Goal: Task Accomplishment & Management: Manage account settings

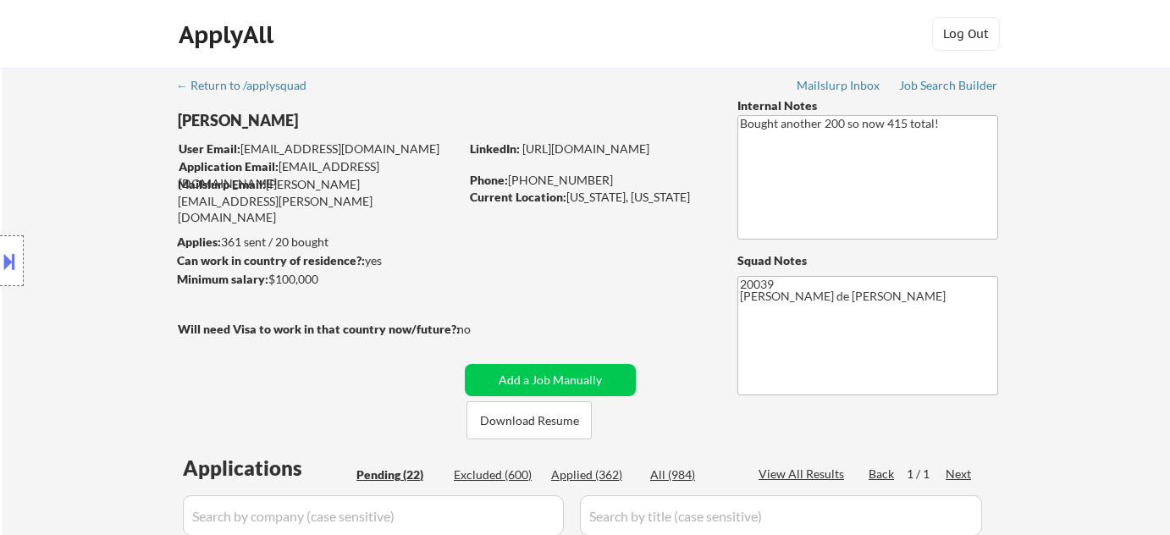
select select ""pending""
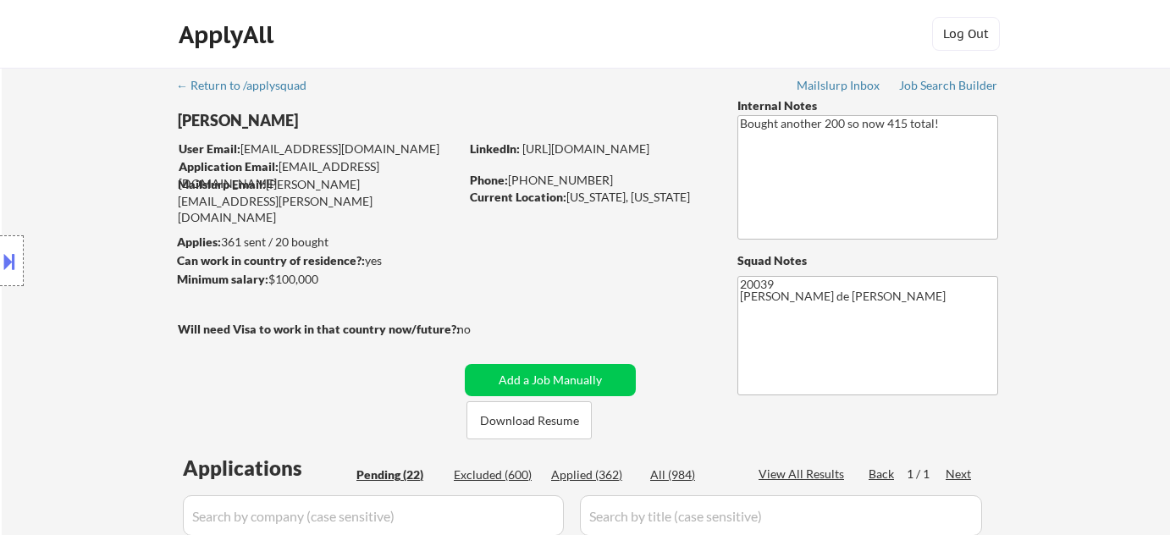
select select ""pending""
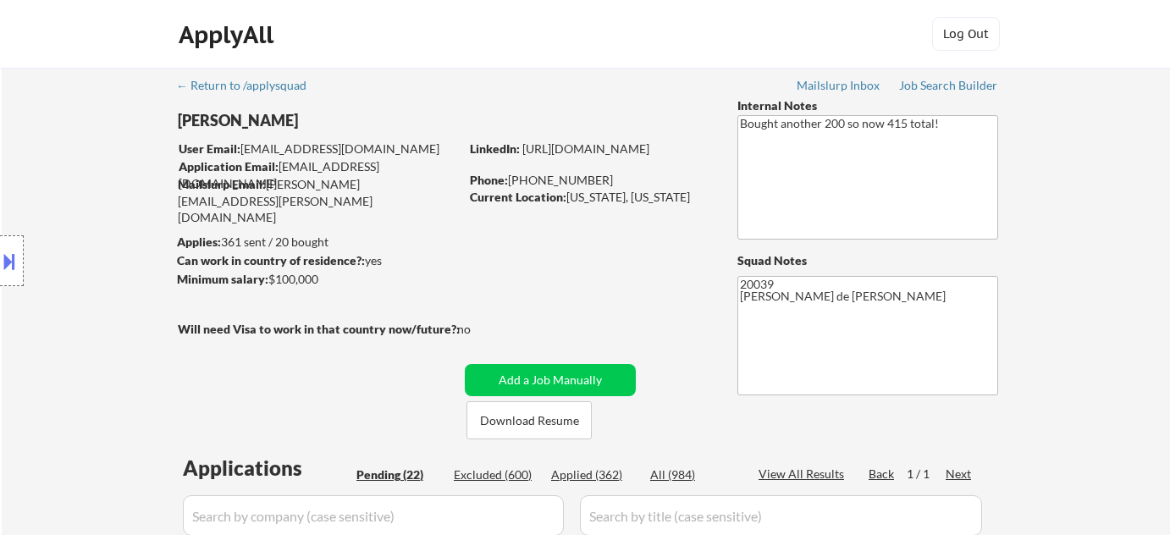
select select ""pending""
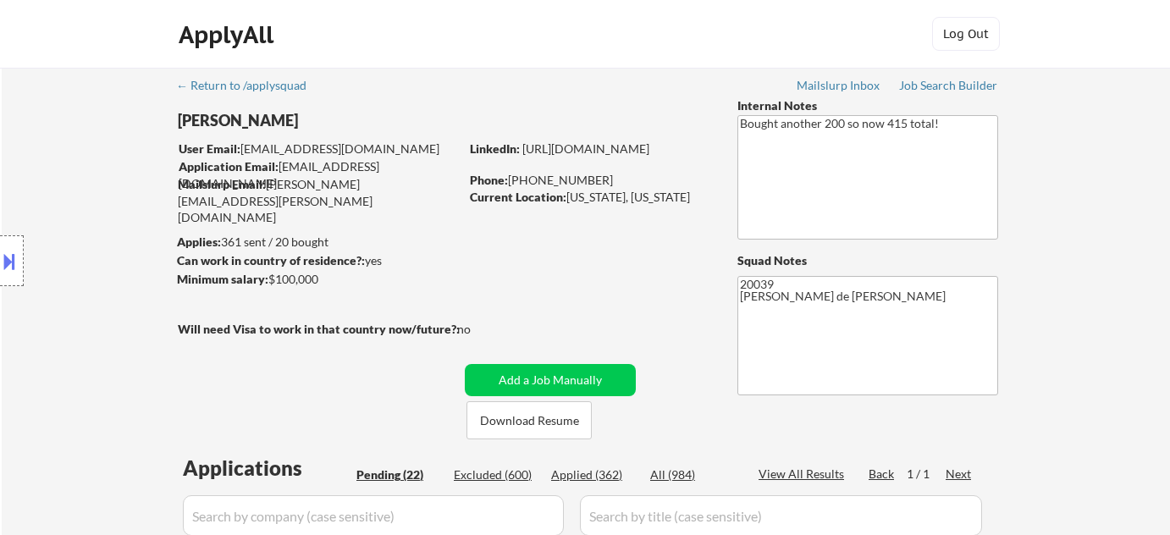
select select ""pending""
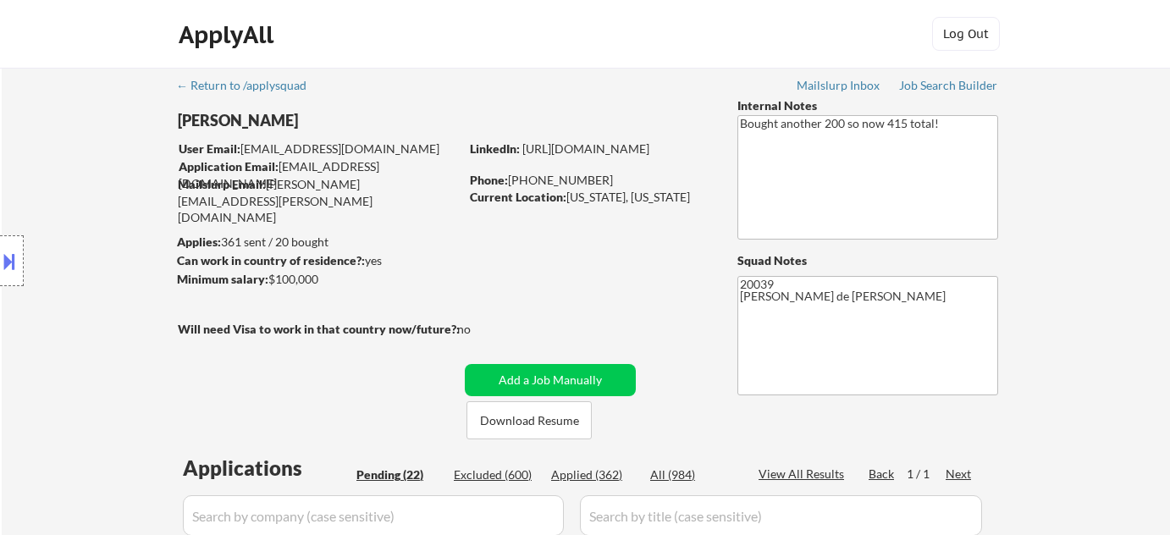
select select ""pending""
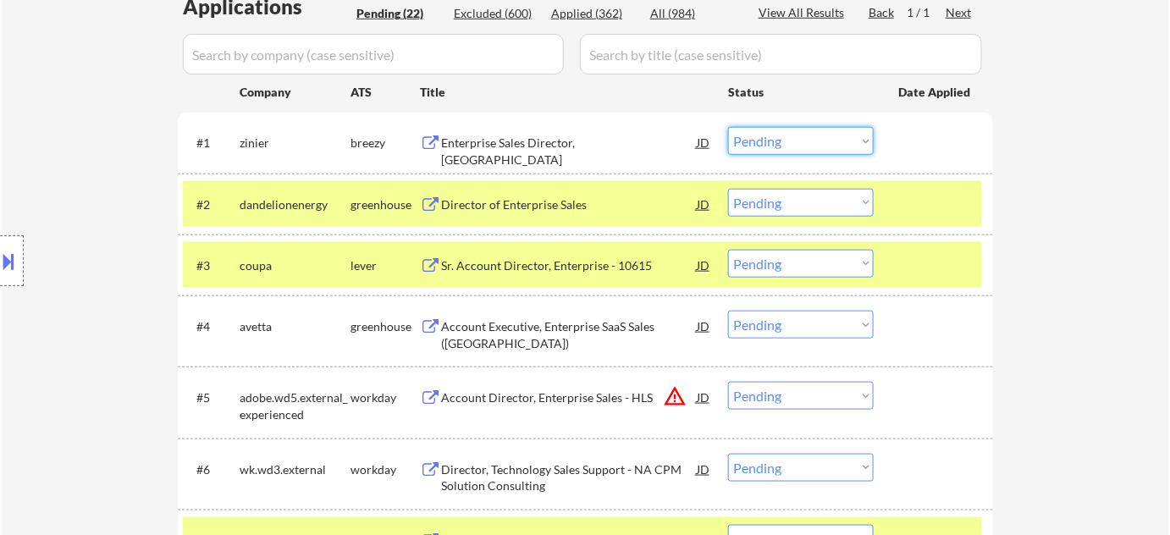
click at [775, 135] on select "Choose an option... Pending Applied Excluded (Questions) Excluded (Expired) Exc…" at bounding box center [801, 141] width 146 height 28
click at [728, 127] on select "Choose an option... Pending Applied Excluded (Questions) Excluded (Expired) Exc…" at bounding box center [801, 141] width 146 height 28
select select ""pending""
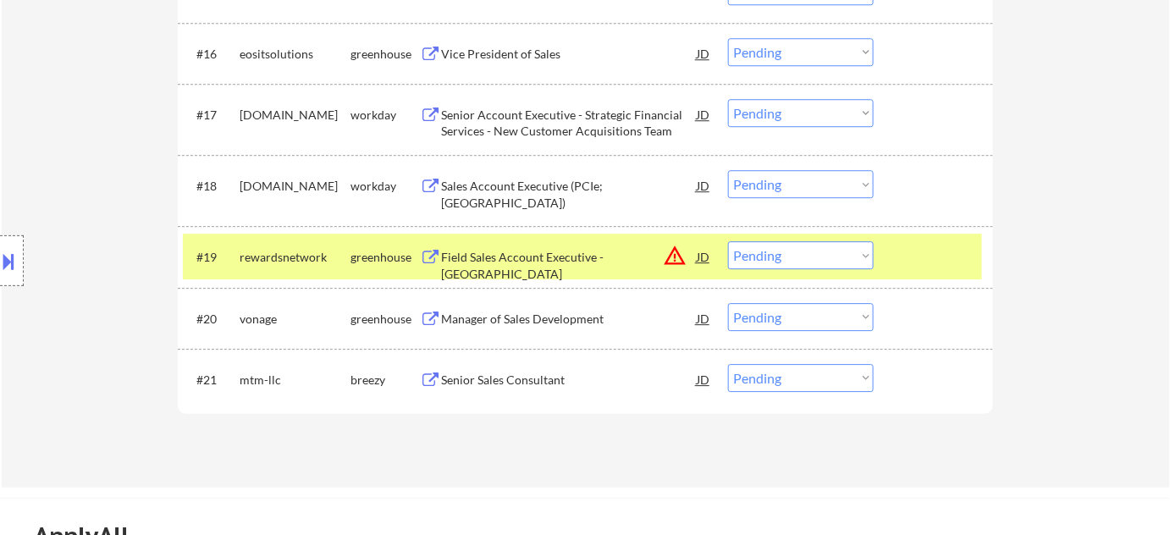
scroll to position [1385, 0]
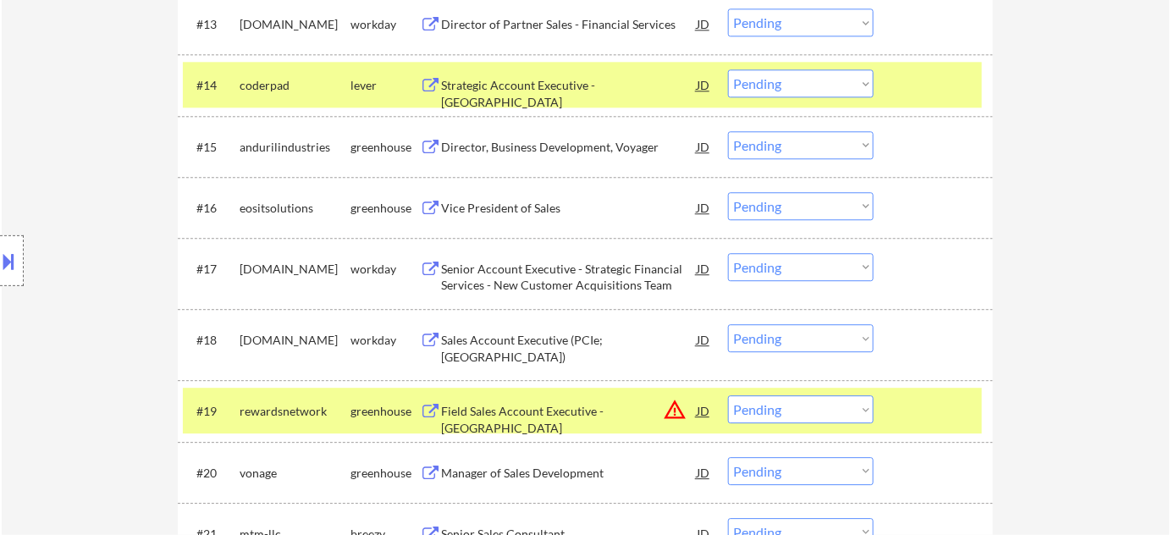
click at [807, 412] on select "Choose an option... Pending Applied Excluded (Questions) Excluded (Expired) Exc…" at bounding box center [801, 409] width 146 height 28
click at [728, 395] on select "Choose an option... Pending Applied Excluded (Questions) Excluded (Expired) Exc…" at bounding box center [801, 409] width 146 height 28
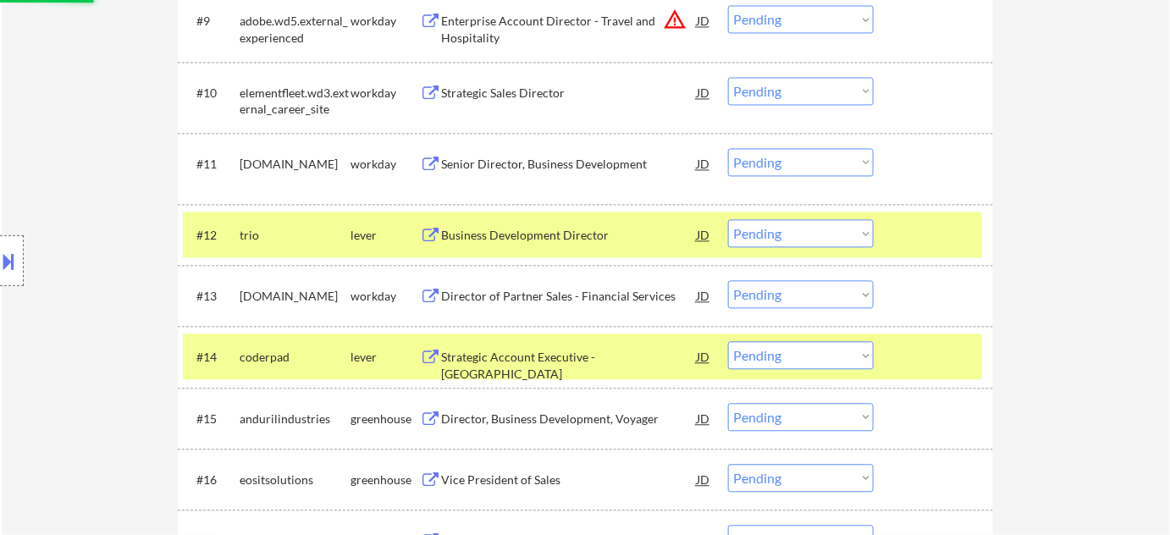
scroll to position [1076, 0]
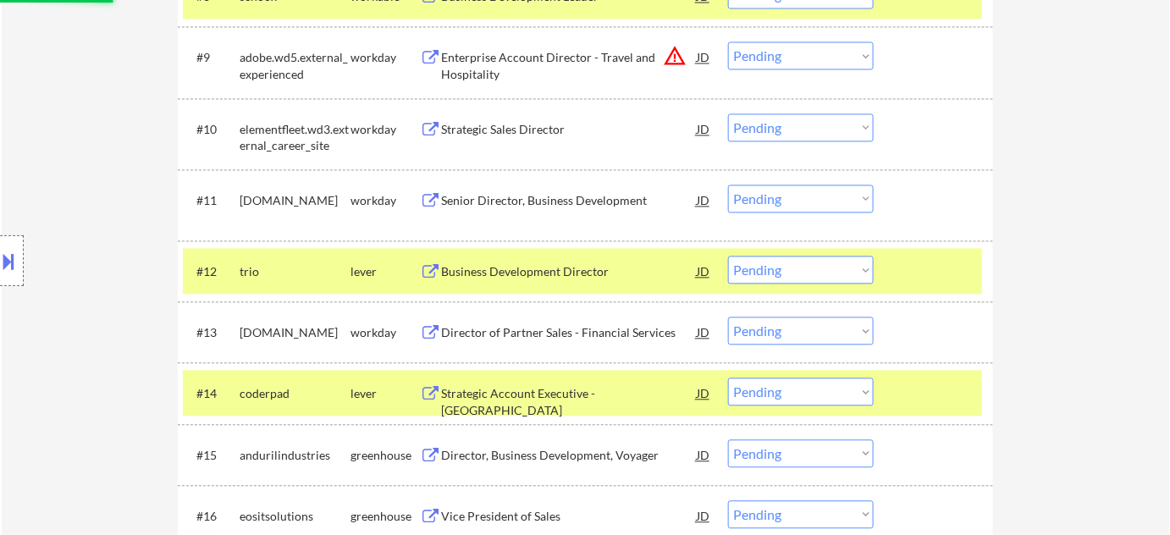
select select ""pending""
click at [778, 60] on select "Choose an option... Pending Applied Excluded (Questions) Excluded (Expired) Exc…" at bounding box center [801, 55] width 146 height 28
click at [728, 41] on select "Choose an option... Pending Applied Excluded (Questions) Excluded (Expired) Exc…" at bounding box center [801, 55] width 146 height 28
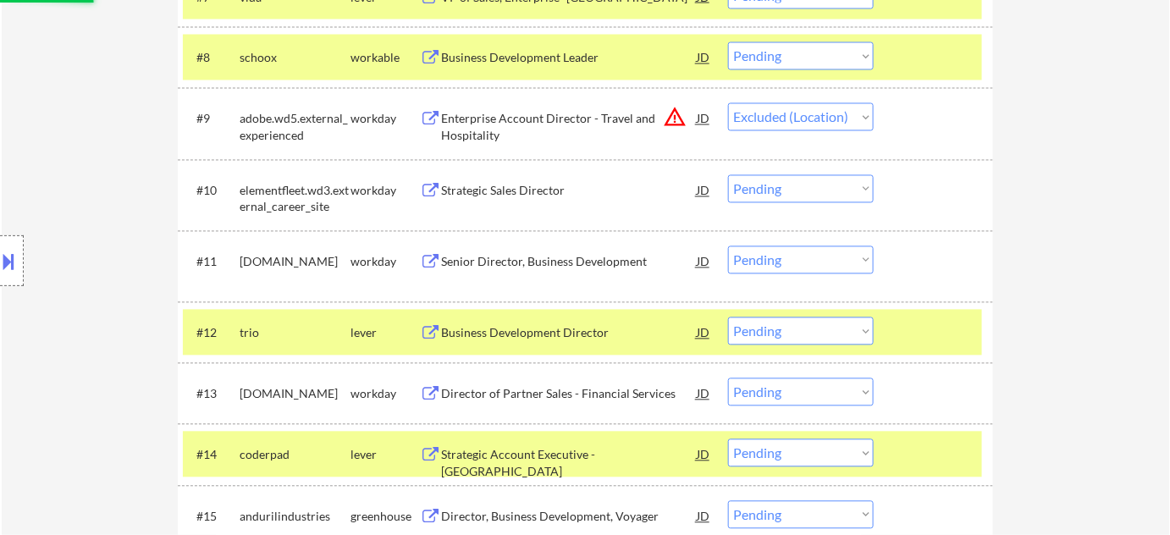
scroll to position [846, 0]
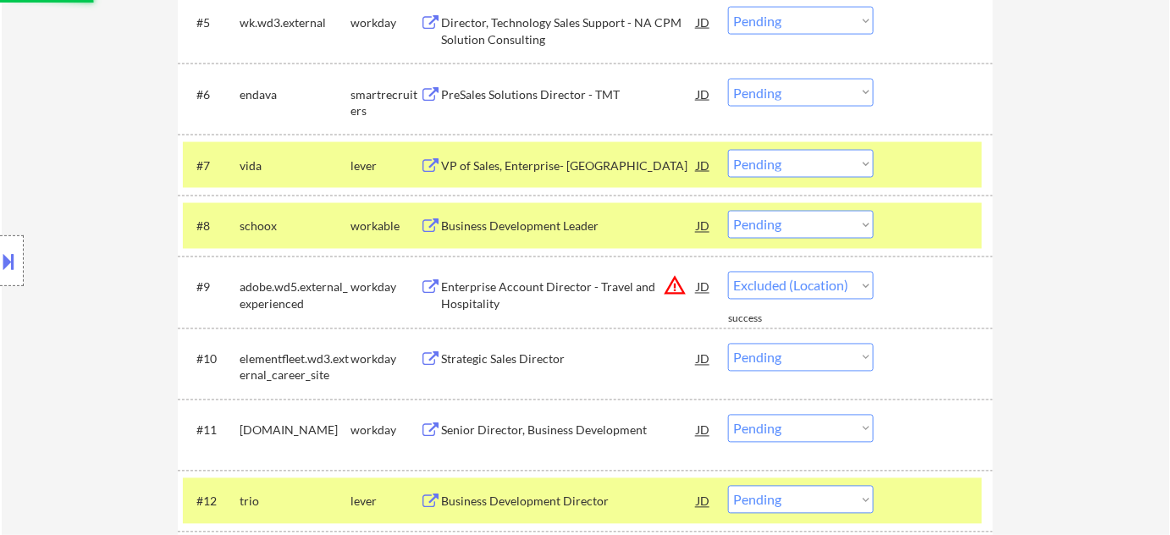
select select ""pending""
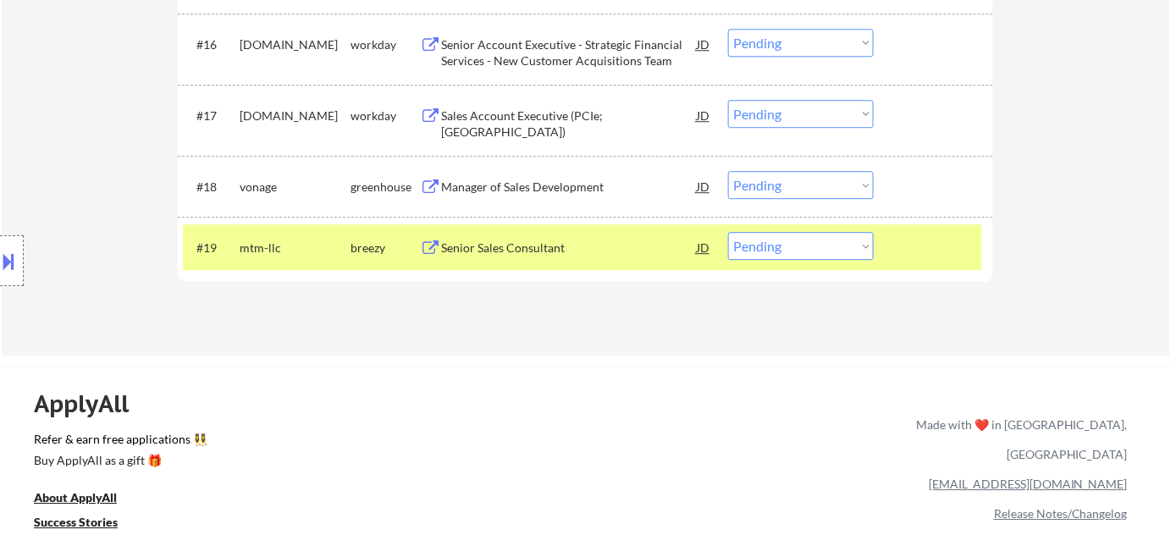
scroll to position [1539, 0]
click at [834, 234] on select "Choose an option... Pending Applied Excluded (Questions) Excluded (Expired) Exc…" at bounding box center [801, 245] width 146 height 28
select select ""excluded__salary_""
click at [728, 231] on select "Choose an option... Pending Applied Excluded (Questions) Excluded (Expired) Exc…" at bounding box center [801, 245] width 146 height 28
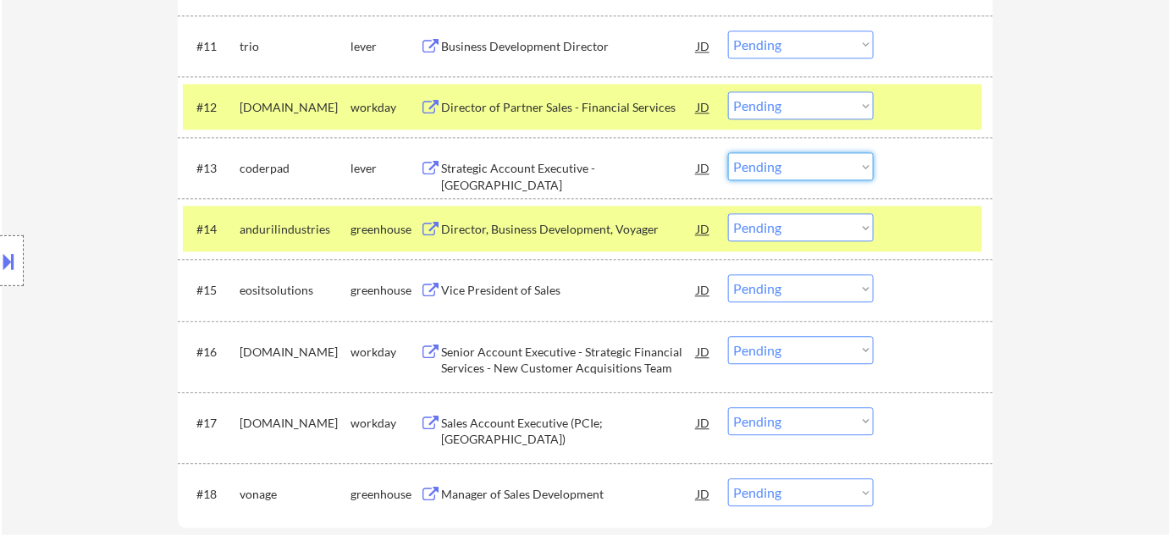
click at [860, 167] on select "Choose an option... Pending Applied Excluded (Questions) Excluded (Expired) Exc…" at bounding box center [801, 166] width 146 height 28
click at [728, 152] on select "Choose an option... Pending Applied Excluded (Questions) Excluded (Expired) Exc…" at bounding box center [801, 166] width 146 height 28
select select ""pending""
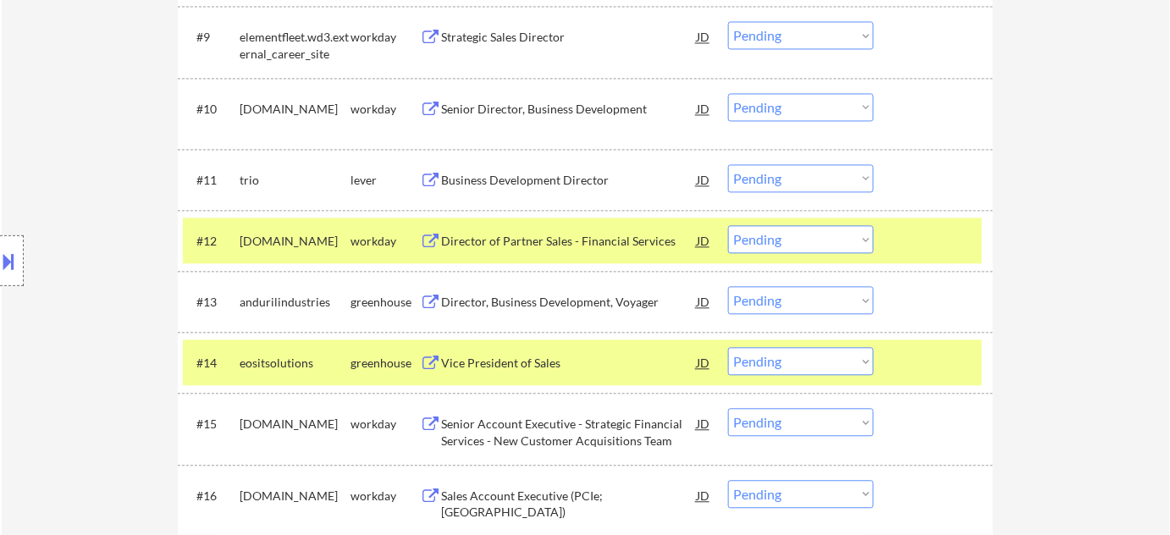
scroll to position [922, 0]
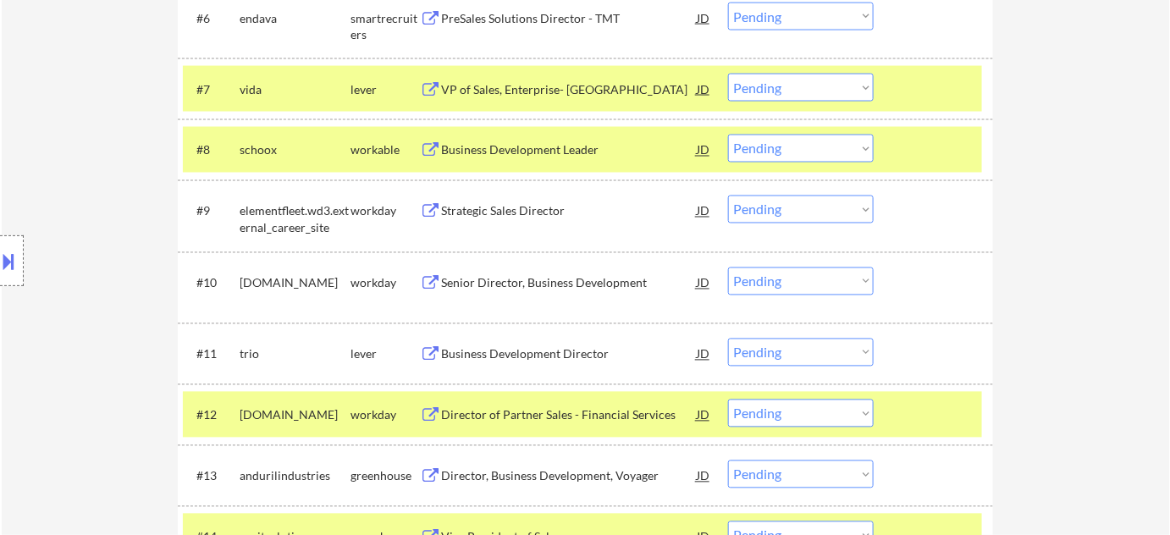
click at [773, 350] on select "Choose an option... Pending Applied Excluded (Questions) Excluded (Expired) Exc…" at bounding box center [801, 353] width 146 height 28
click at [728, 339] on select "Choose an option... Pending Applied Excluded (Questions) Excluded (Expired) Exc…" at bounding box center [801, 353] width 146 height 28
select select ""pending""
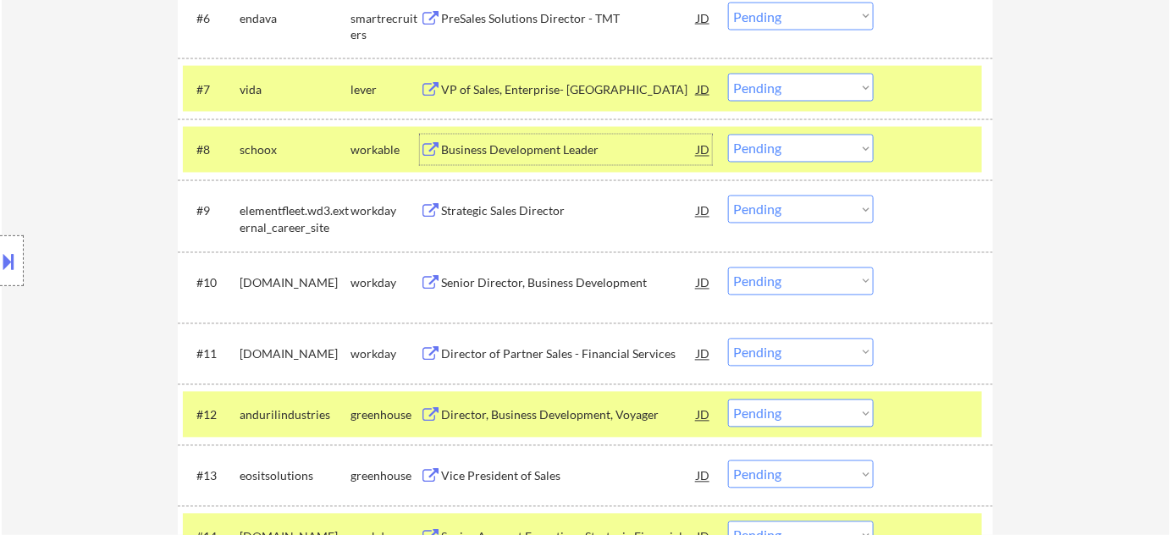
click at [569, 146] on div "Business Development Leader" at bounding box center [569, 150] width 256 height 17
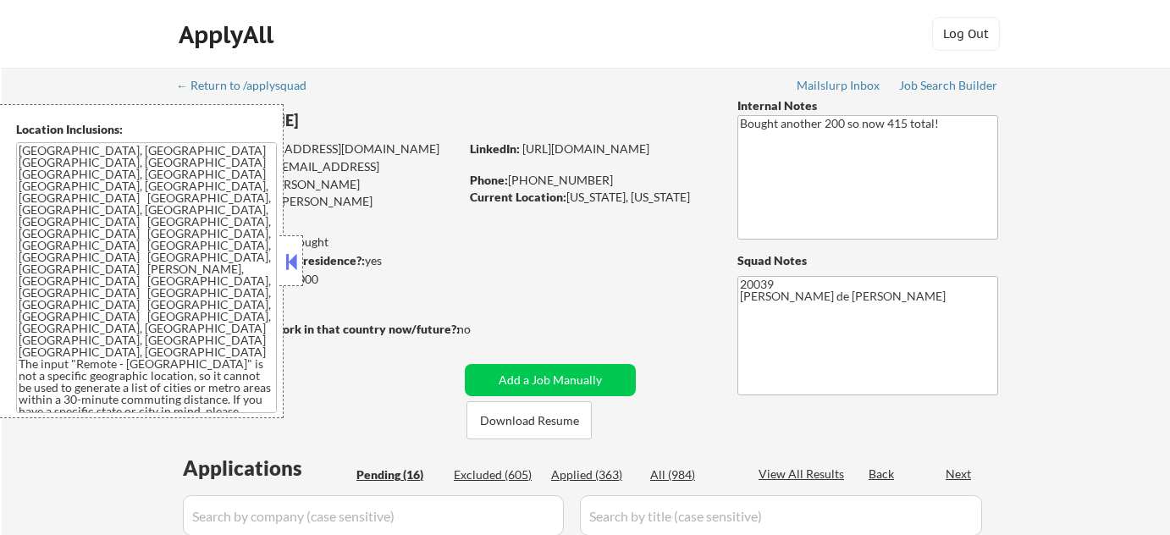
select select ""pending""
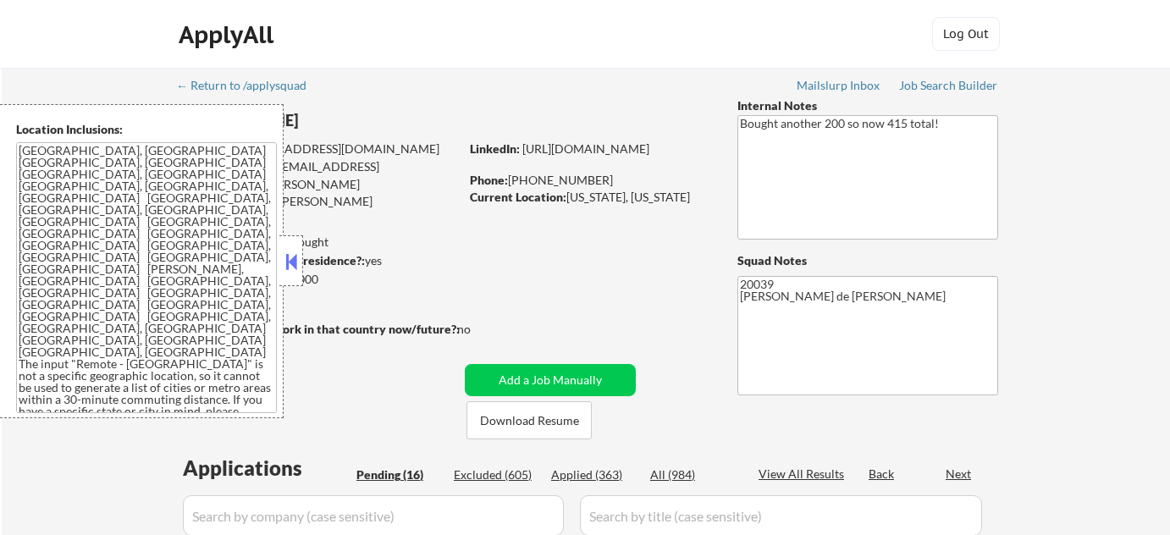
select select ""pending""
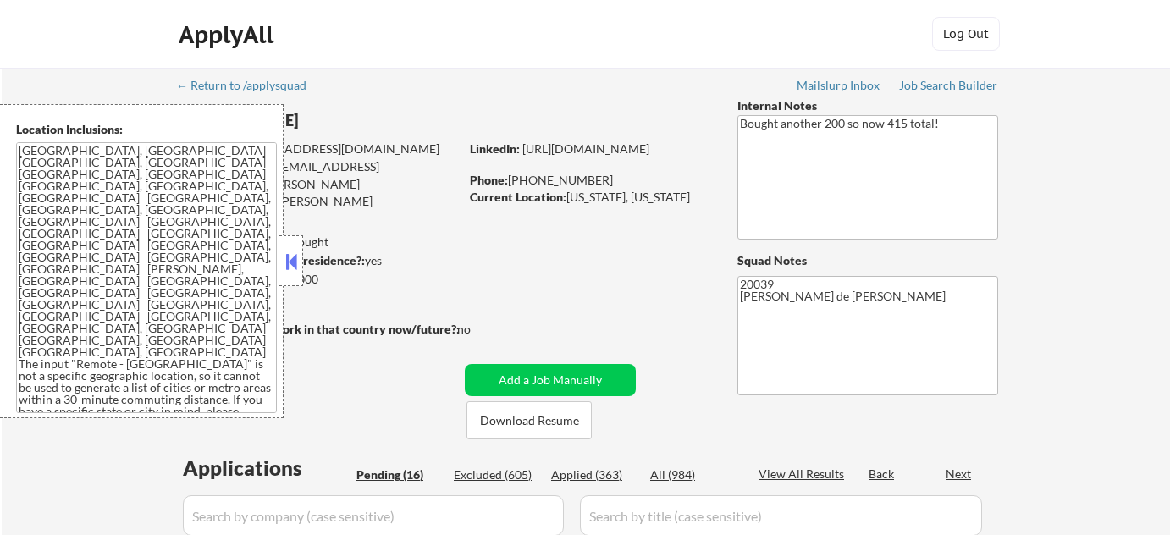
select select ""pending""
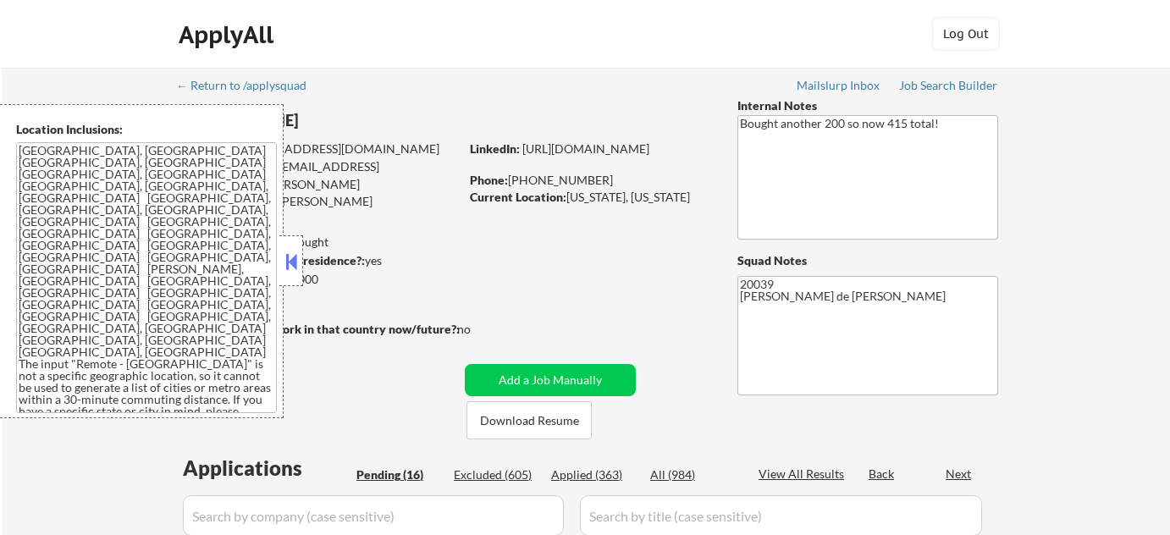
select select ""pending""
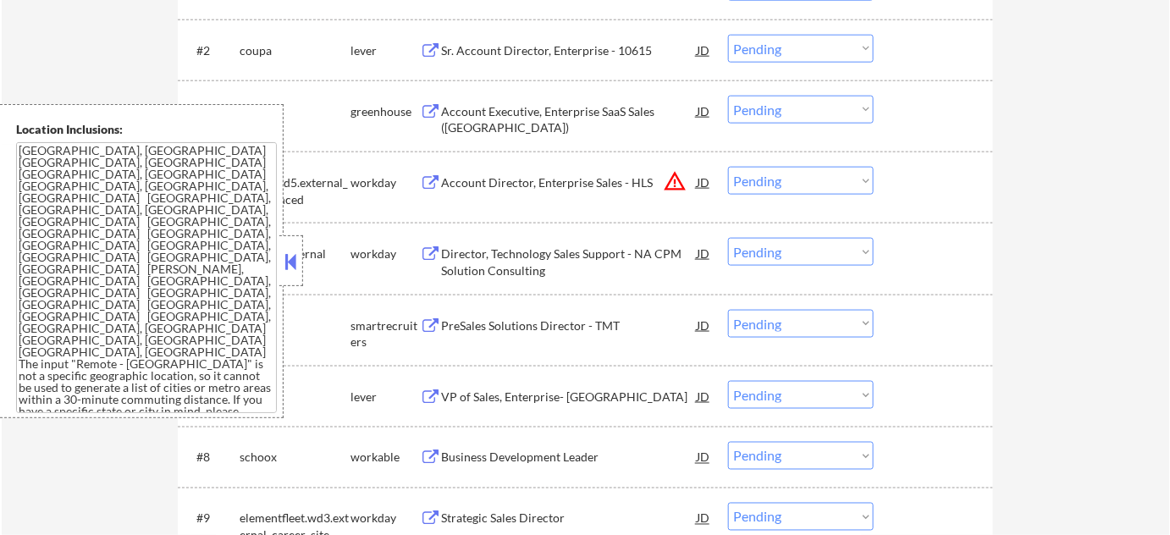
click at [287, 263] on button at bounding box center [291, 261] width 19 height 25
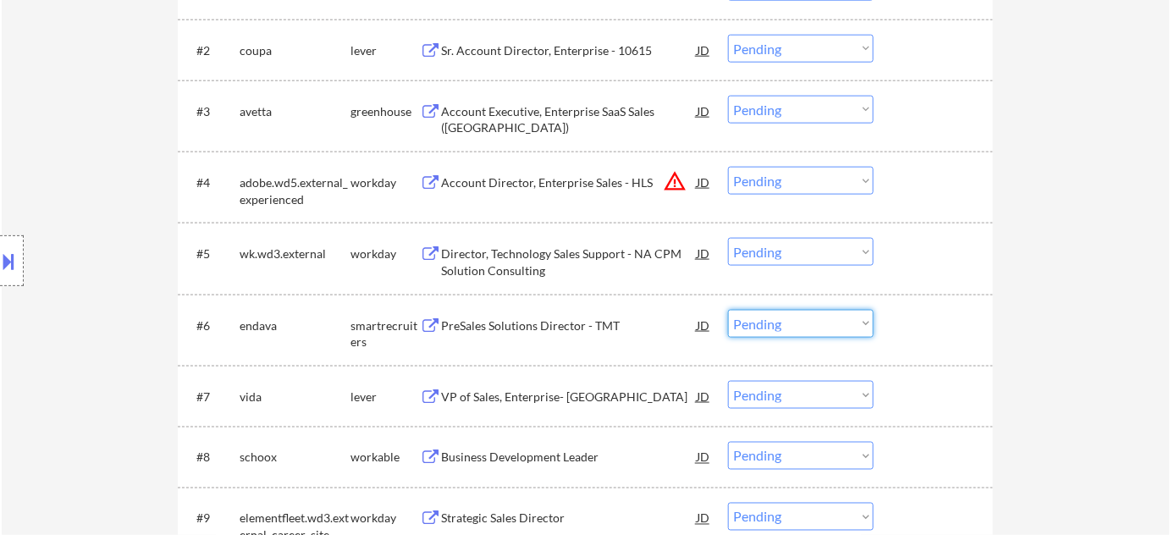
click at [785, 318] on select "Choose an option... Pending Applied Excluded (Questions) Excluded (Expired) Exc…" at bounding box center [801, 324] width 146 height 28
click at [728, 310] on select "Choose an option... Pending Applied Excluded (Questions) Excluded (Expired) Exc…" at bounding box center [801, 324] width 146 height 28
select select ""pending""
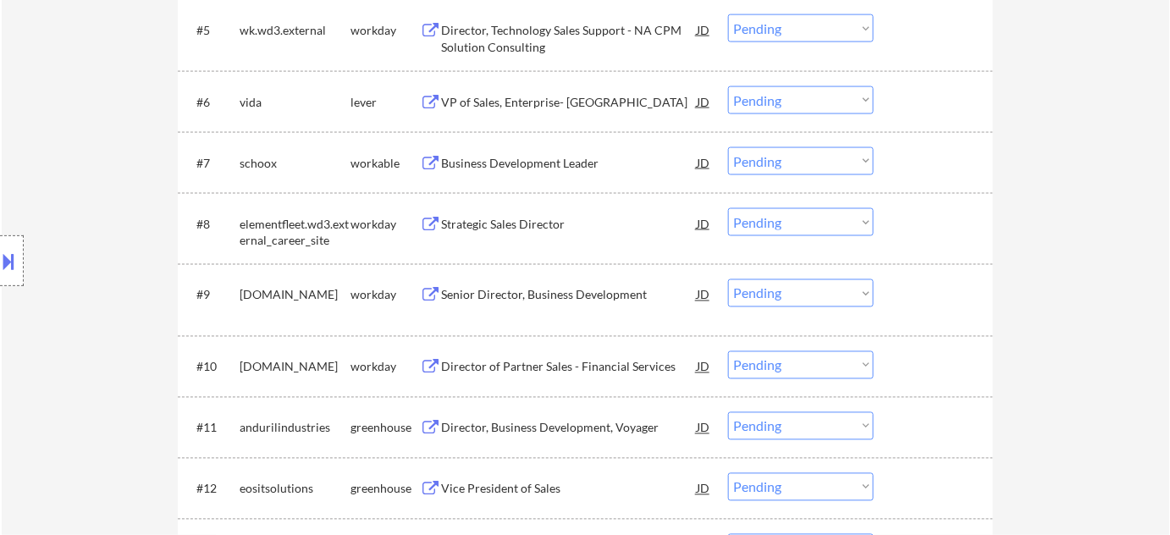
scroll to position [846, 0]
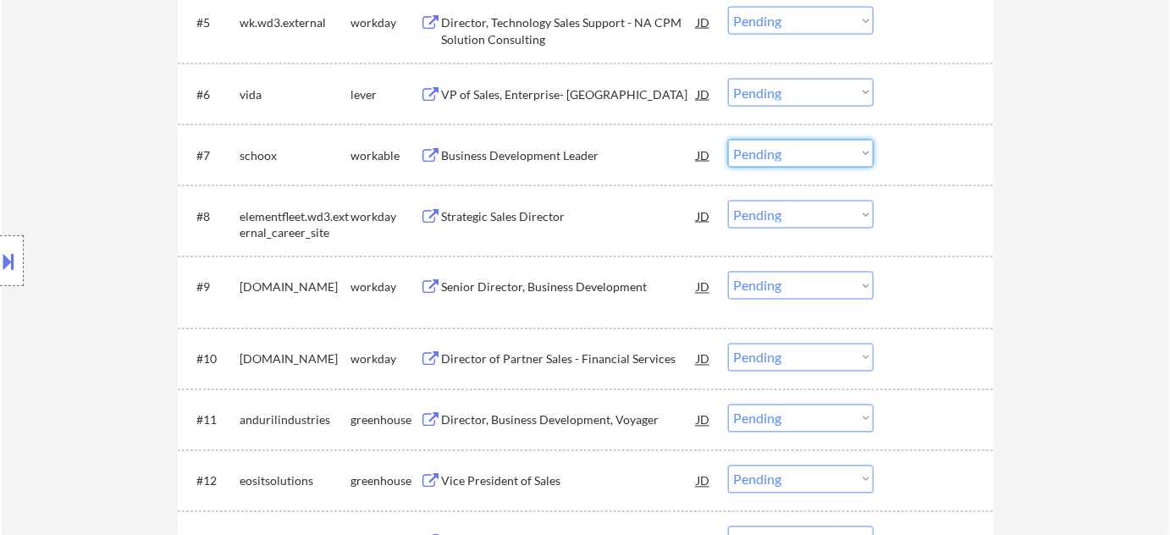
click at [741, 152] on select "Choose an option... Pending Applied Excluded (Questions) Excluded (Expired) Exc…" at bounding box center [801, 154] width 146 height 28
click at [728, 140] on select "Choose an option... Pending Applied Excluded (Questions) Excluded (Expired) Exc…" at bounding box center [801, 154] width 146 height 28
select select ""pending""
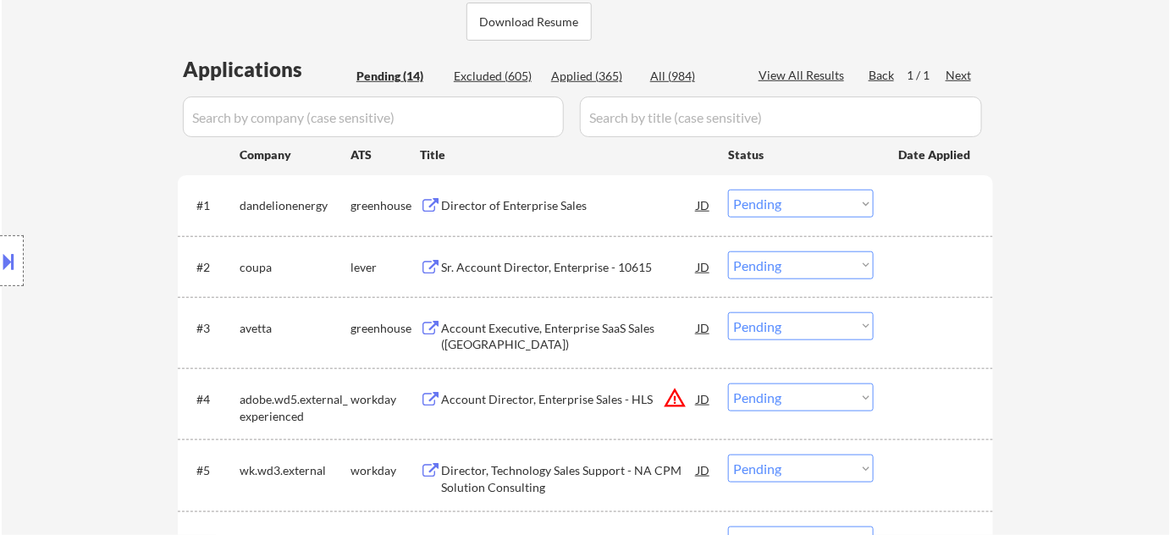
scroll to position [538, 0]
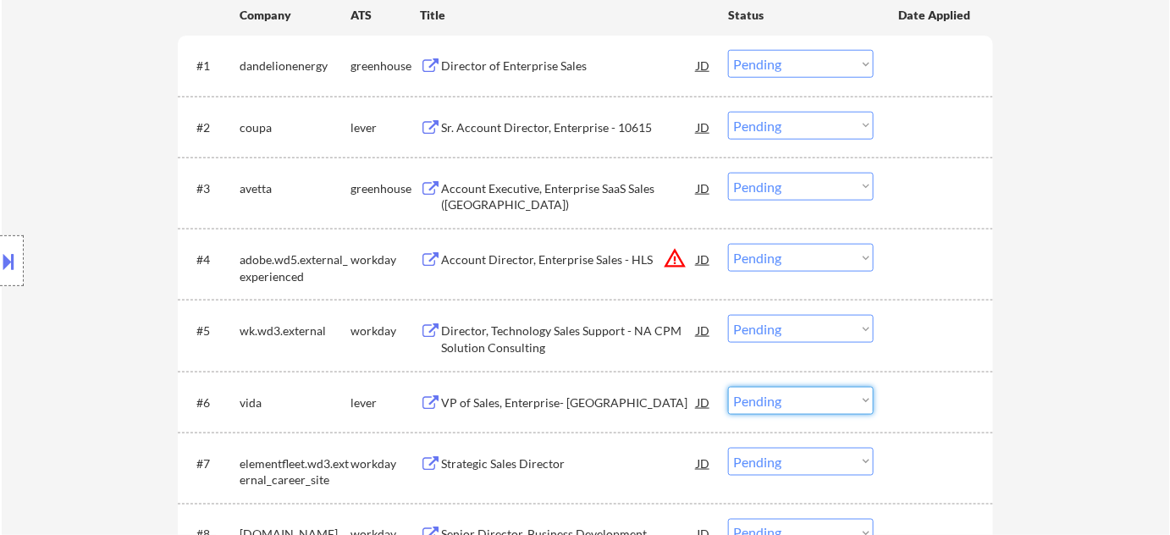
click at [774, 396] on select "Choose an option... Pending Applied Excluded (Questions) Excluded (Expired) Exc…" at bounding box center [801, 401] width 146 height 28
click at [728, 387] on select "Choose an option... Pending Applied Excluded (Questions) Excluded (Expired) Exc…" at bounding box center [801, 401] width 146 height 28
select select ""pending""
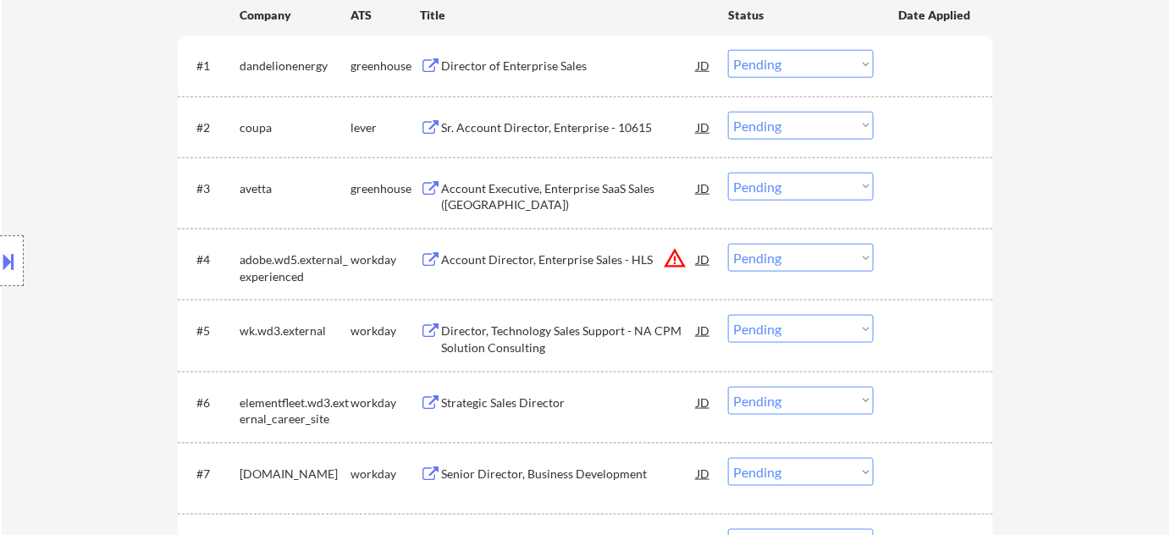
click at [790, 263] on select "Choose an option... Pending Applied Excluded (Questions) Excluded (Expired) Exc…" at bounding box center [801, 258] width 146 height 28
click at [728, 244] on select "Choose an option... Pending Applied Excluded (Questions) Excluded (Expired) Exc…" at bounding box center [801, 258] width 146 height 28
select select ""pending""
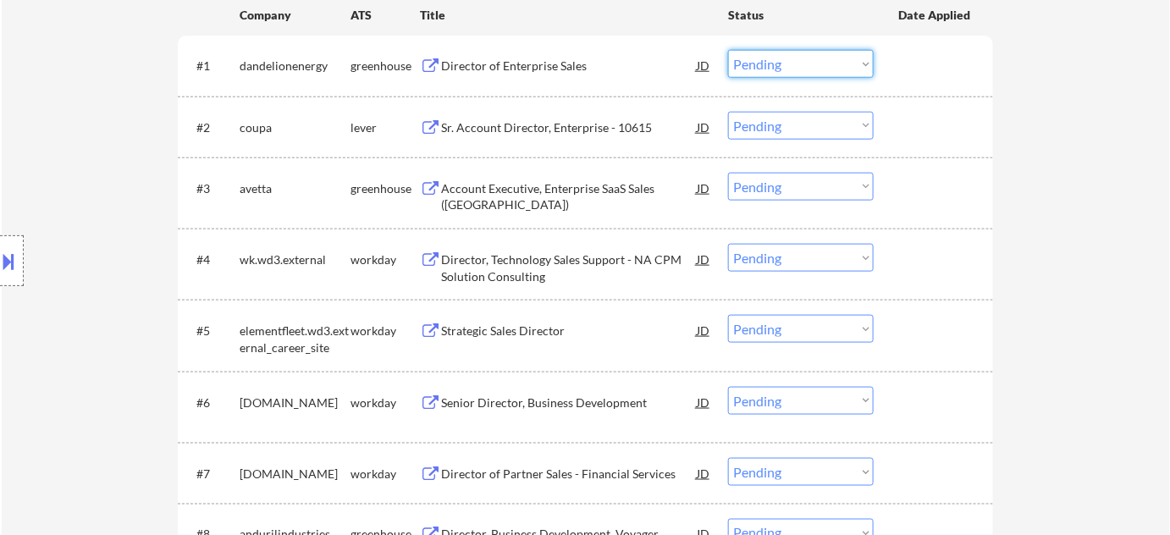
click at [800, 63] on select "Choose an option... Pending Applied Excluded (Questions) Excluded (Expired) Exc…" at bounding box center [801, 64] width 146 height 28
click at [728, 50] on select "Choose an option... Pending Applied Excluded (Questions) Excluded (Expired) Exc…" at bounding box center [801, 64] width 146 height 28
select select ""pending""
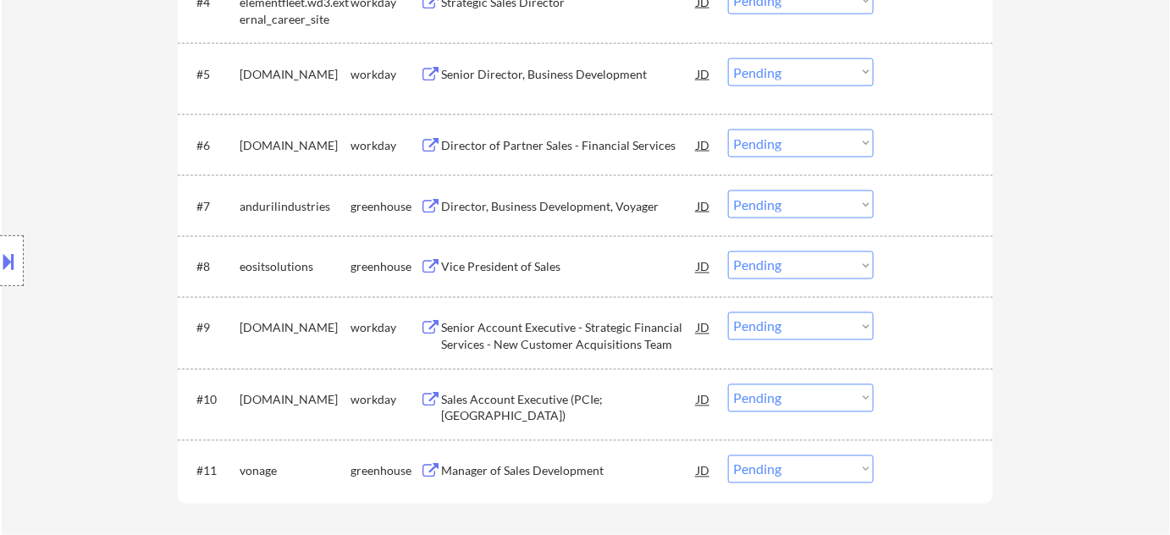
scroll to position [846, 0]
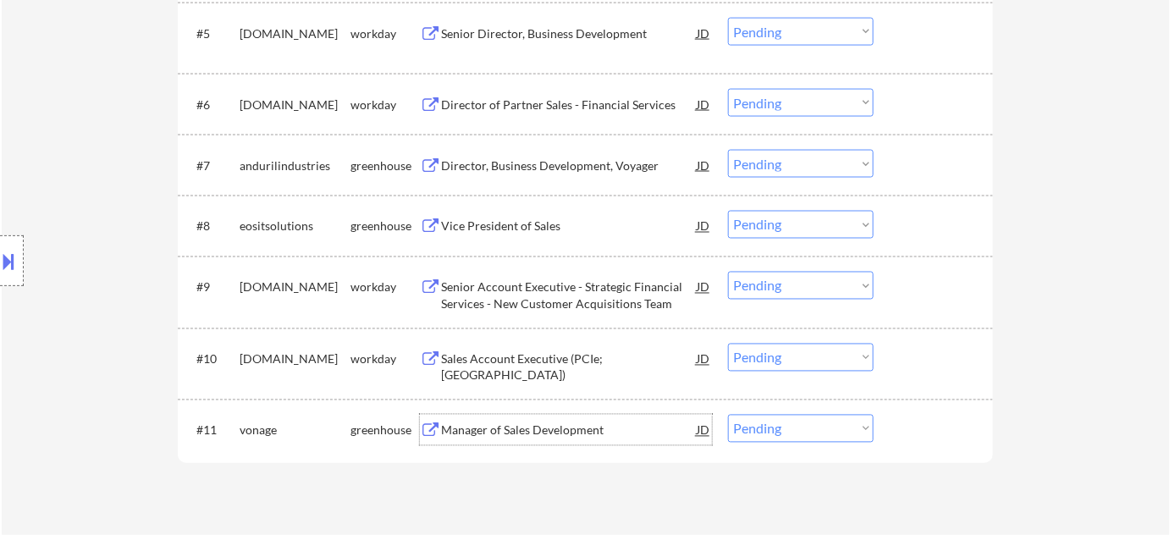
click at [509, 436] on div "Manager of Sales Development" at bounding box center [569, 430] width 256 height 17
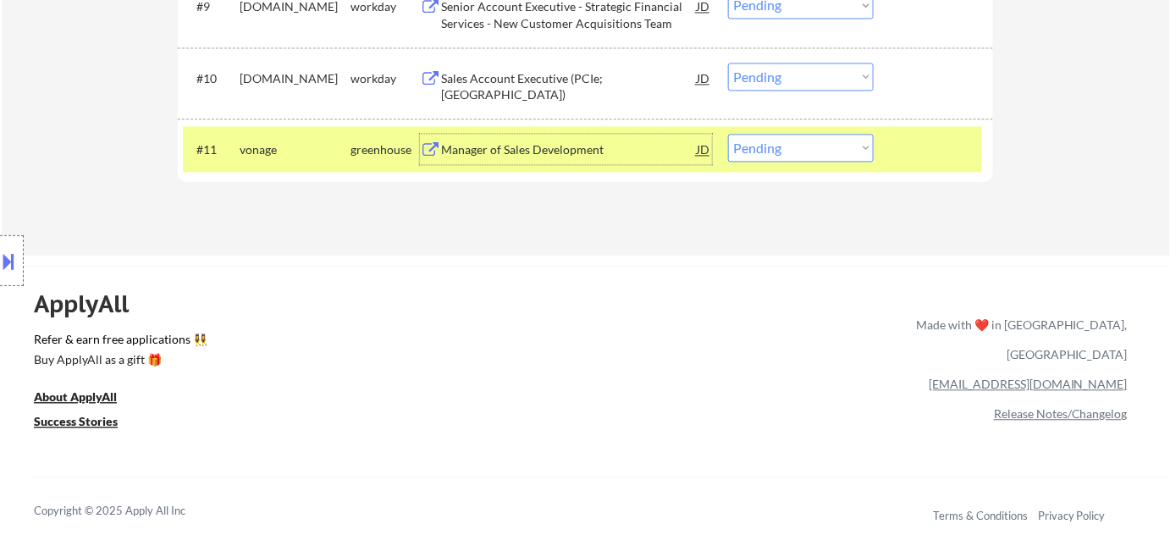
scroll to position [922, 0]
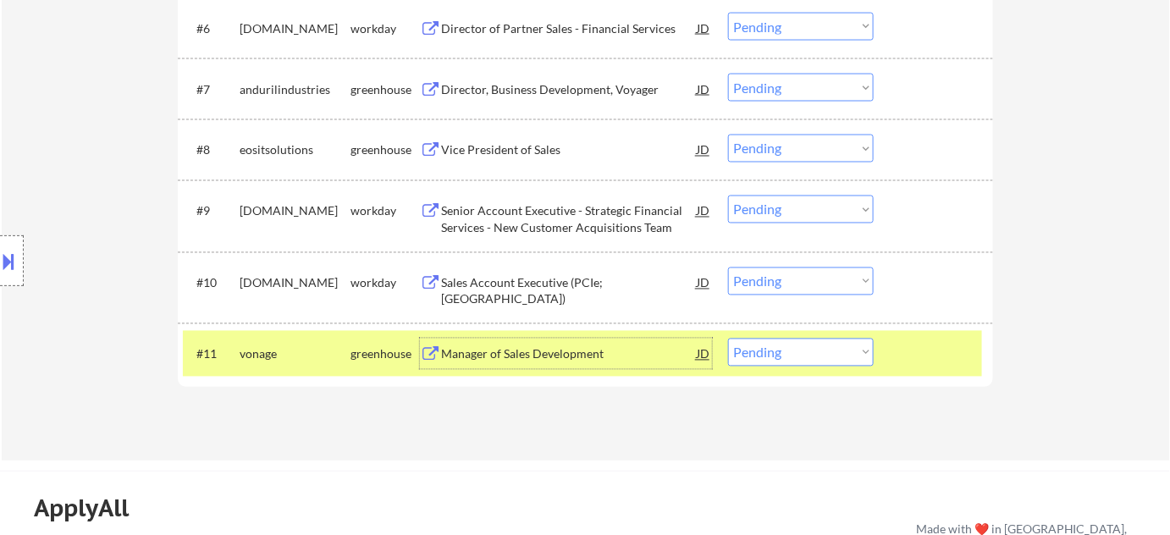
click at [533, 357] on div "Manager of Sales Development" at bounding box center [569, 354] width 256 height 17
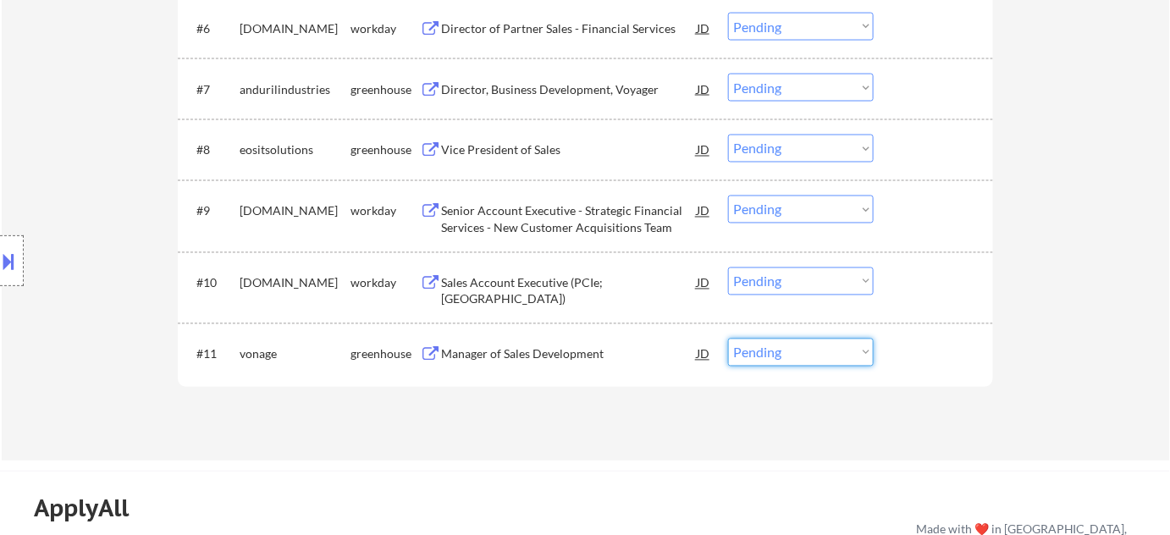
click at [759, 350] on select "Choose an option... Pending Applied Excluded (Questions) Excluded (Expired) Exc…" at bounding box center [801, 353] width 146 height 28
select select ""applied""
click at [728, 339] on select "Choose an option... Pending Applied Excluded (Questions) Excluded (Expired) Exc…" at bounding box center [801, 353] width 146 height 28
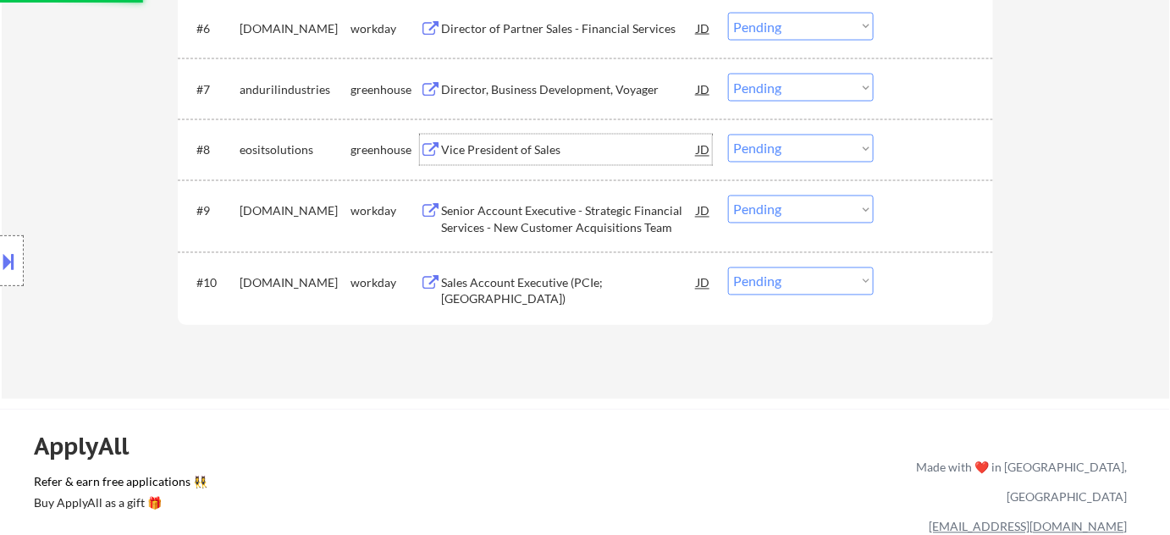
click at [512, 143] on div "Vice President of Sales" at bounding box center [569, 150] width 256 height 17
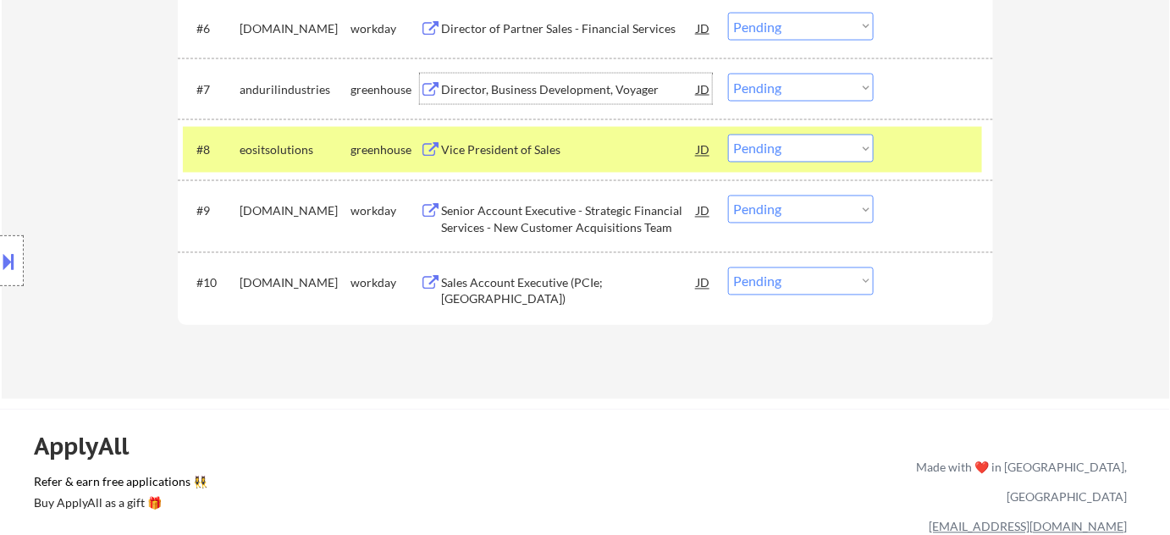
click at [539, 83] on div "Director, Business Development, Voyager" at bounding box center [569, 89] width 256 height 17
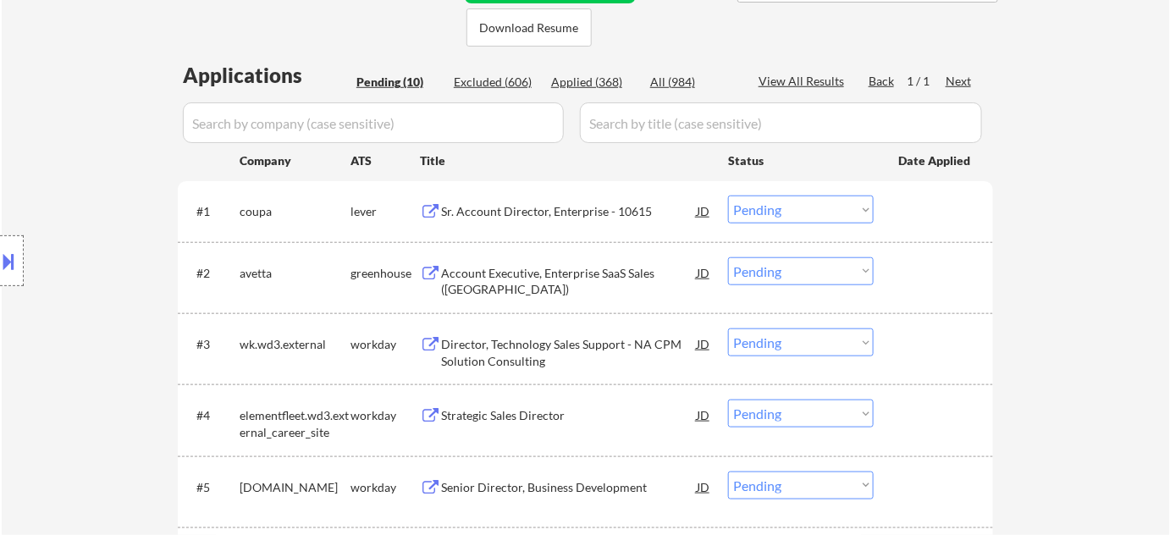
scroll to position [384, 0]
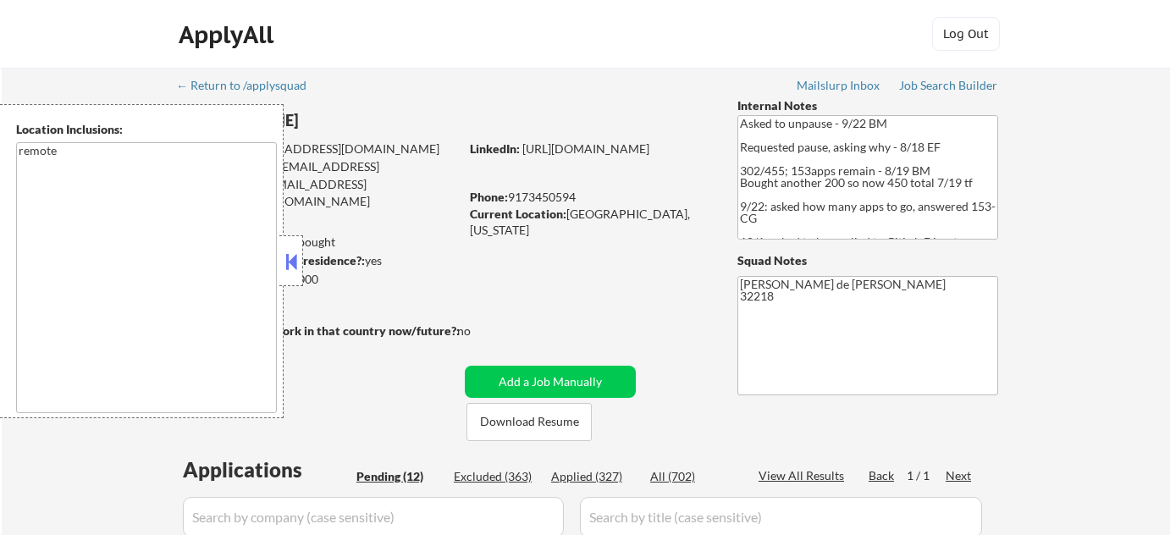
select select ""pending""
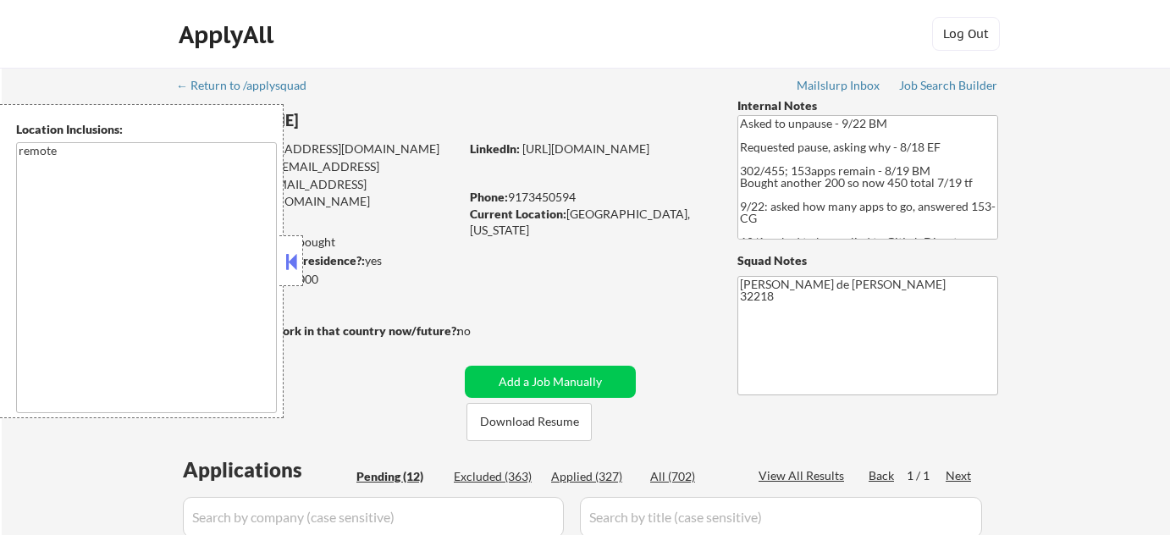
select select ""pending""
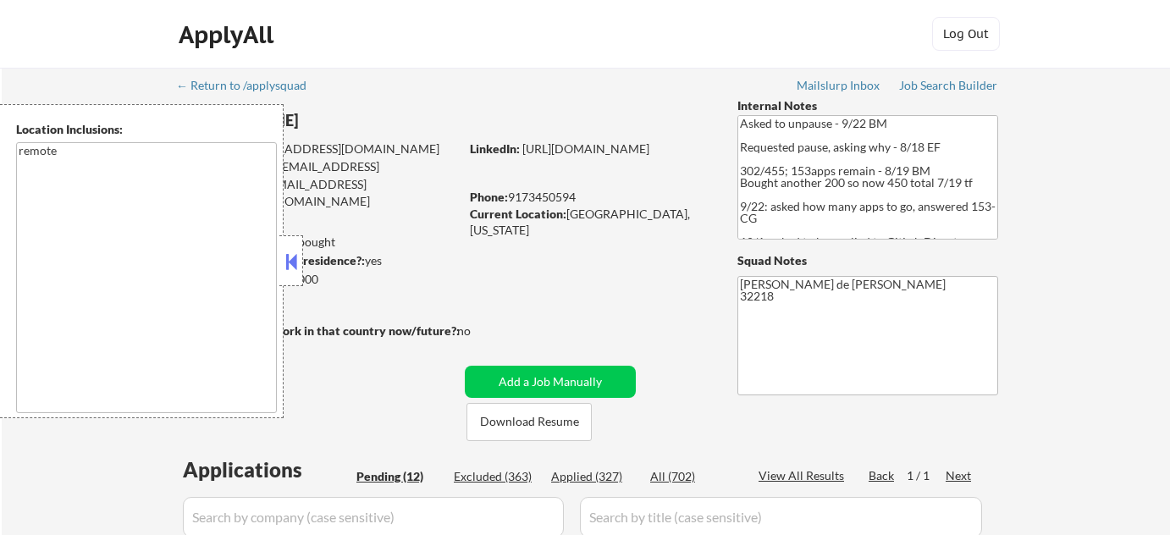
select select ""pending""
click at [591, 477] on div "Applied (327)" at bounding box center [593, 476] width 85 height 17
select select ""applied""
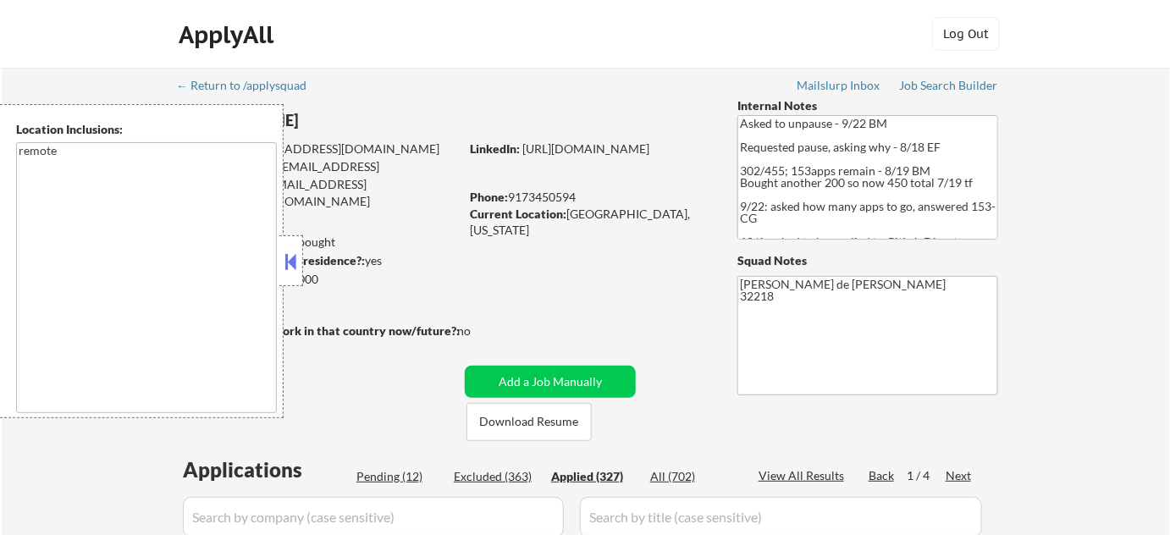
select select ""applied""
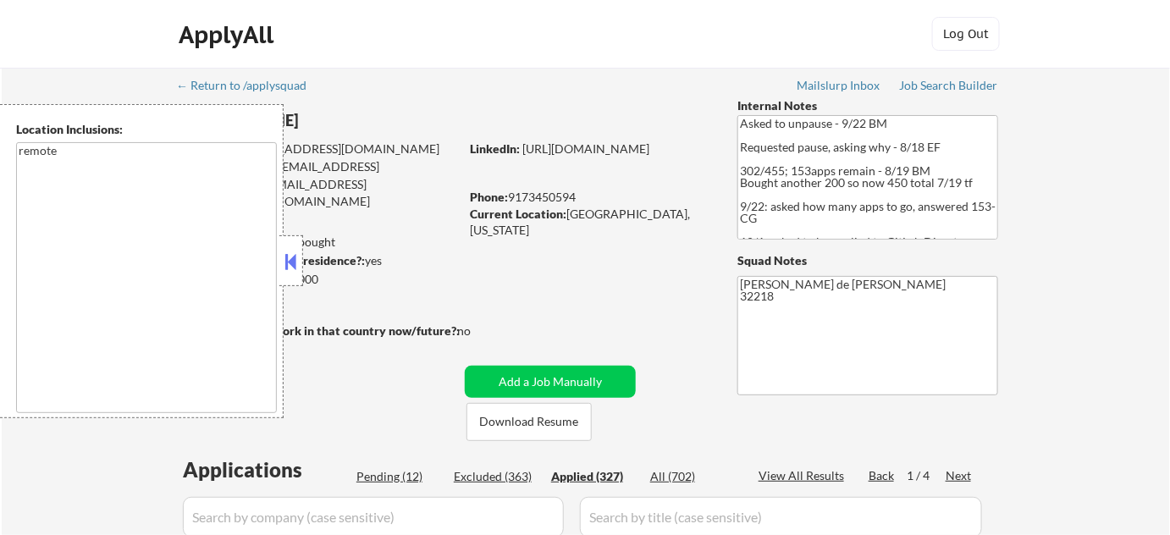
select select ""applied""
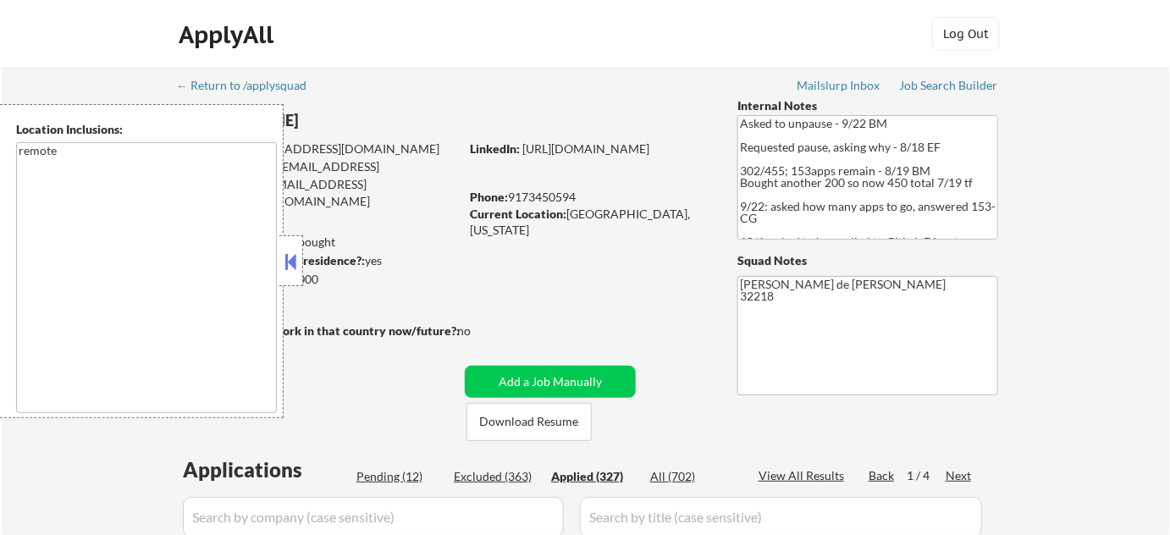
select select ""applied""
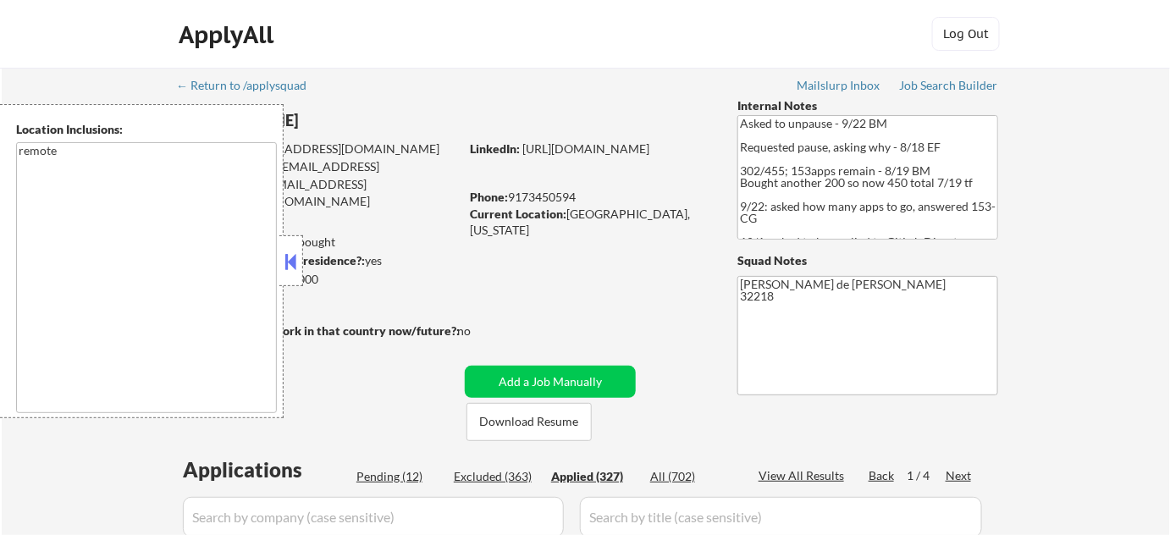
select select ""applied""
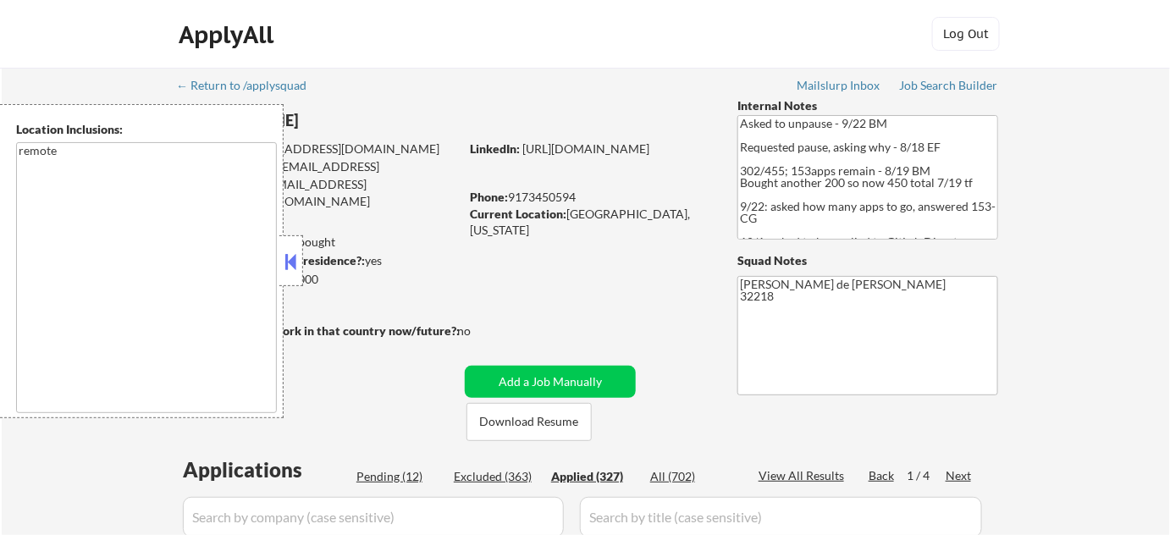
select select ""applied""
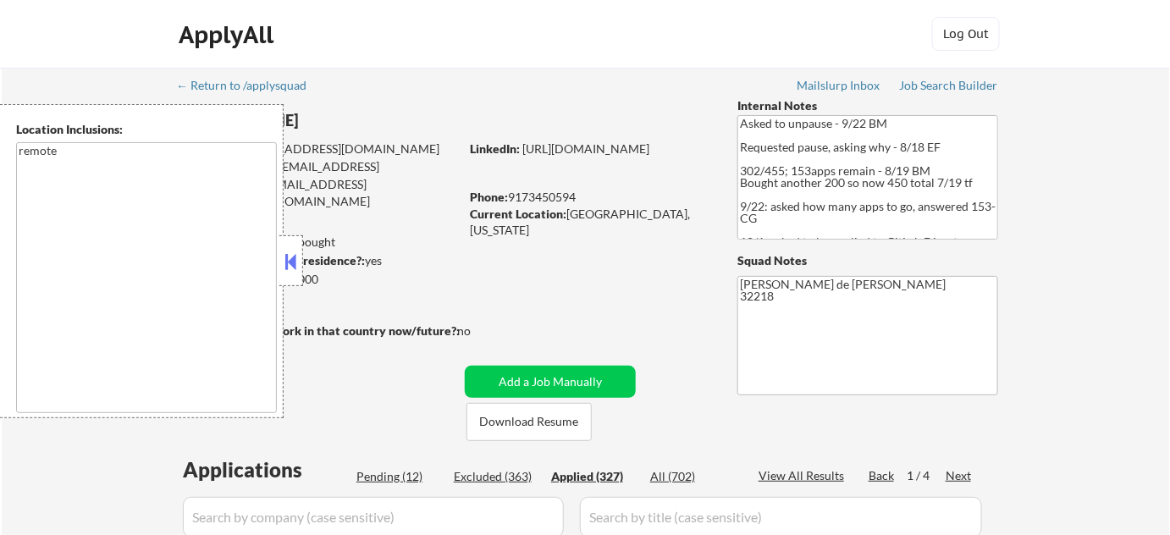
select select ""applied""
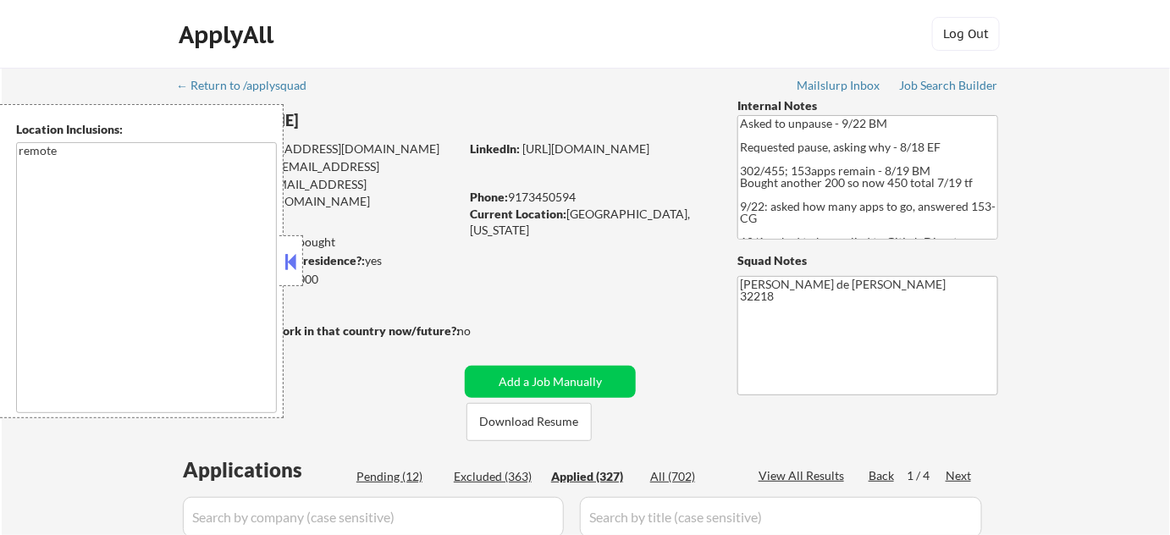
select select ""applied""
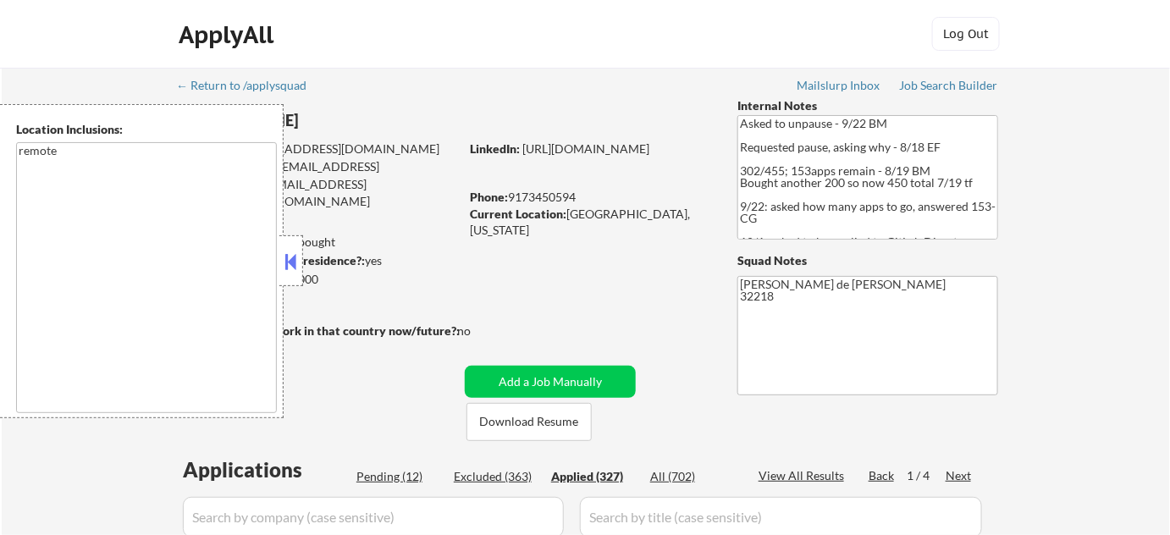
select select ""applied""
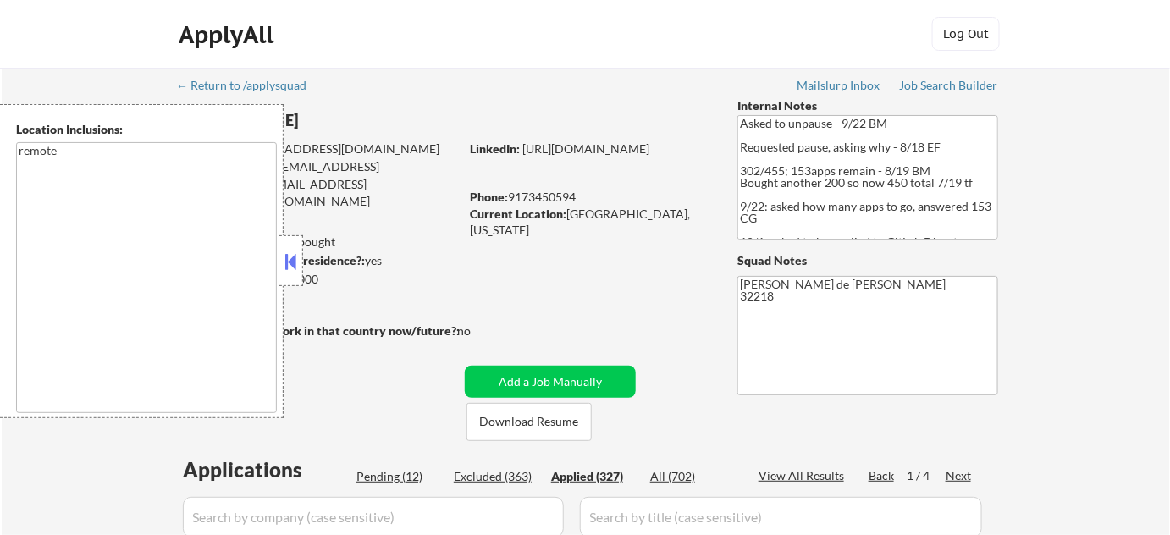
select select ""applied""
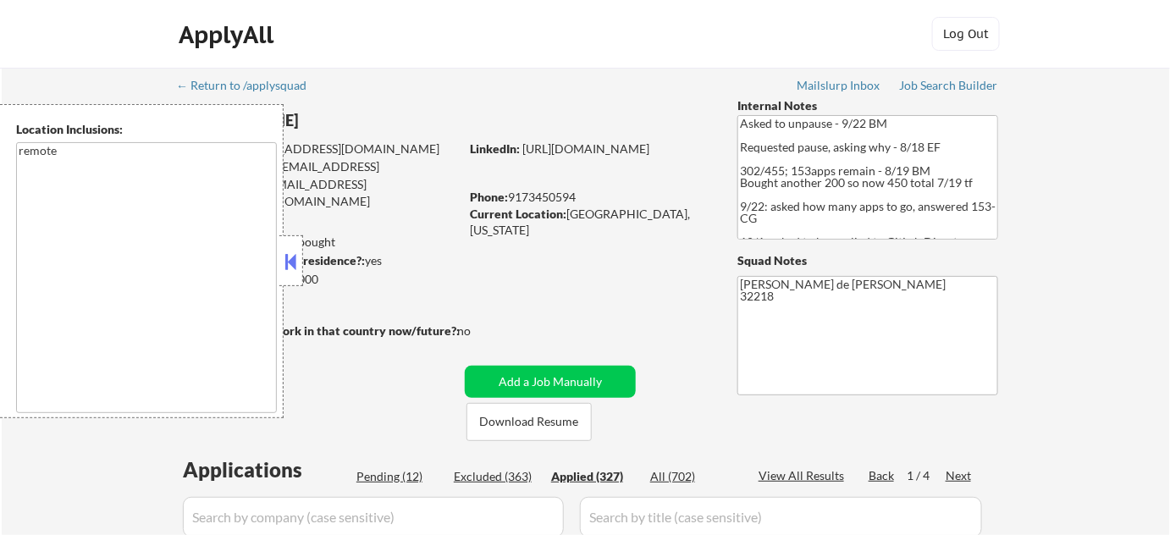
select select ""applied""
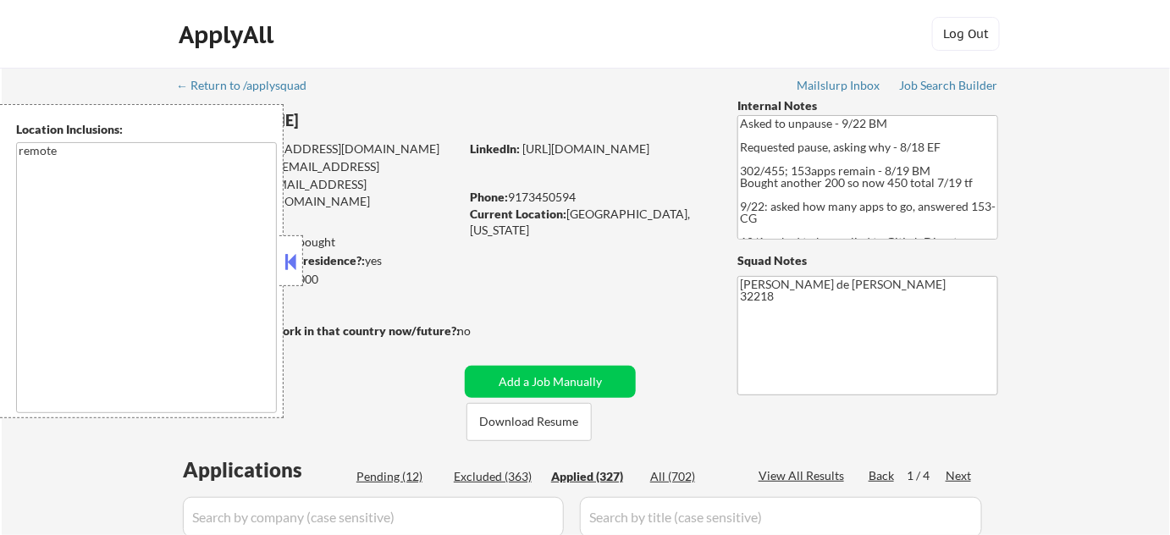
select select ""applied""
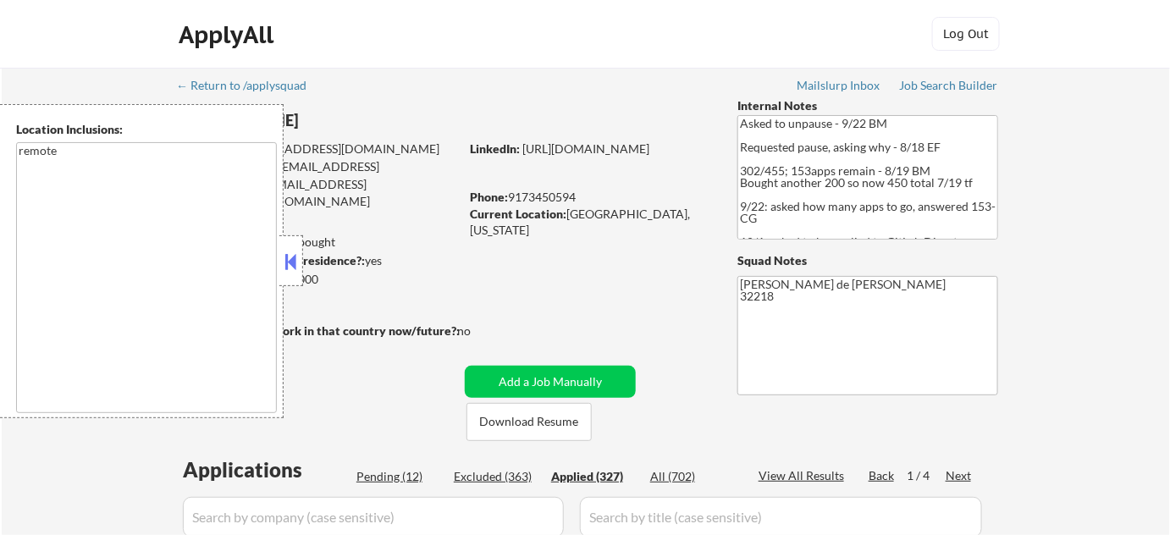
select select ""applied""
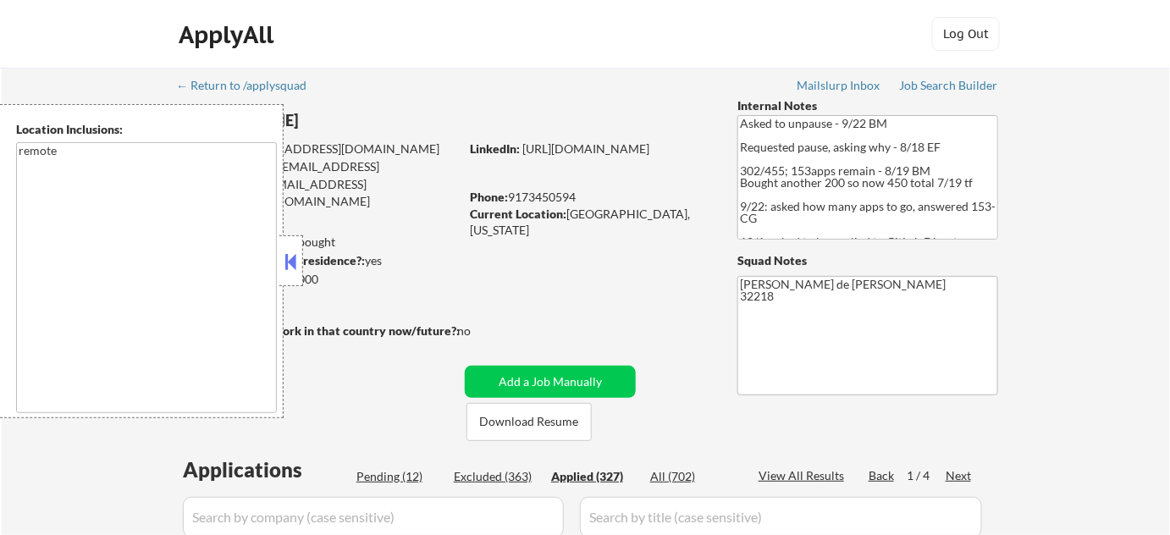
select select ""applied""
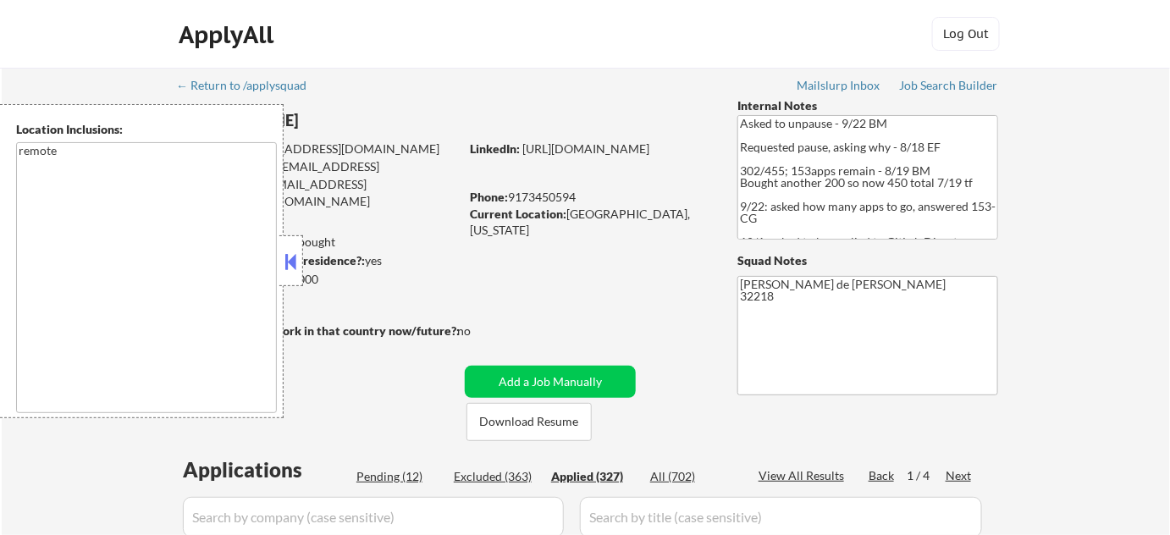
select select ""applied""
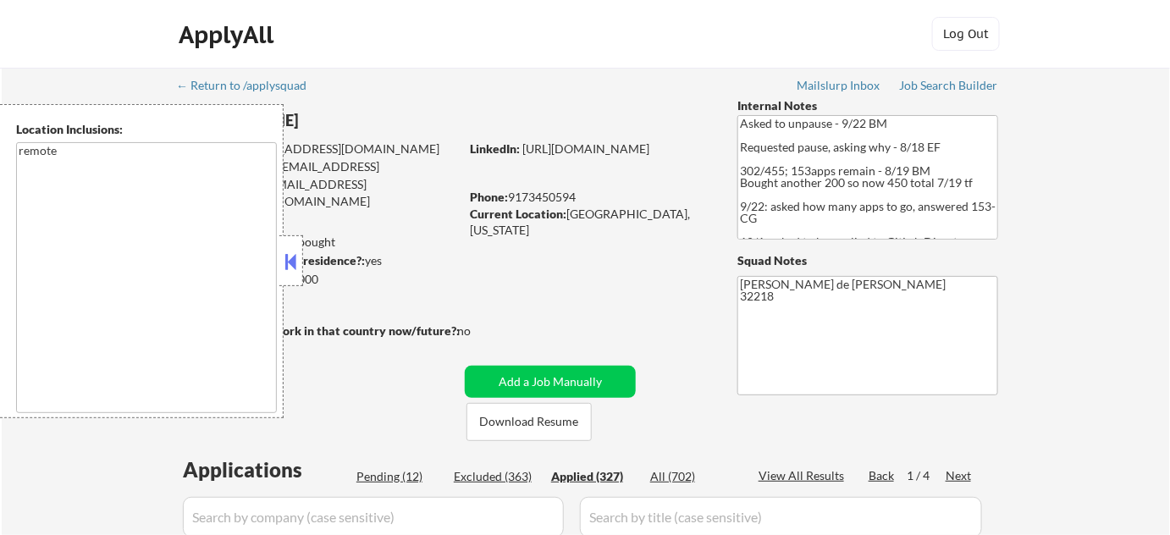
select select ""applied""
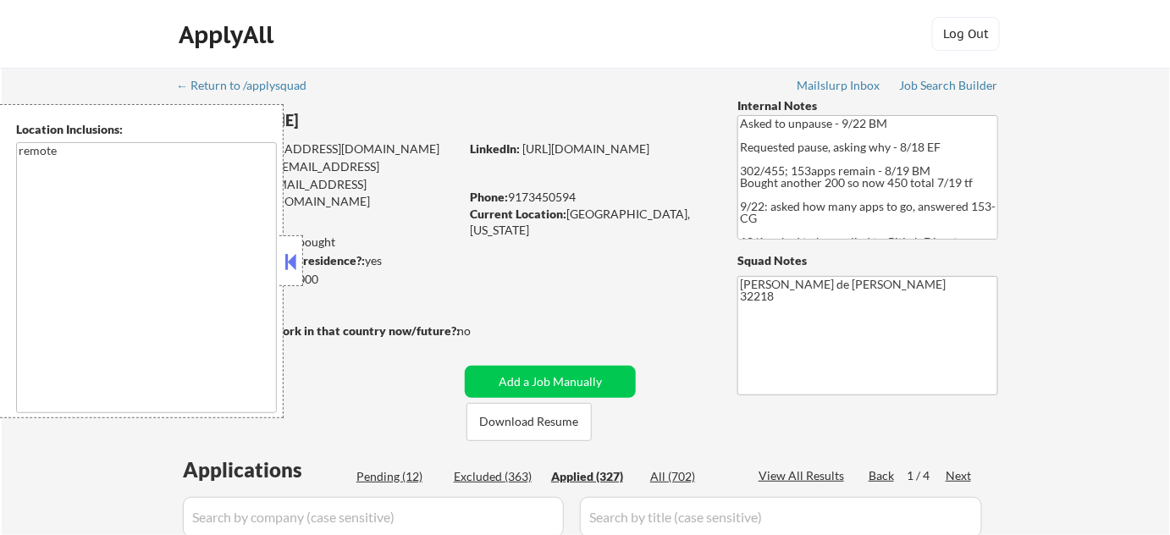
select select ""applied""
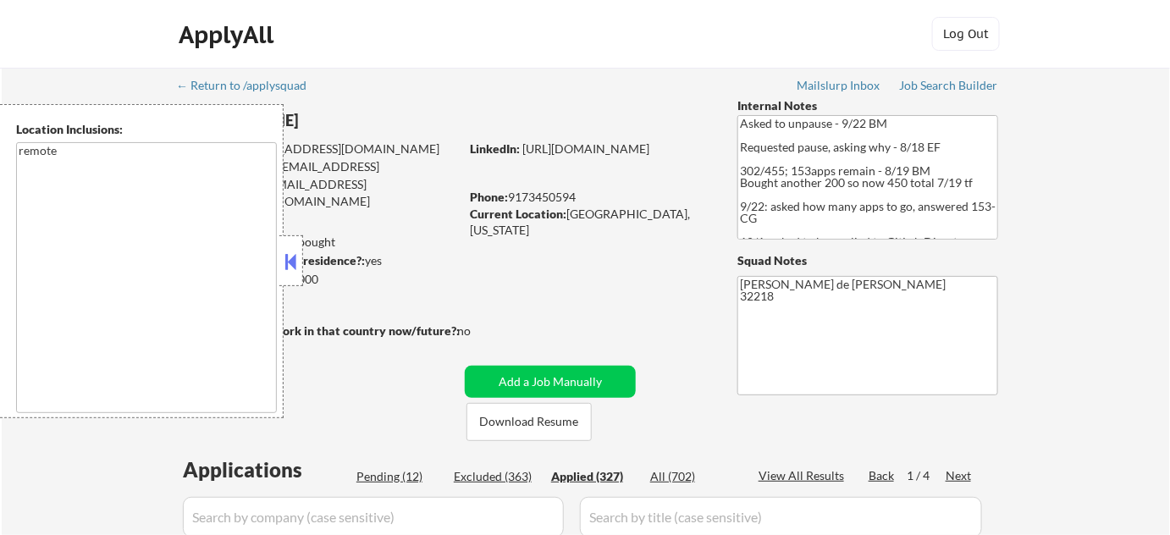
select select ""applied""
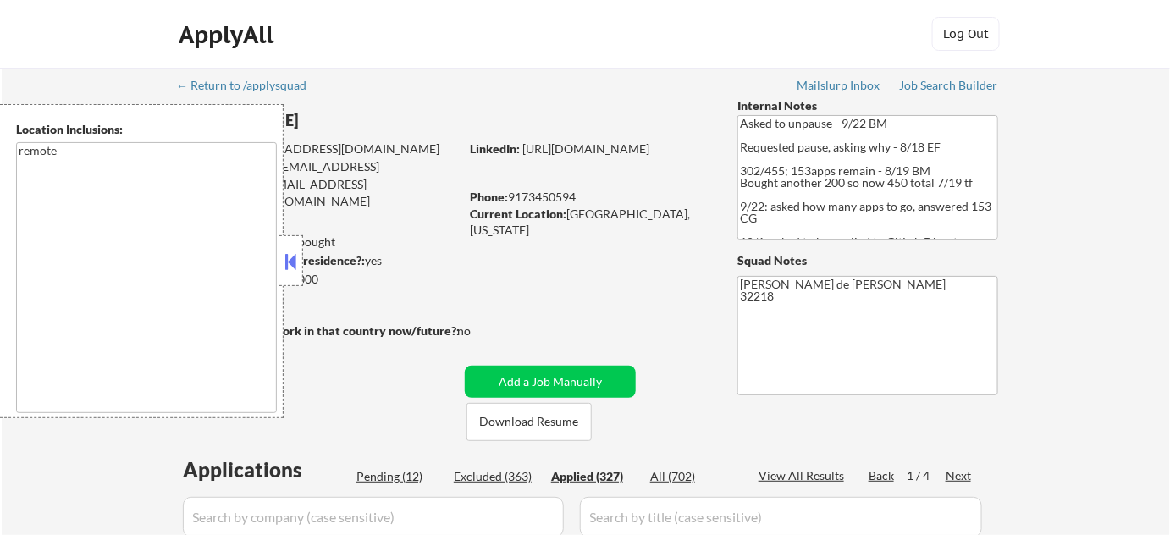
select select ""applied""
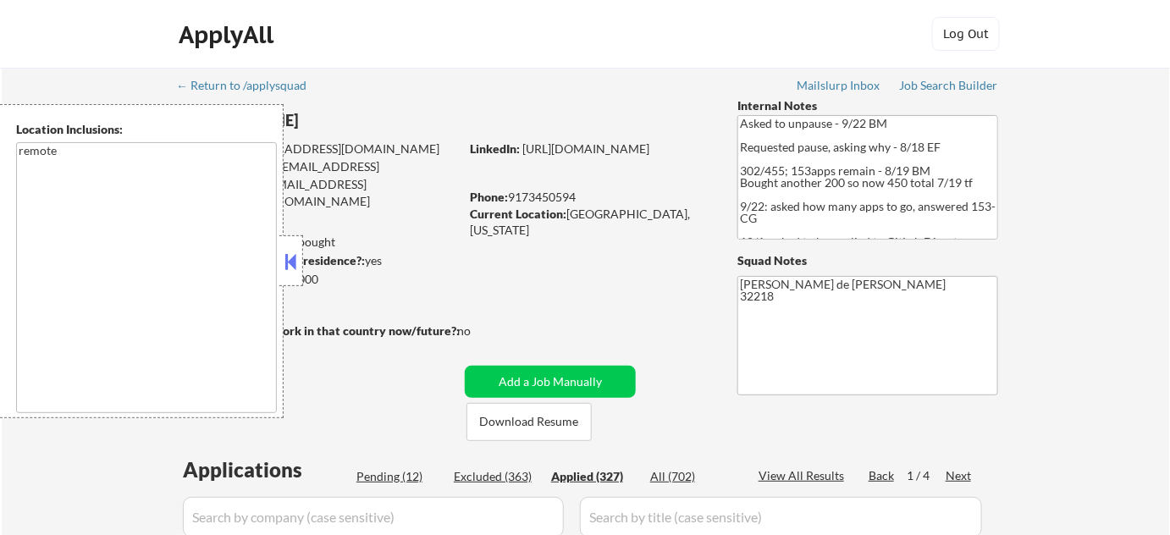
select select ""applied""
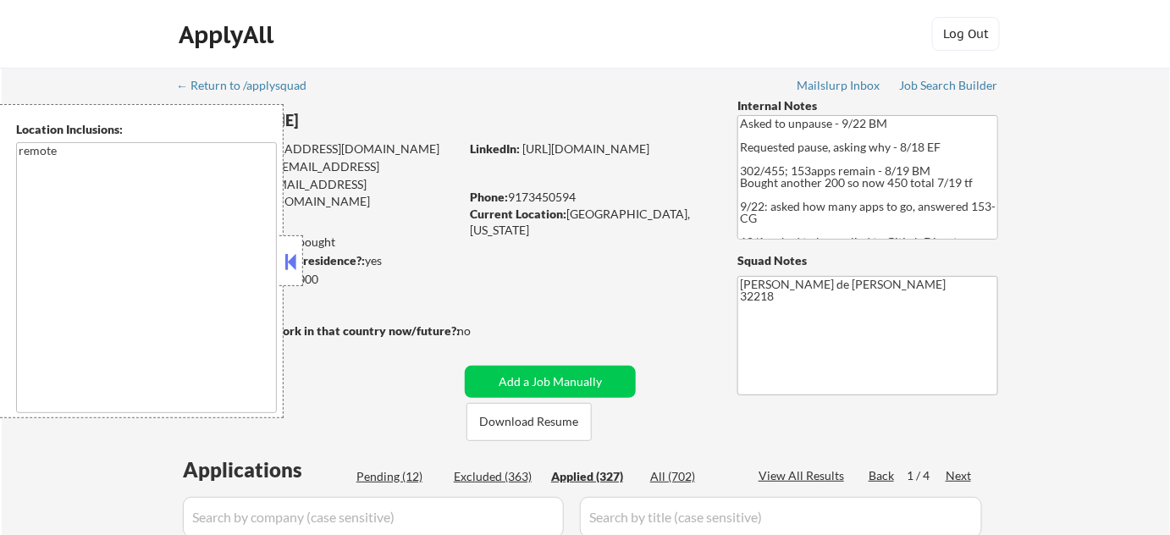
select select ""applied""
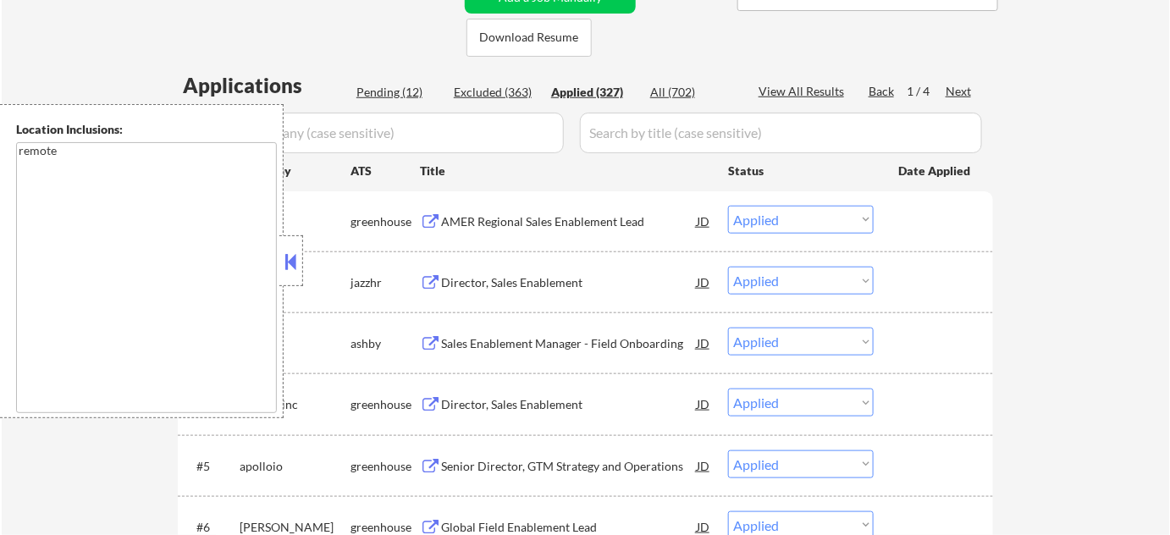
click at [298, 273] on button at bounding box center [291, 261] width 19 height 25
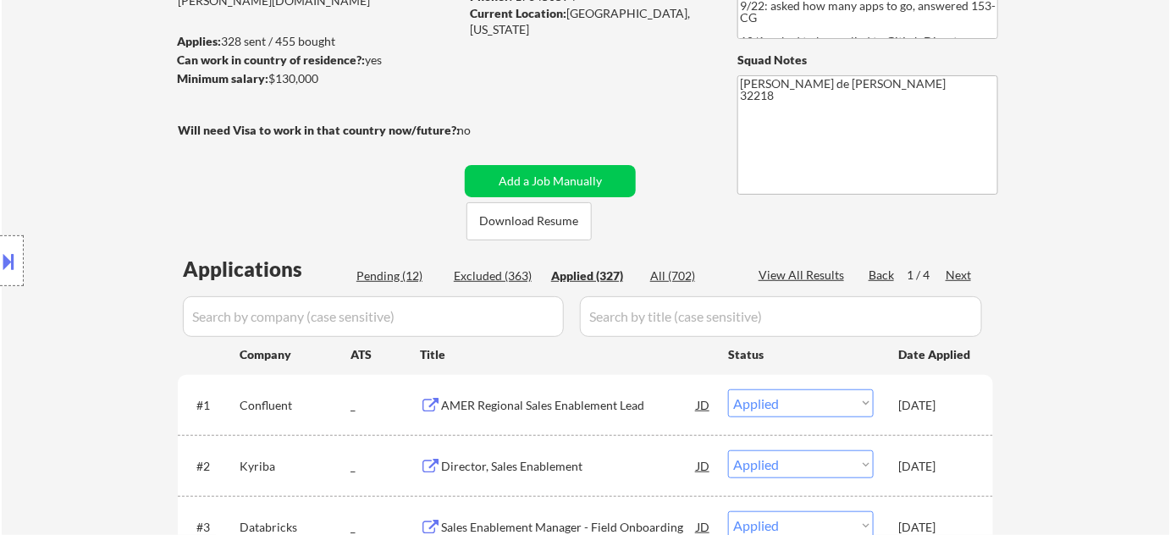
scroll to position [230, 0]
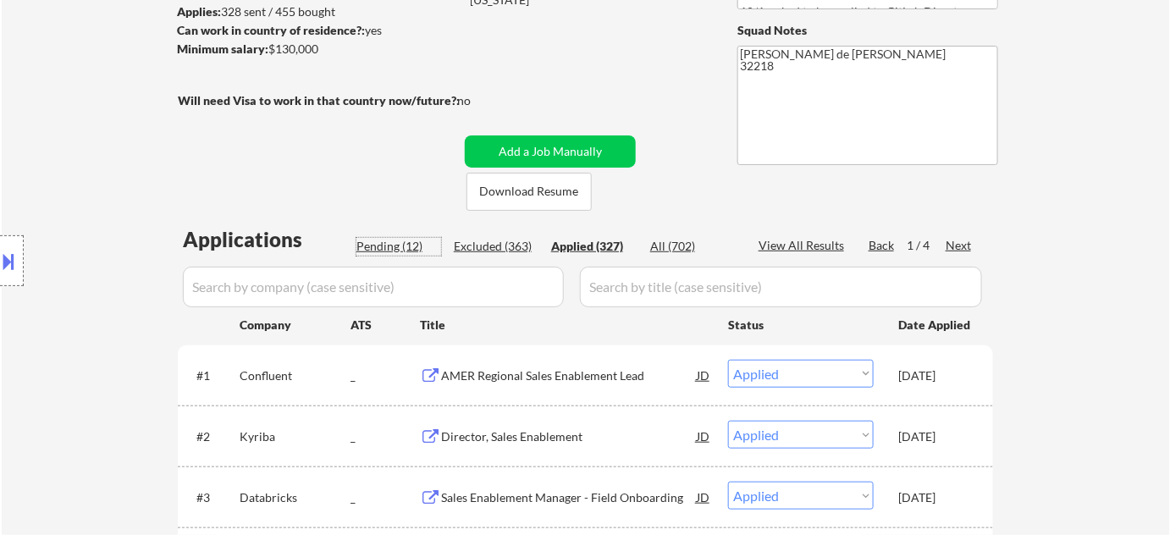
click at [393, 238] on div "Pending (12)" at bounding box center [398, 246] width 85 height 17
select select ""pending""
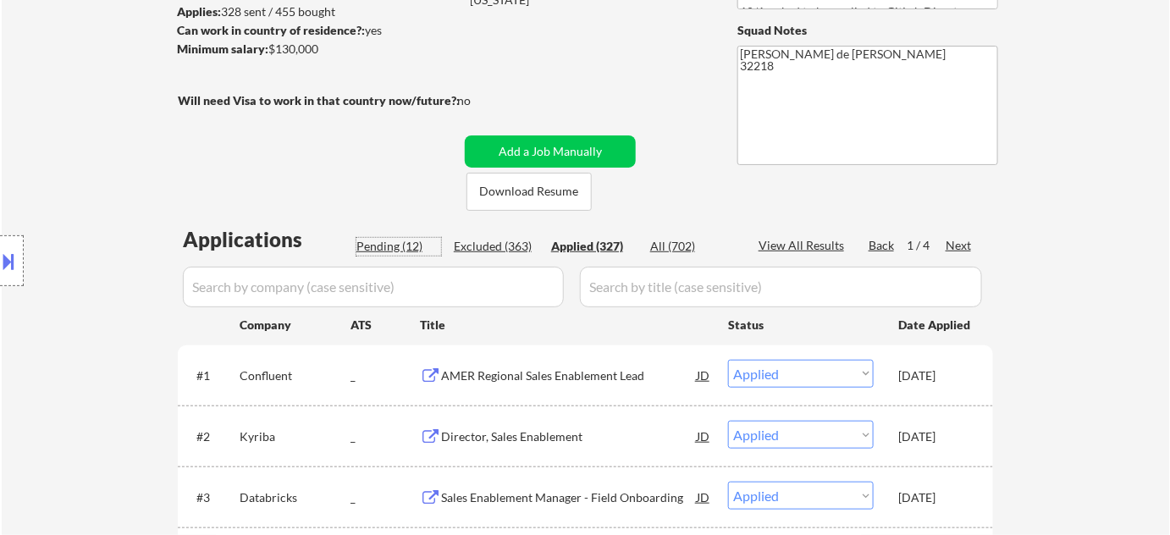
select select ""pending""
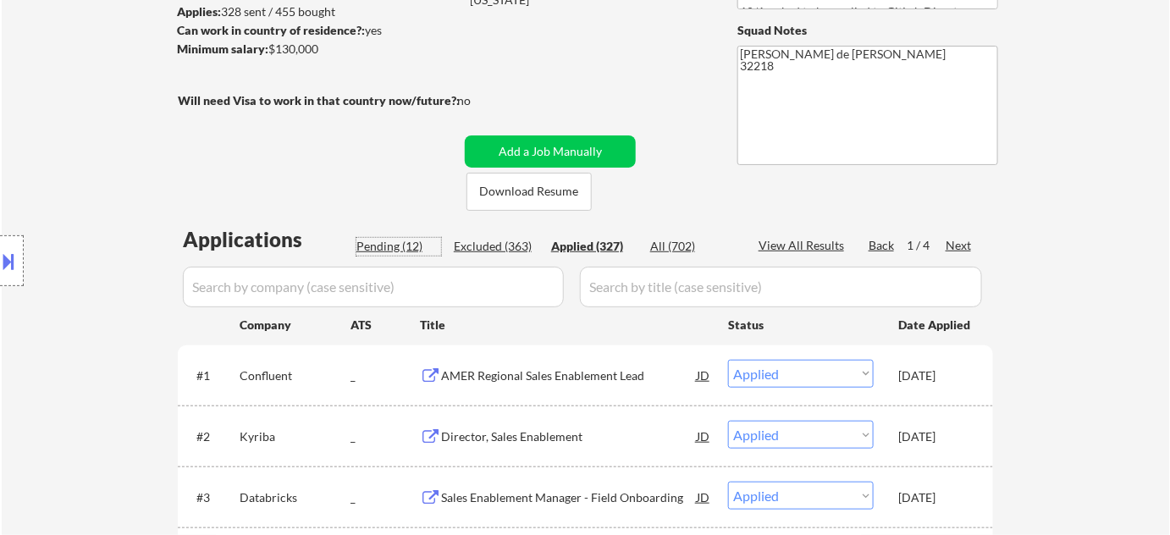
select select ""pending""
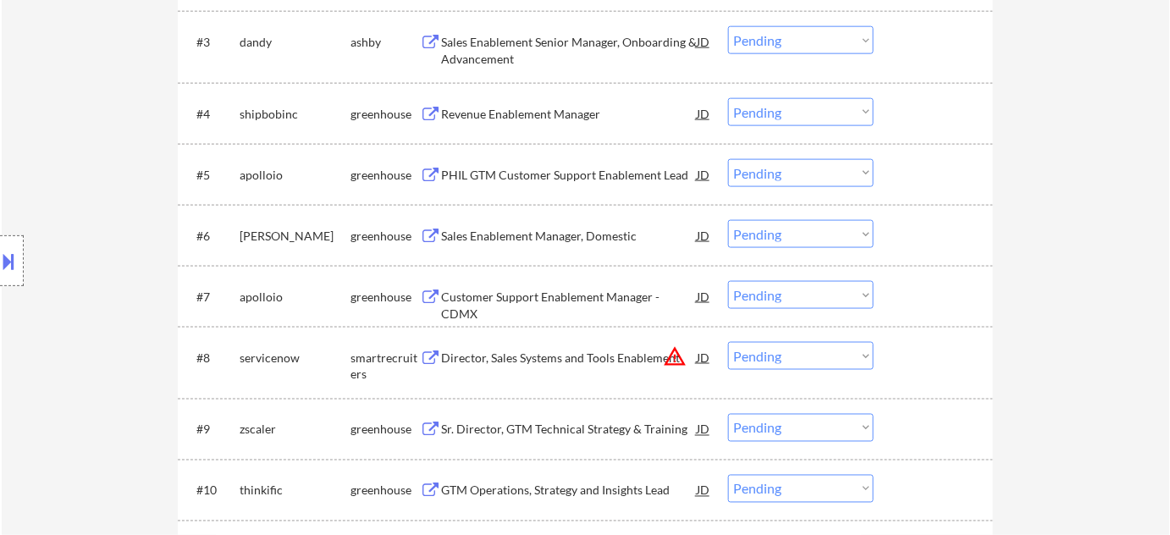
scroll to position [846, 0]
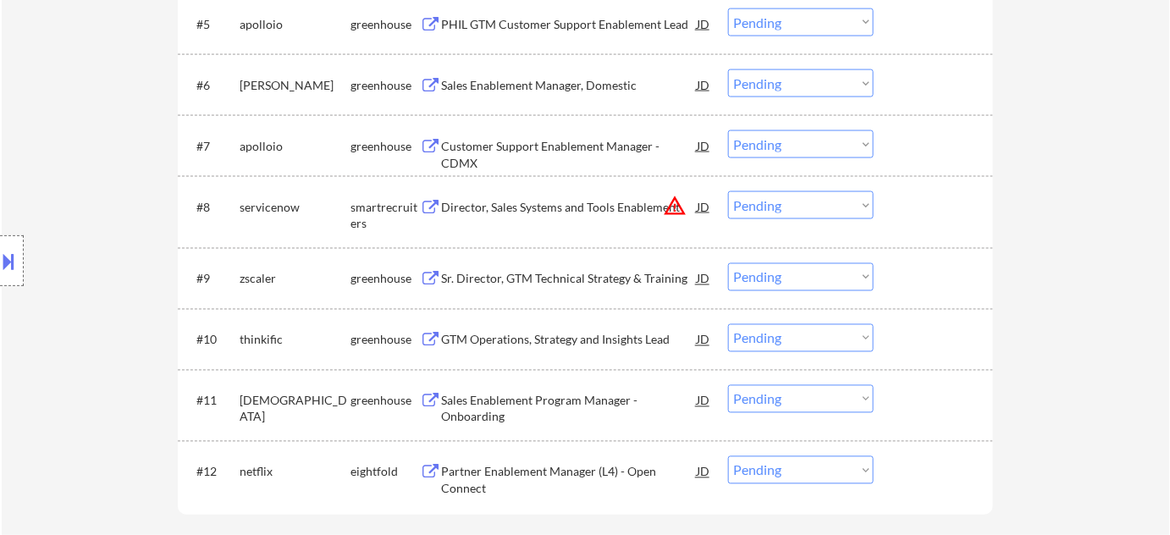
click at [801, 200] on select "Choose an option... Pending Applied Excluded (Questions) Excluded (Expired) Exc…" at bounding box center [801, 205] width 146 height 28
click at [728, 191] on select "Choose an option... Pending Applied Excluded (Questions) Excluded (Expired) Exc…" at bounding box center [801, 205] width 146 height 28
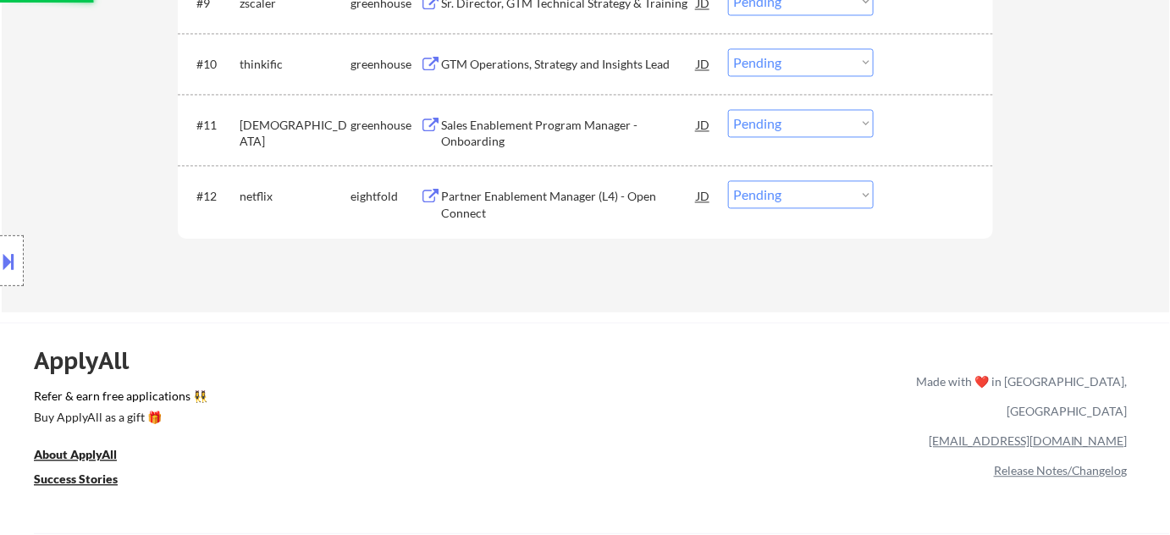
scroll to position [1153, 0]
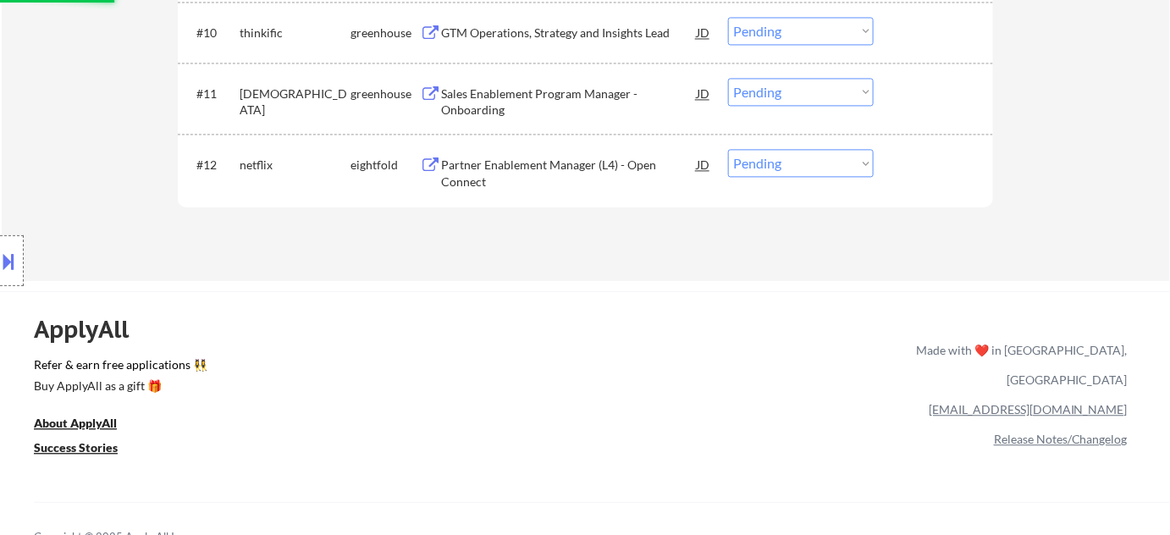
select select ""pending""
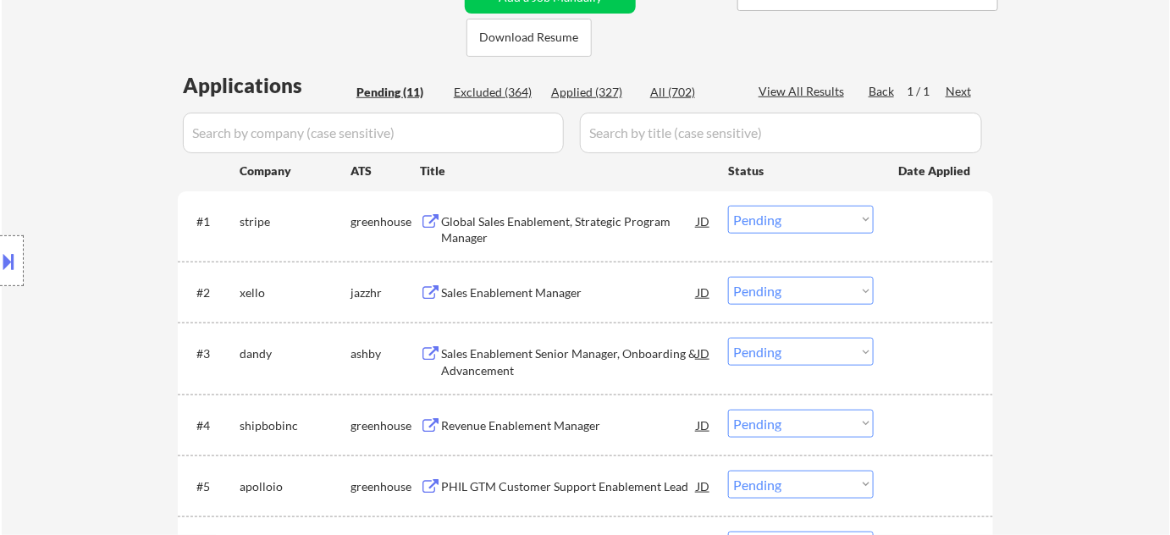
scroll to position [76, 0]
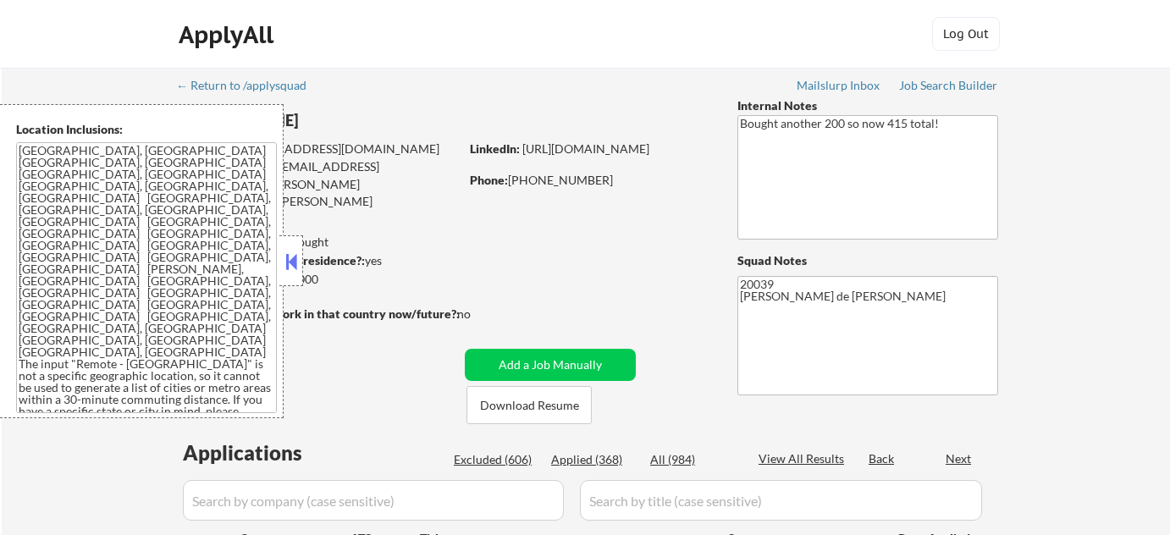
select select ""pending""
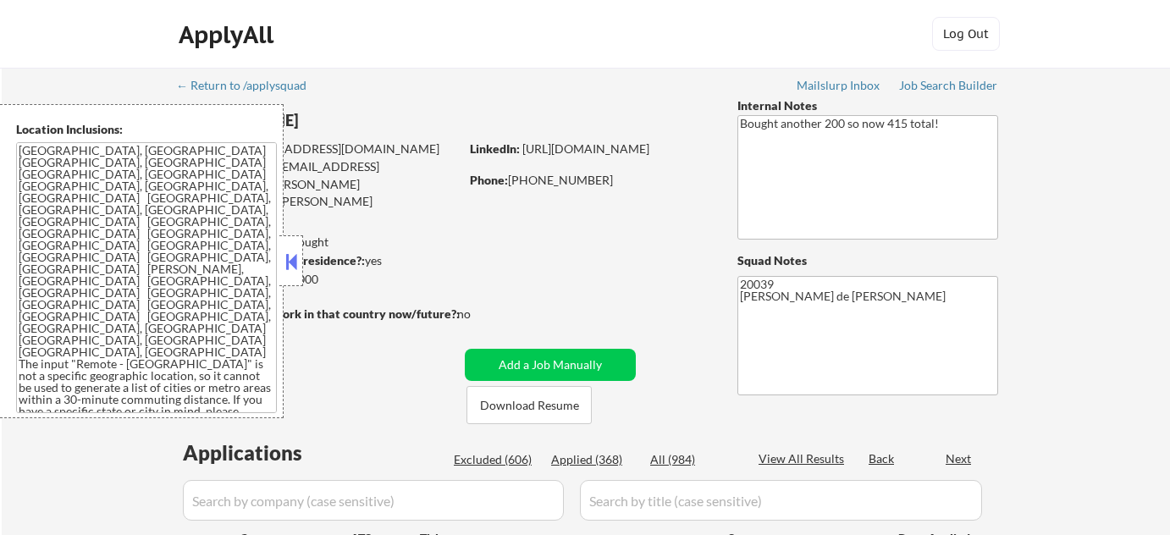
select select ""pending""
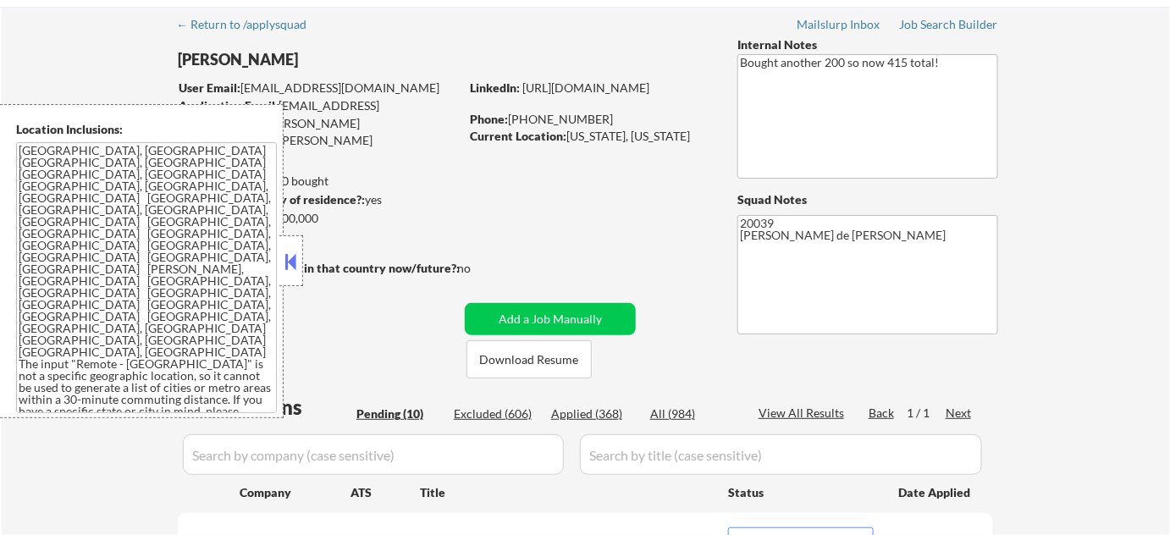
scroll to position [153, 0]
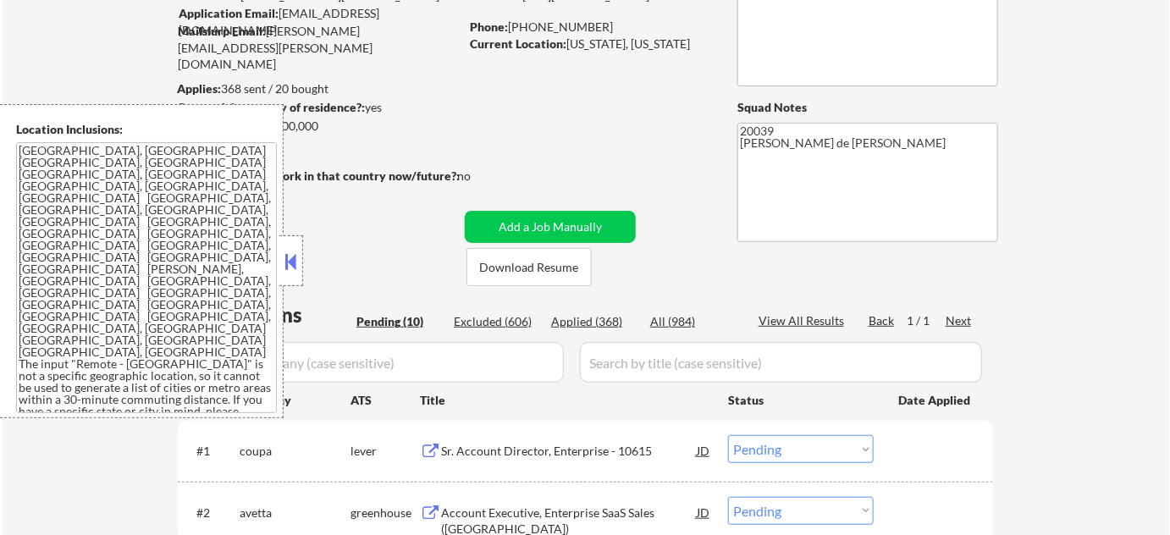
click at [287, 278] on div at bounding box center [291, 260] width 24 height 51
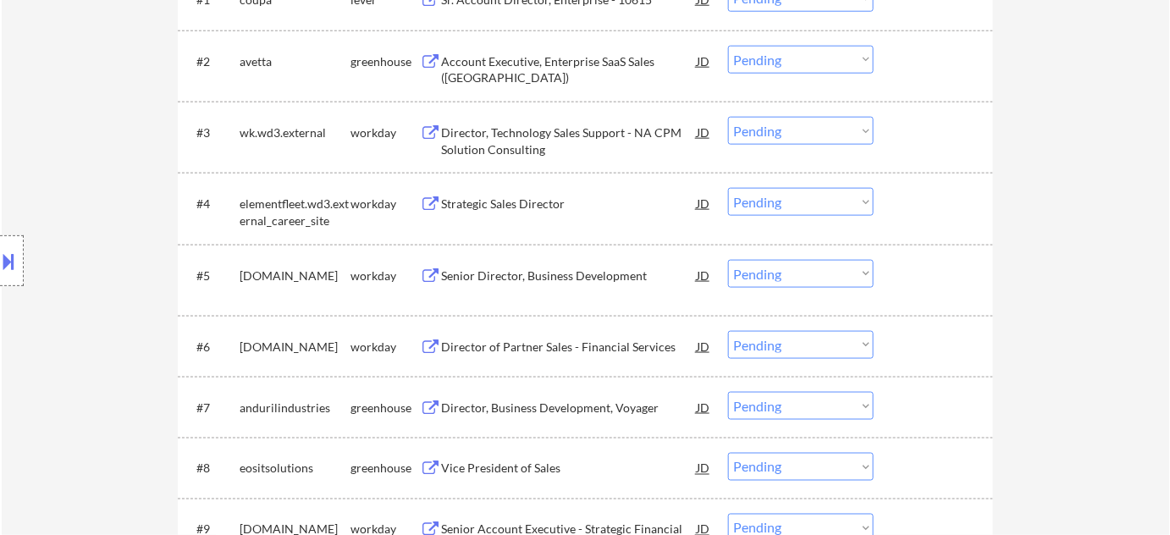
scroll to position [538, 0]
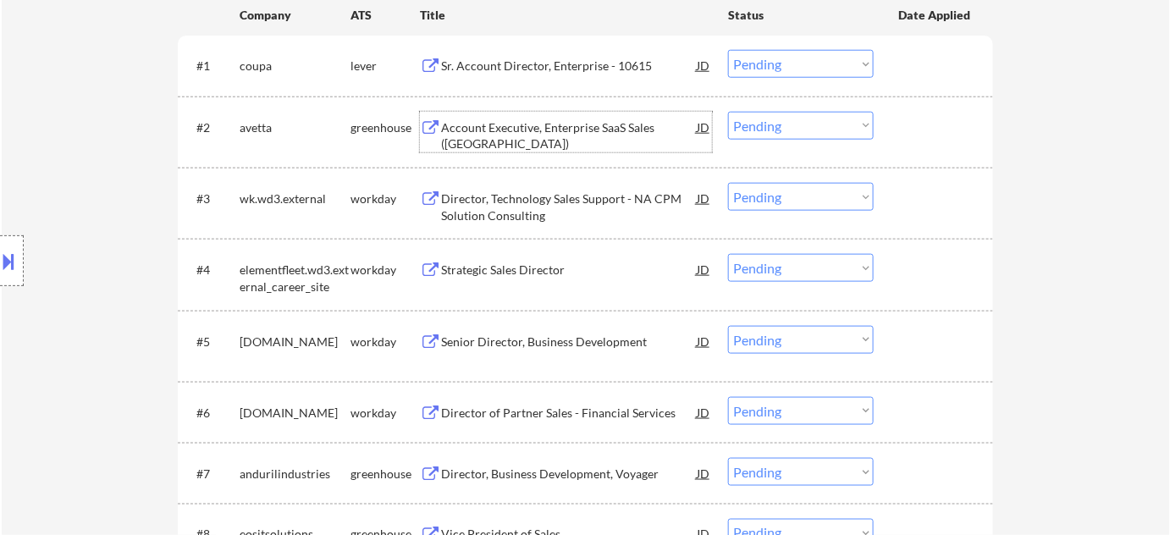
click at [526, 127] on div "Account Executive, Enterprise SaaS Sales ([GEOGRAPHIC_DATA])" at bounding box center [569, 135] width 256 height 33
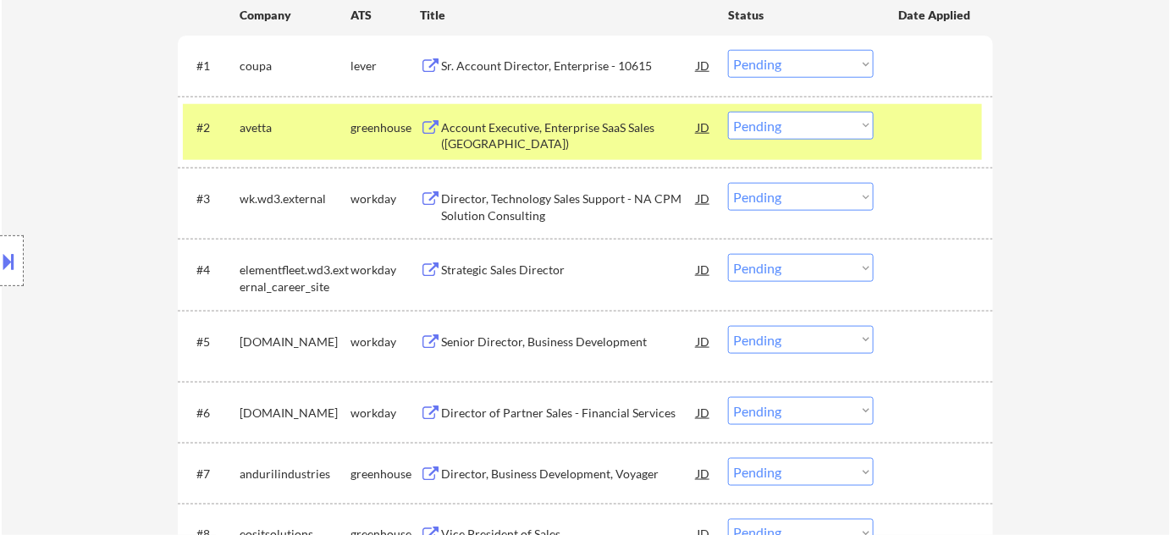
select select ""pending""
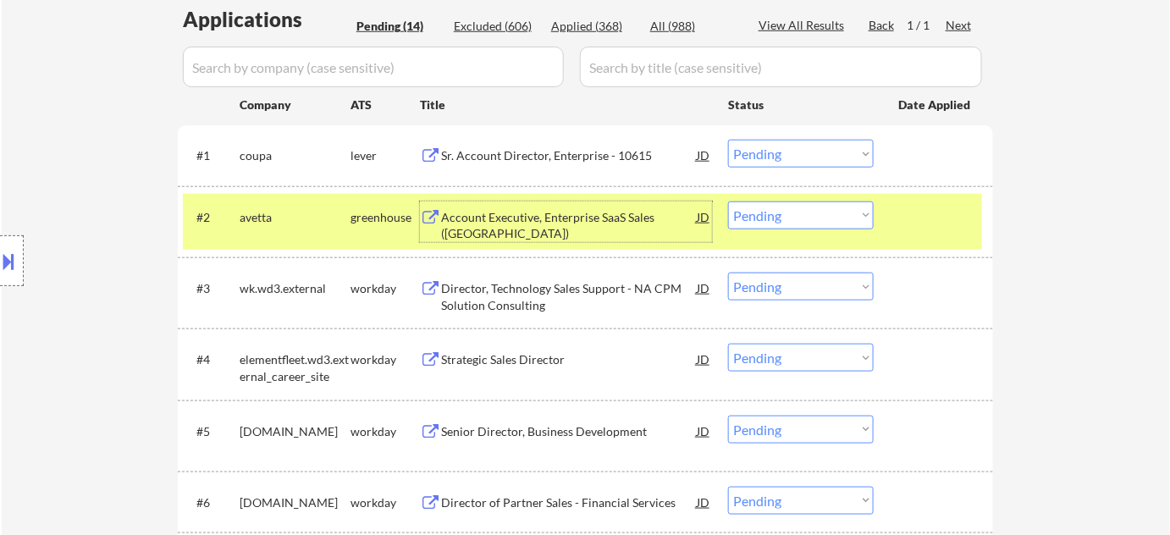
scroll to position [384, 0]
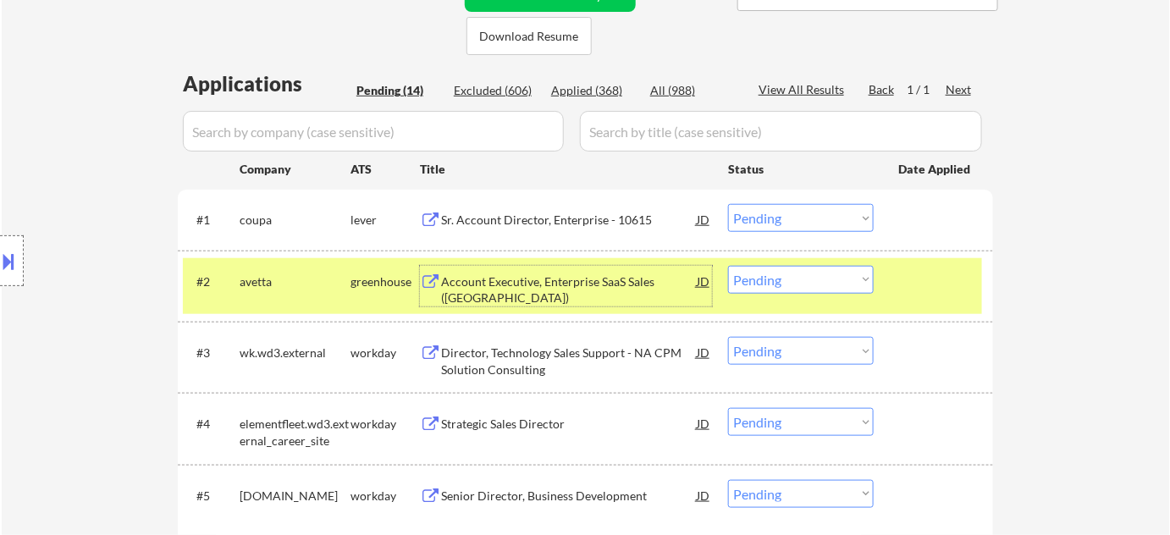
click at [569, 88] on div "Applied (368)" at bounding box center [593, 90] width 85 height 17
click at [514, 139] on input "input" at bounding box center [373, 131] width 381 height 41
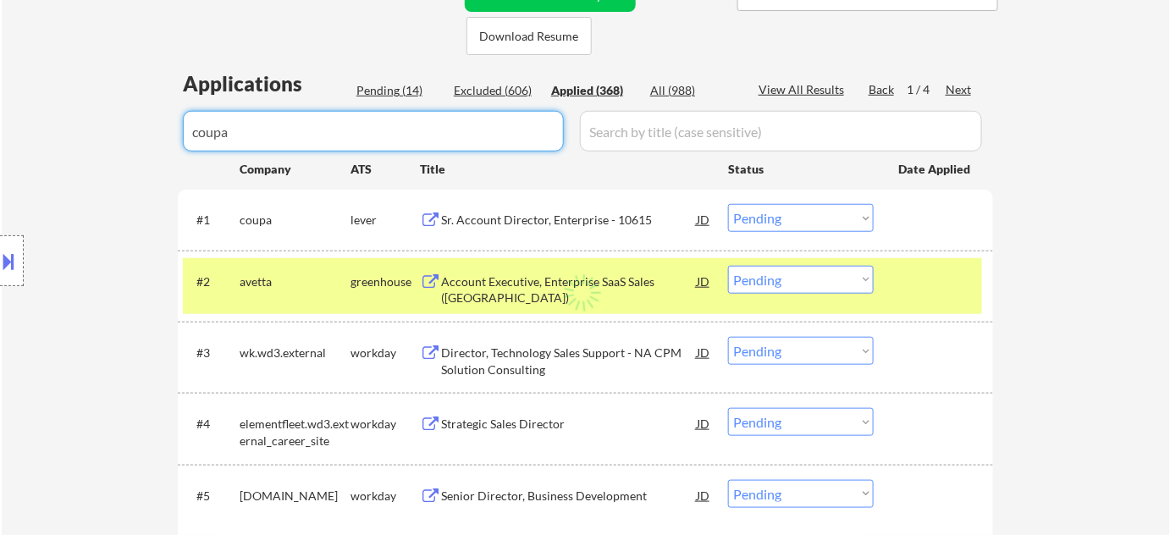
type input "coupa"
select select ""applied""
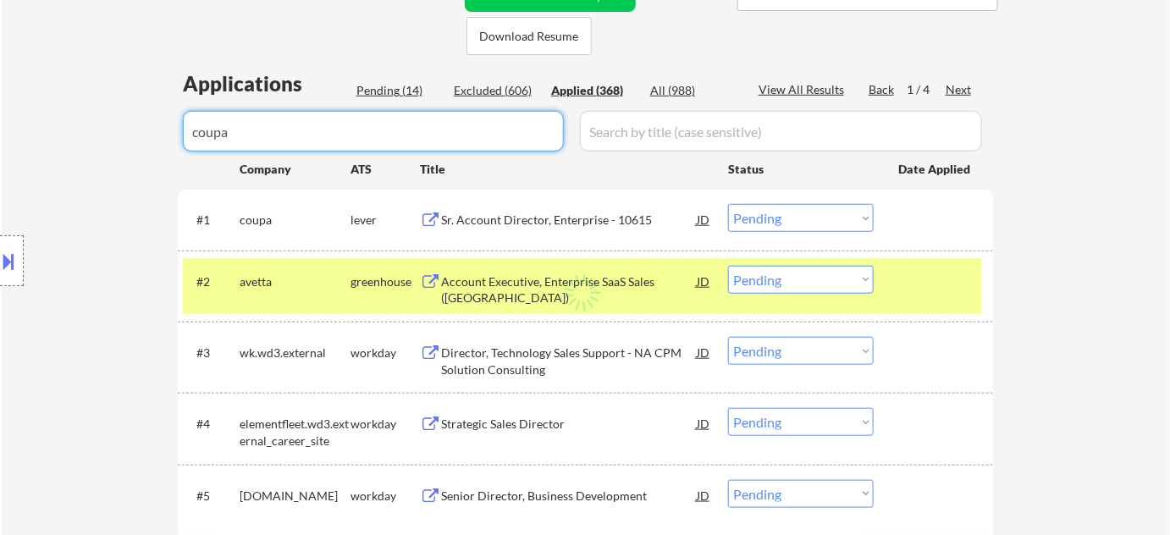
select select ""applied""
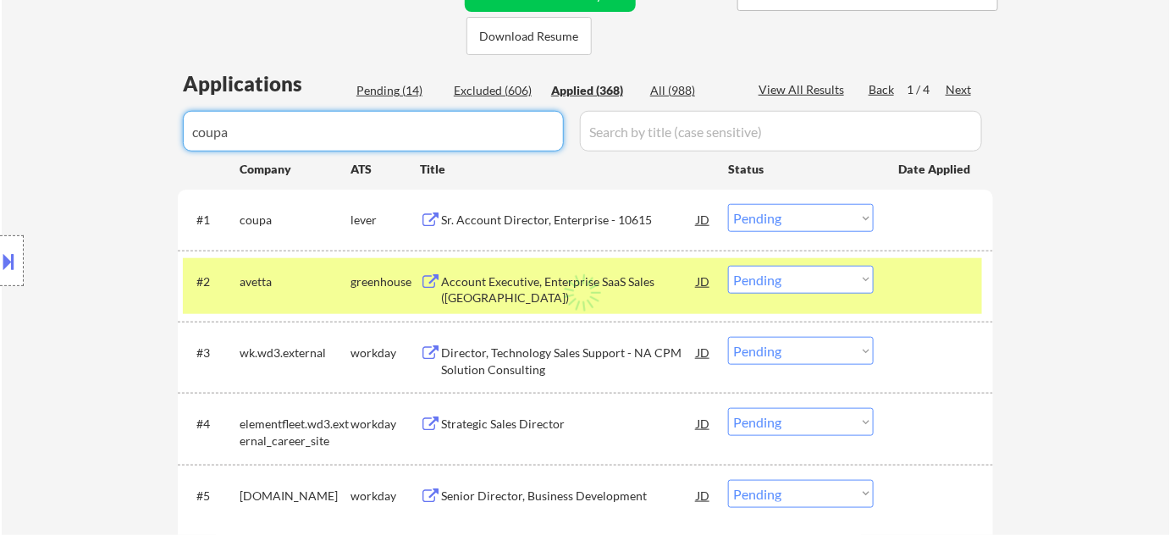
select select ""applied""
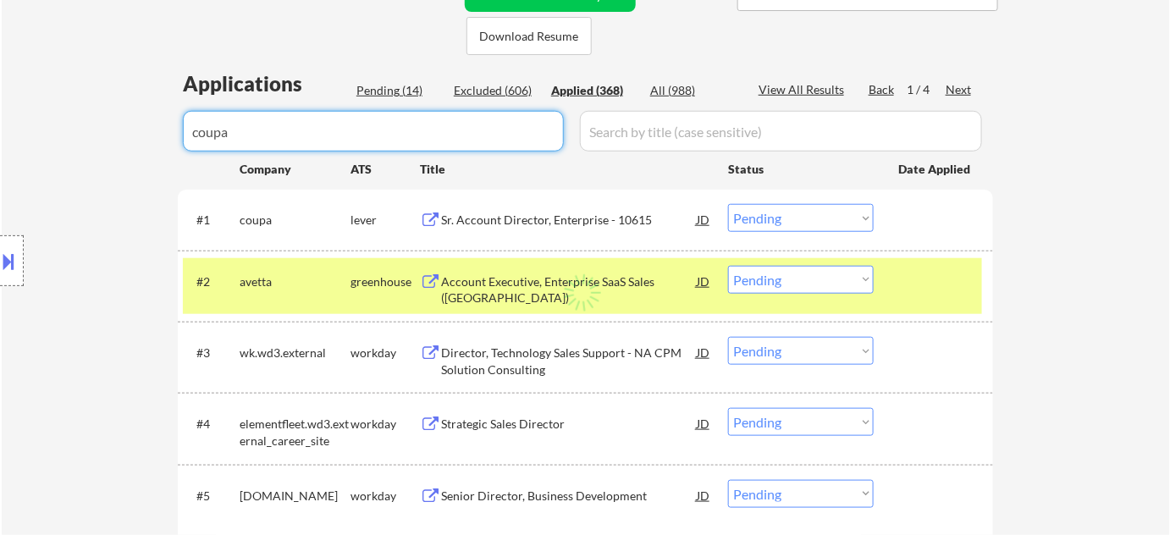
select select ""applied""
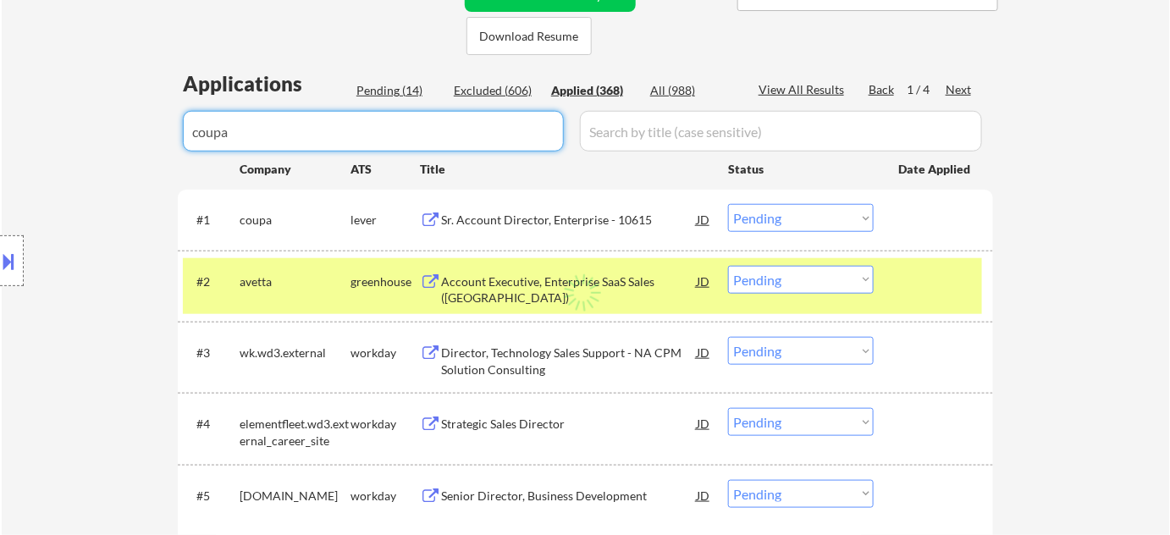
select select ""applied""
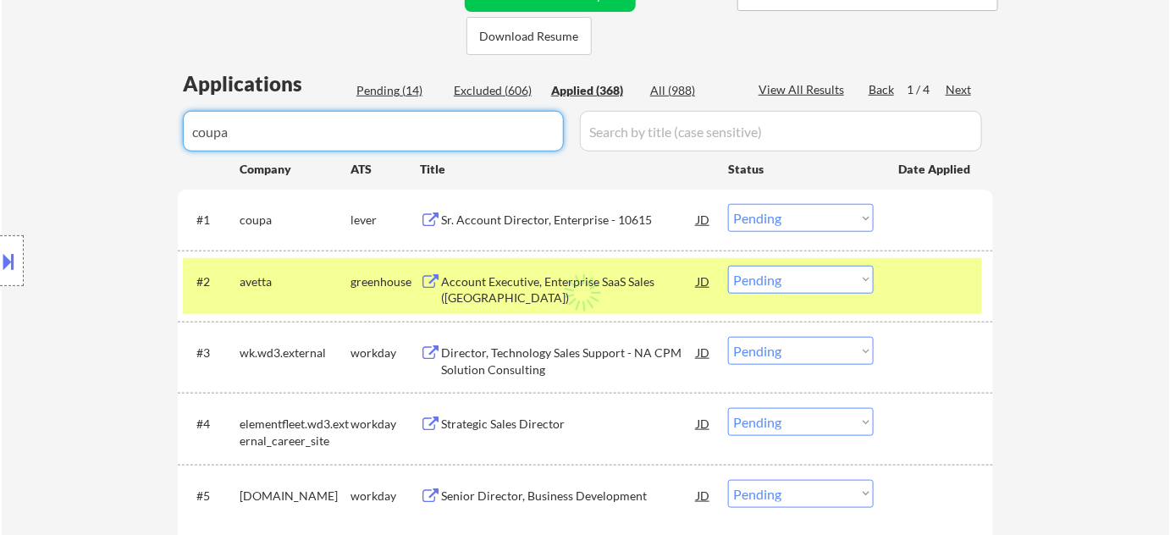
select select ""applied""
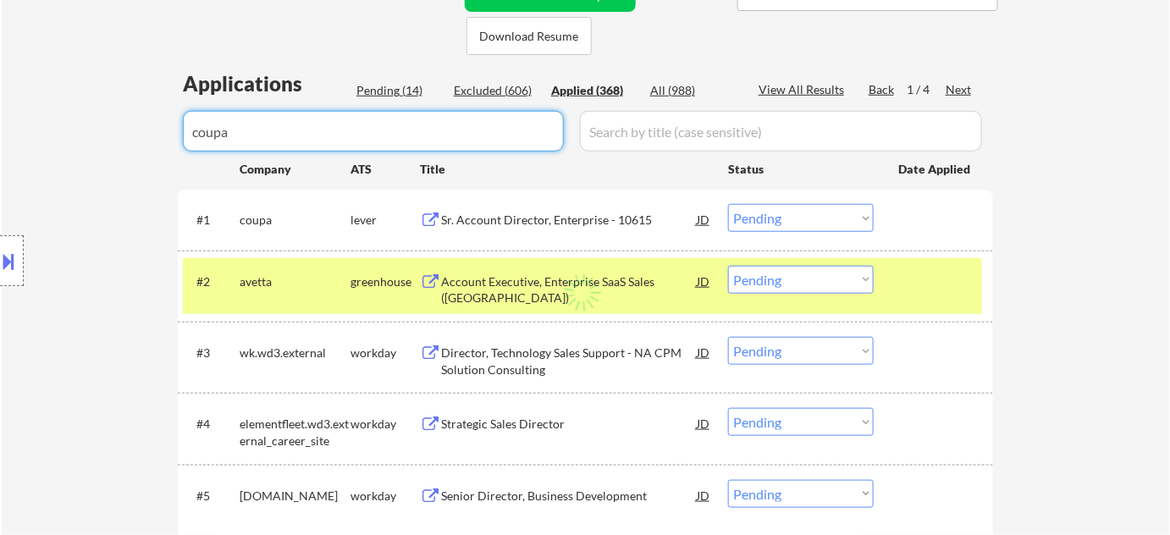
select select ""applied""
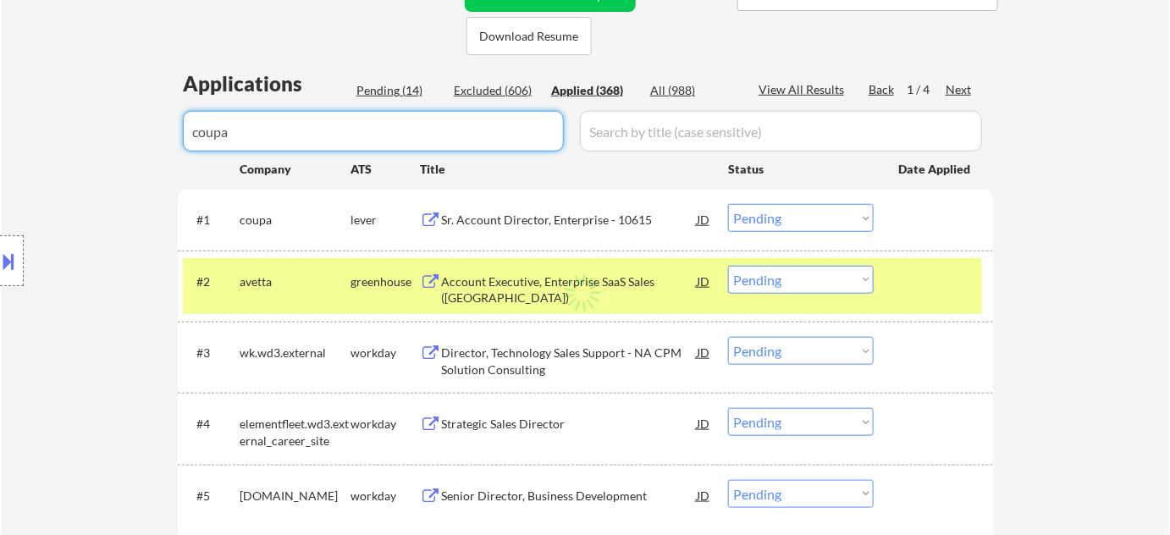
select select ""applied""
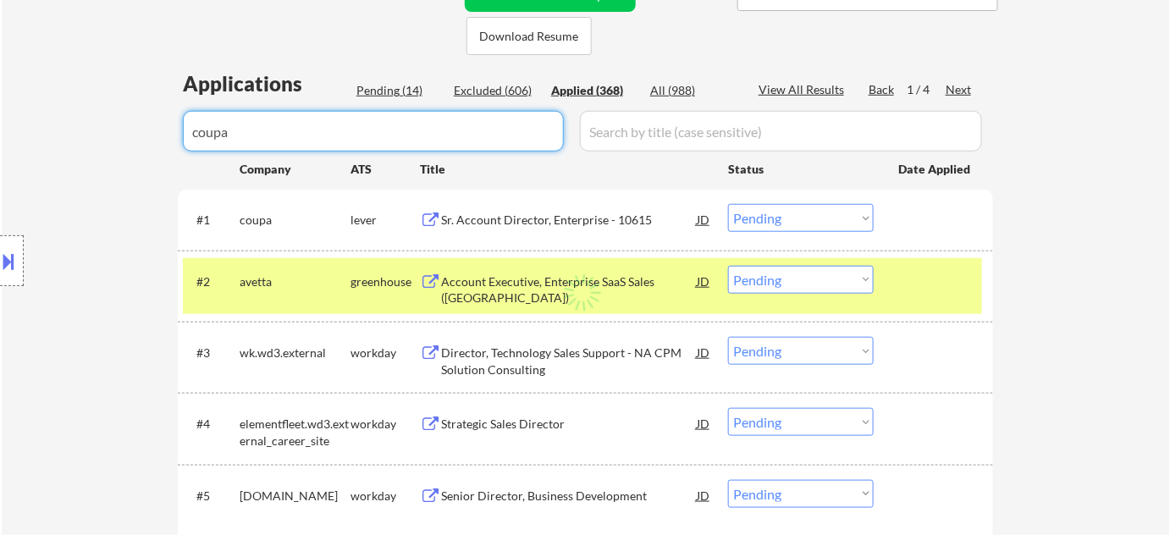
select select ""applied""
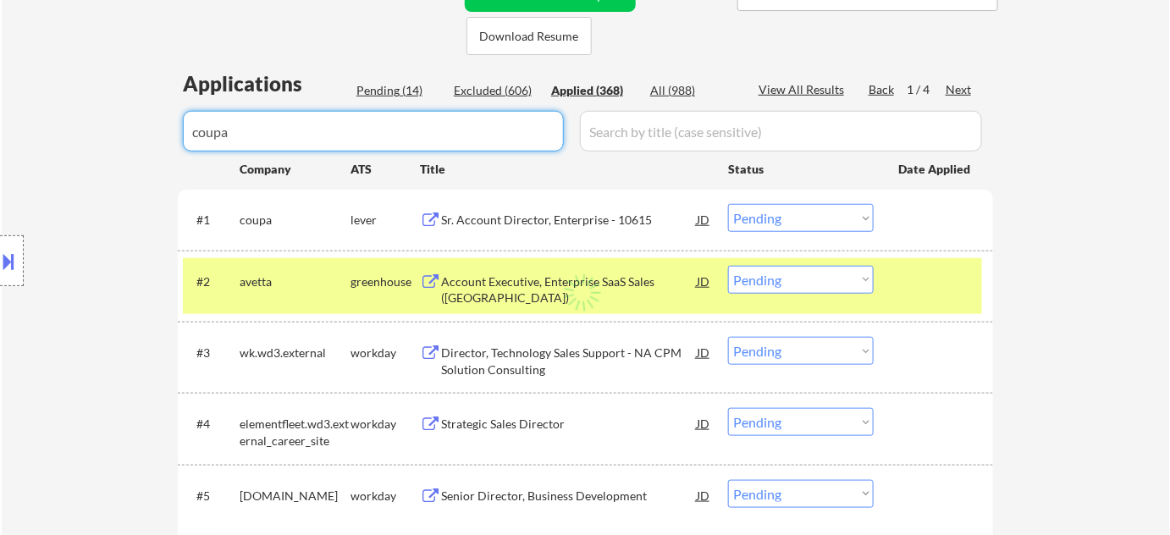
select select ""applied""
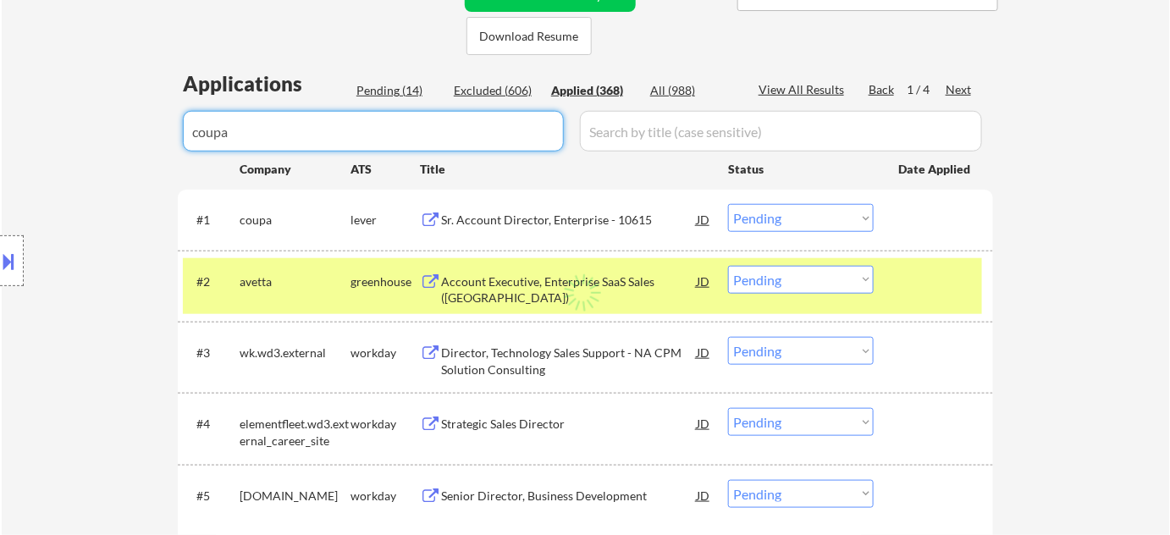
select select ""applied""
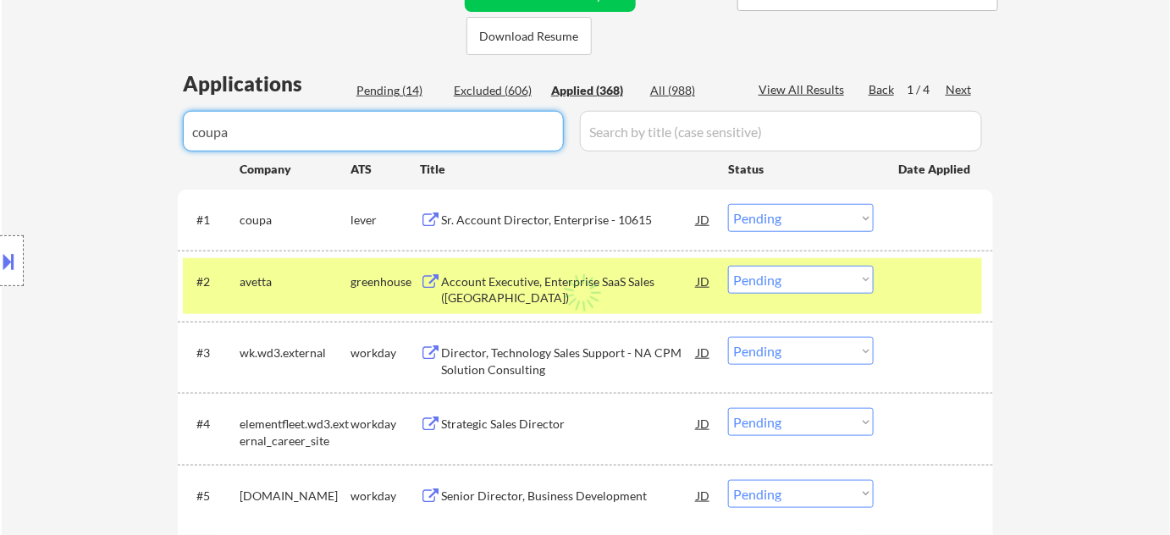
select select ""applied""
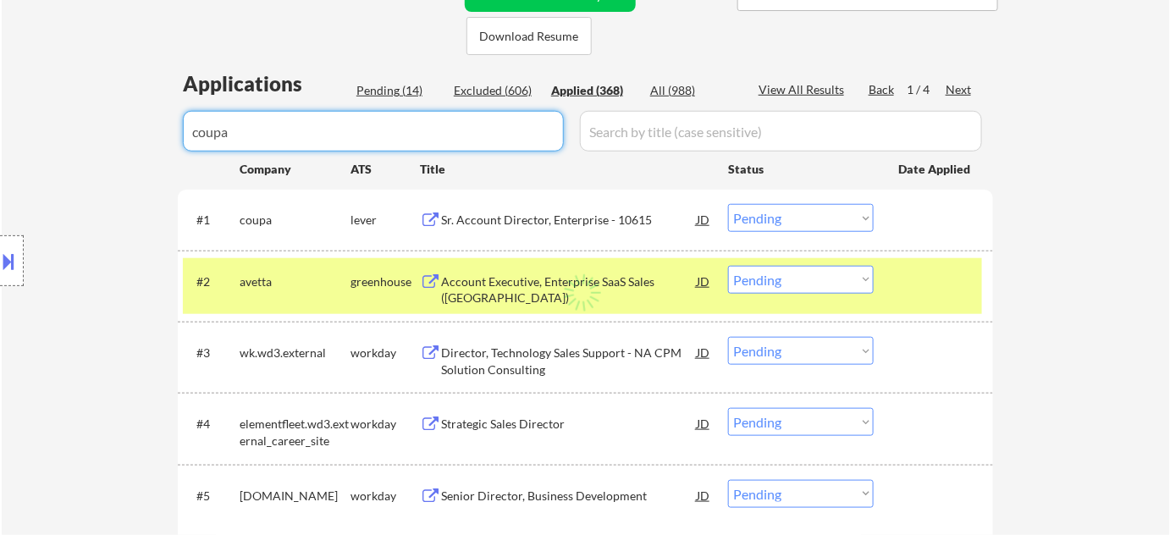
select select ""applied""
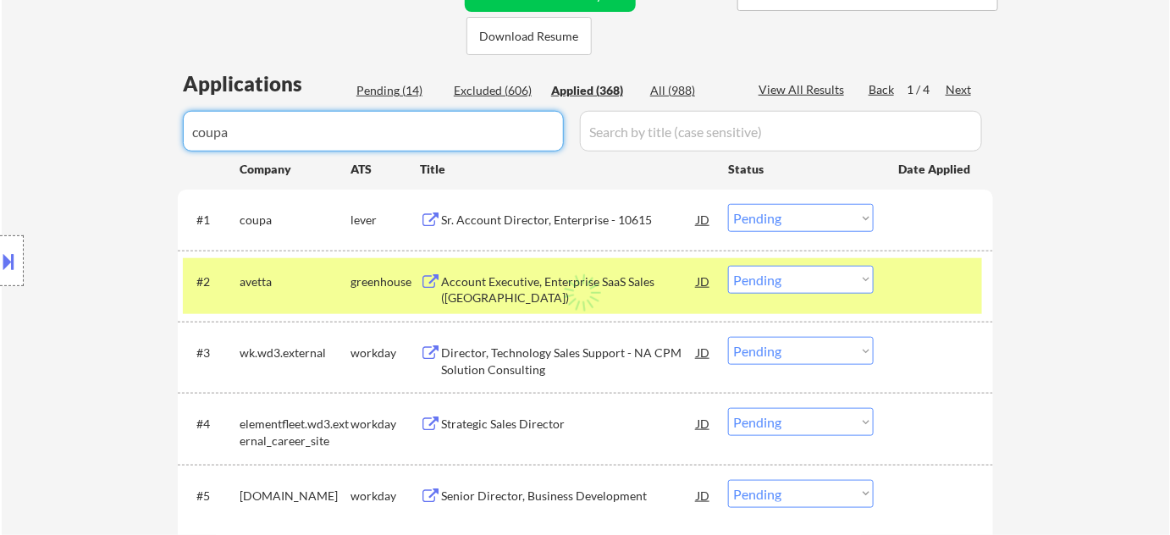
select select ""applied""
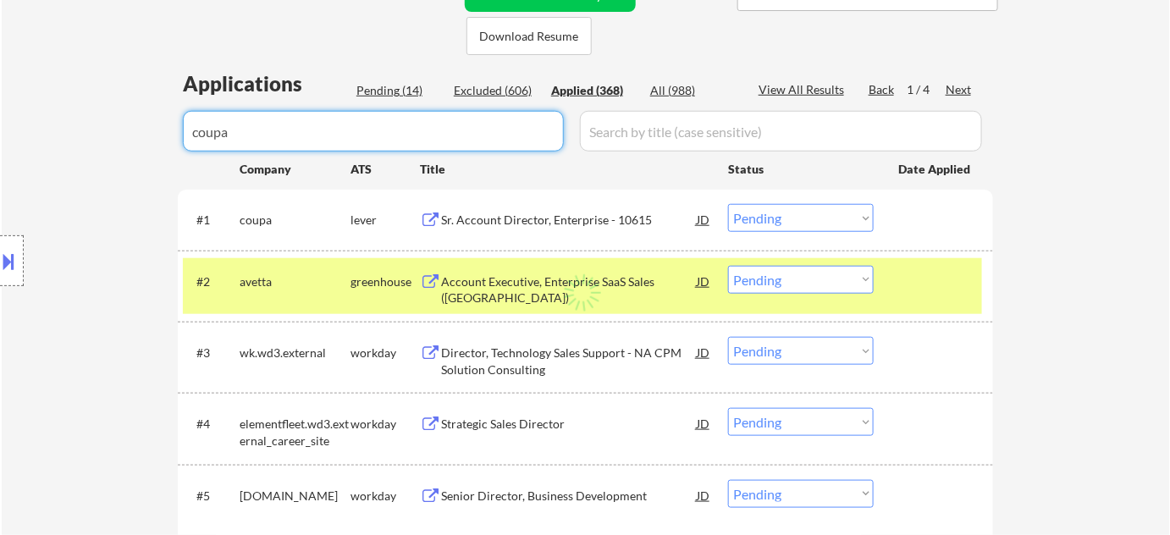
select select ""applied""
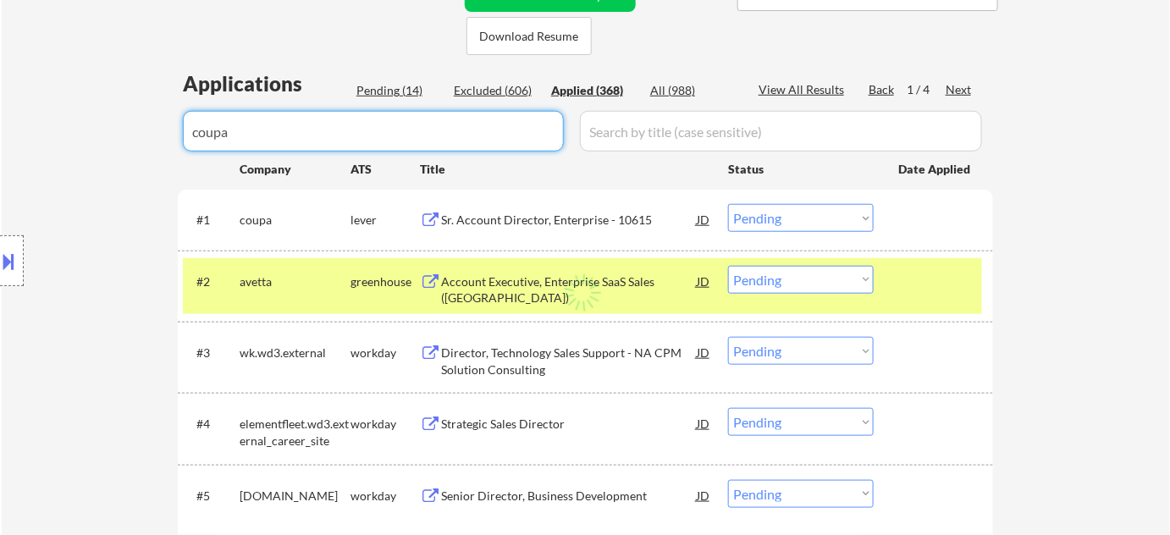
select select ""applied""
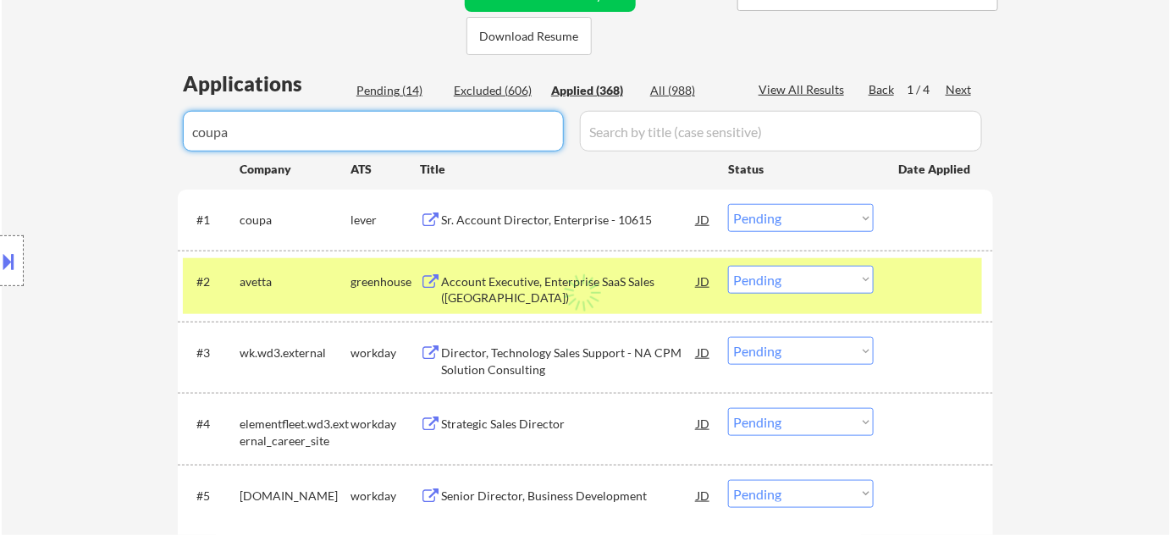
select select ""applied""
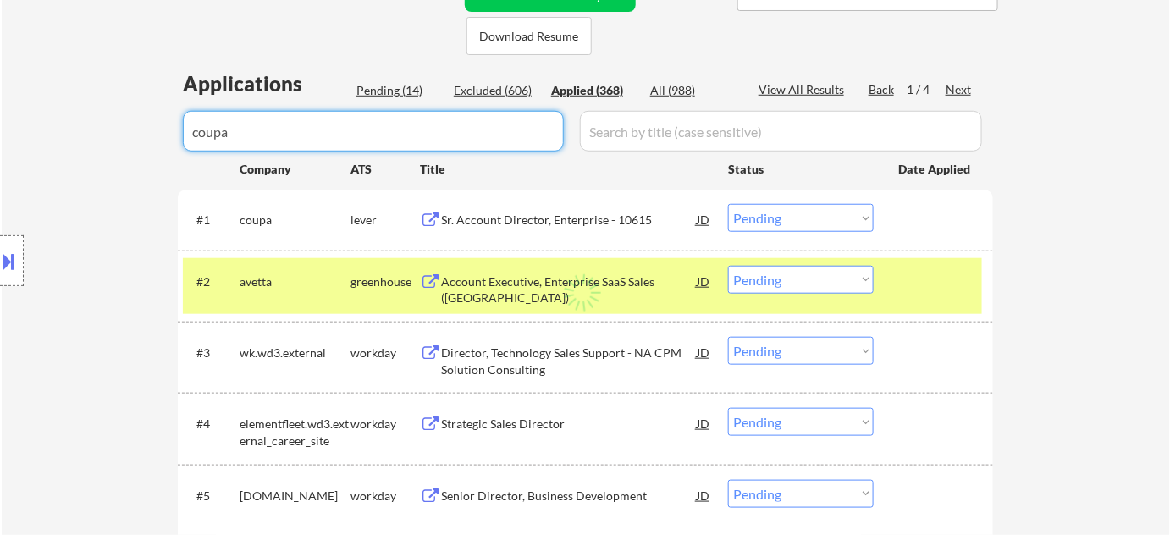
select select ""applied""
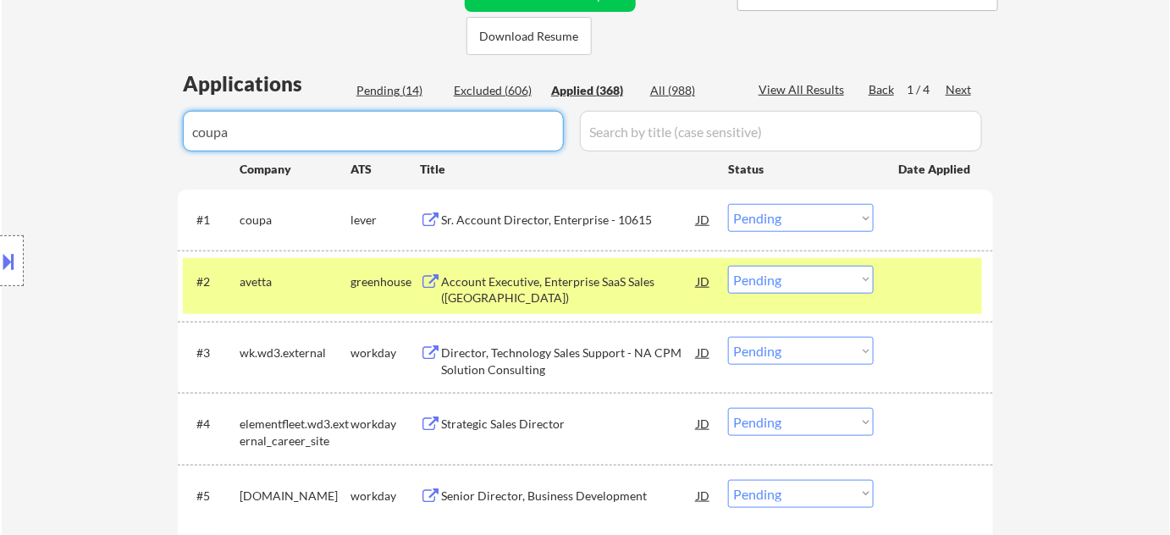
select select ""applied""
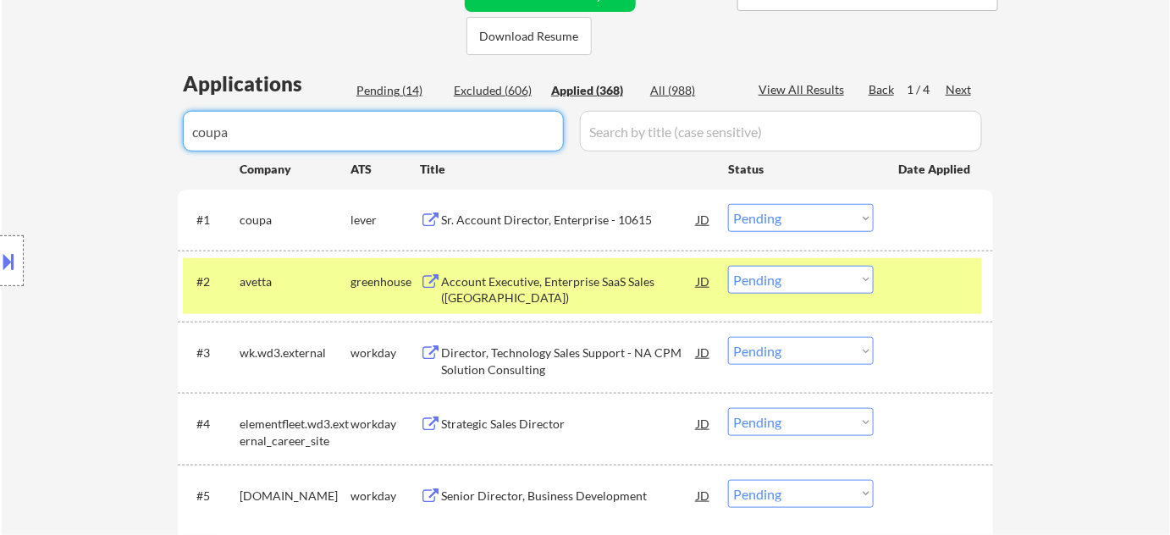
select select ""applied""
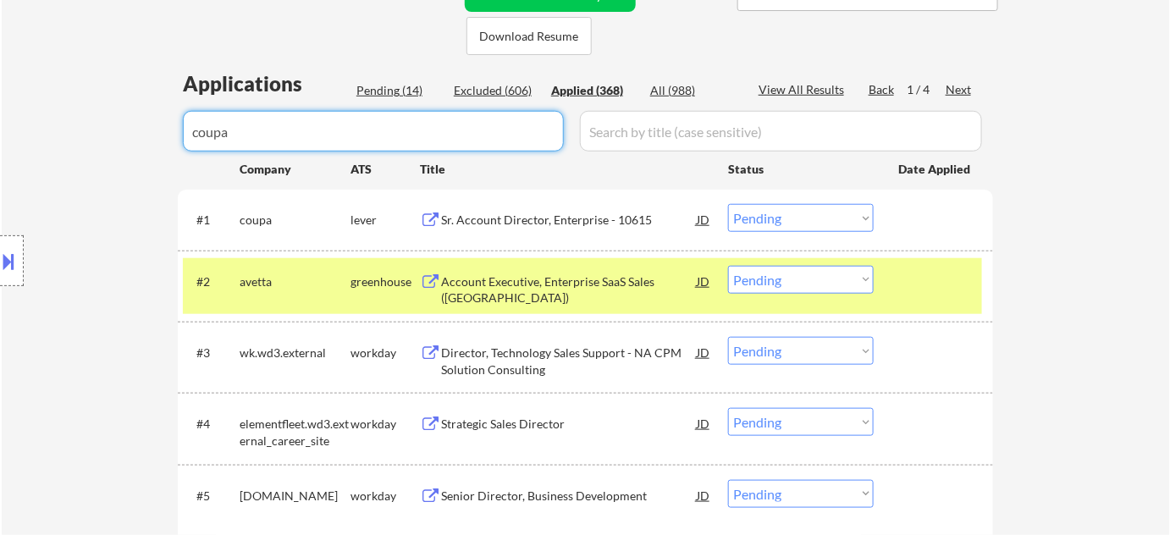
select select ""applied""
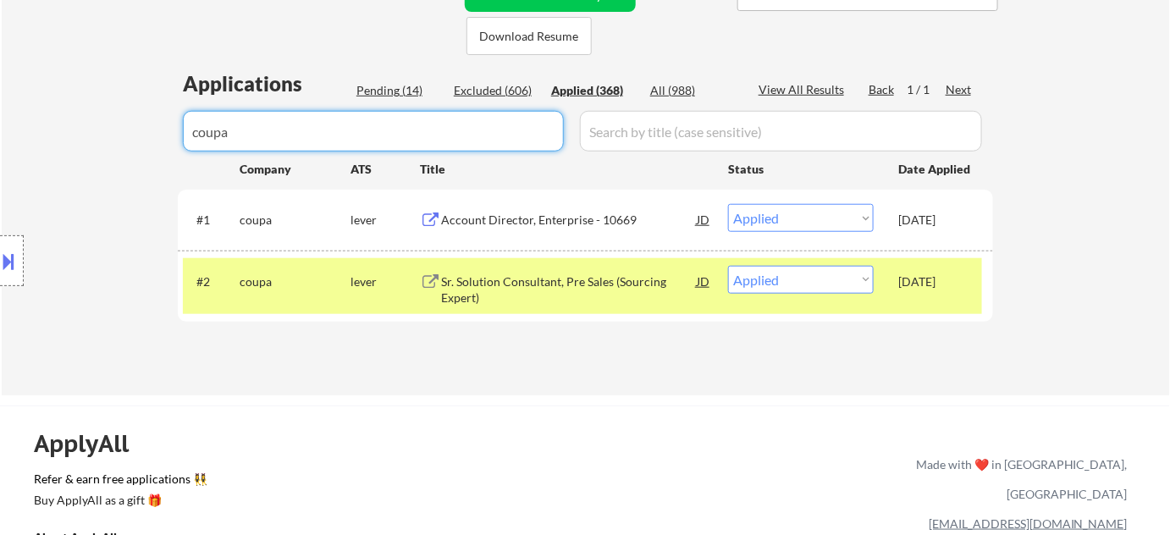
drag, startPoint x: 76, startPoint y: 132, endPoint x: 0, endPoint y: 127, distance: 76.3
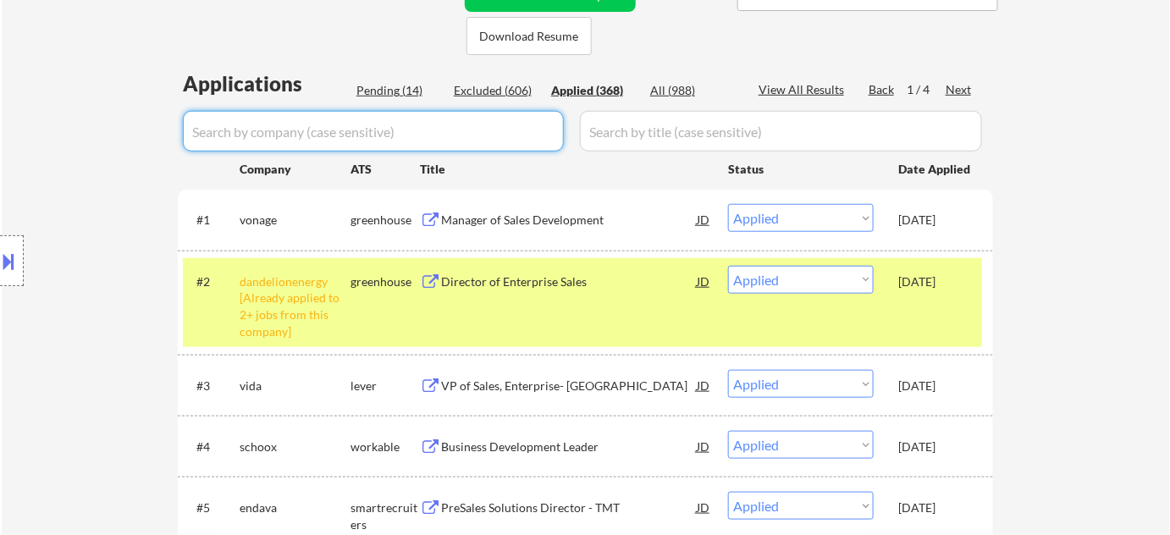
click at [388, 83] on div "Pending (14)" at bounding box center [398, 90] width 85 height 17
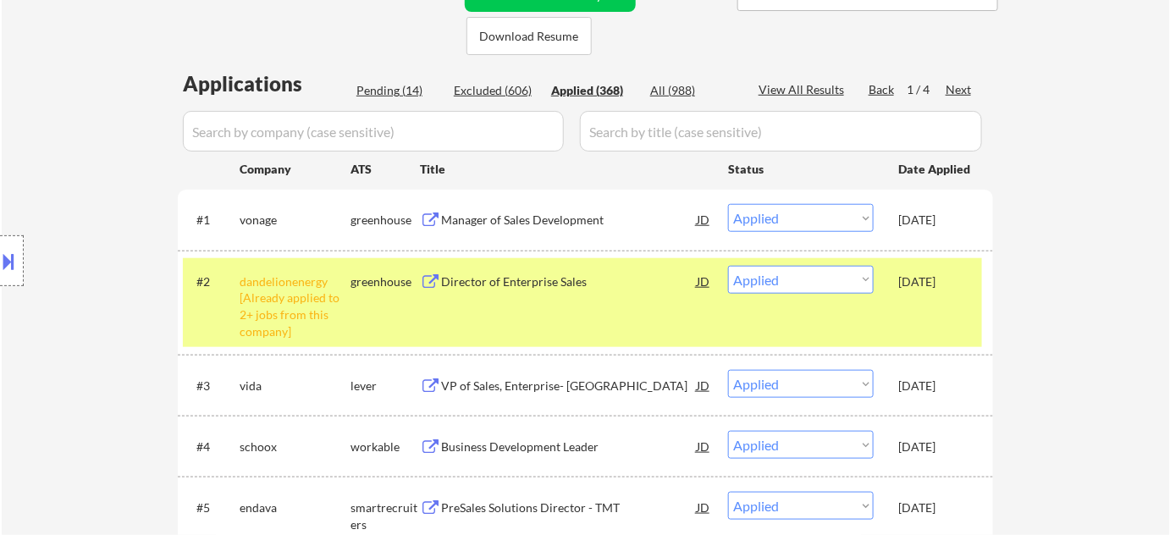
select select ""pending""
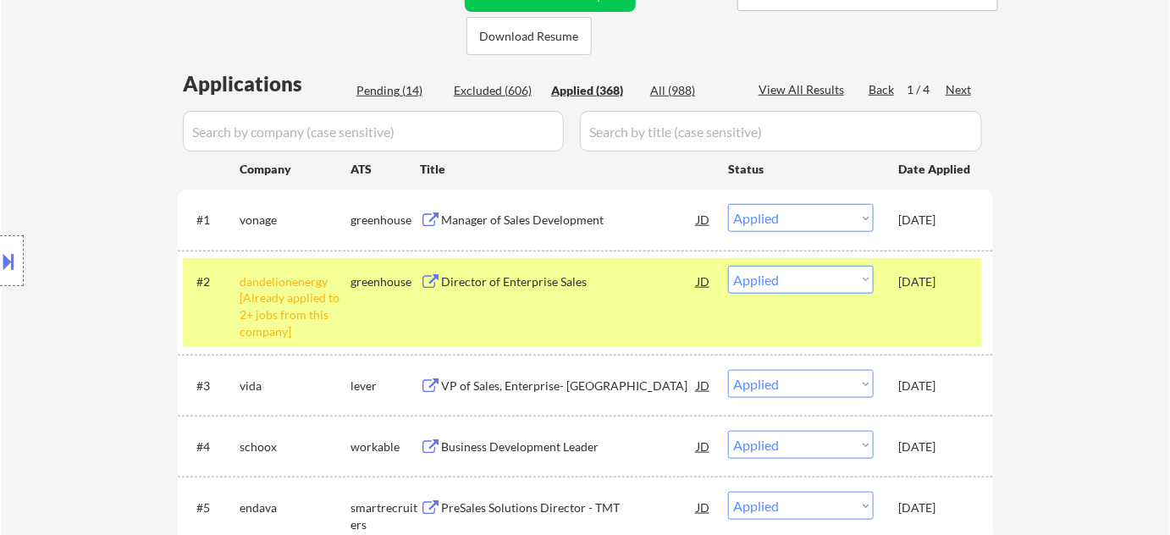
select select ""pending""
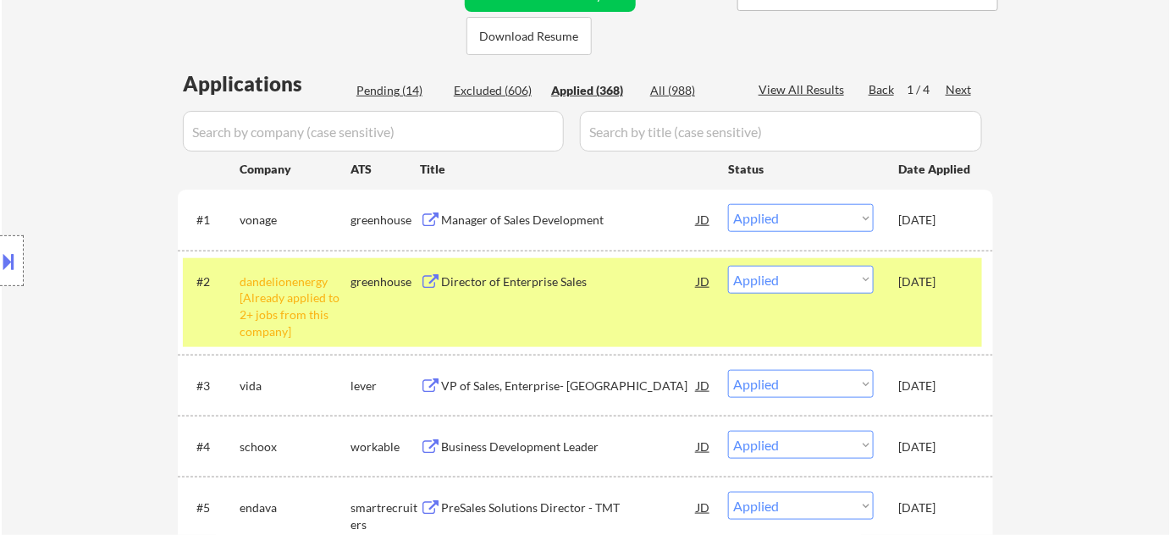
select select ""pending""
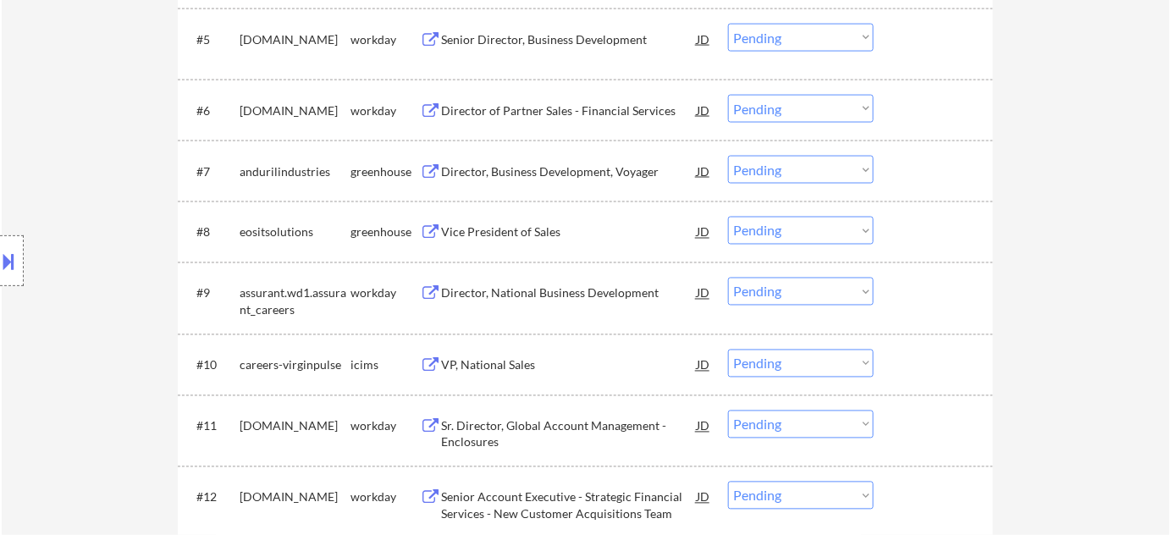
scroll to position [846, 0]
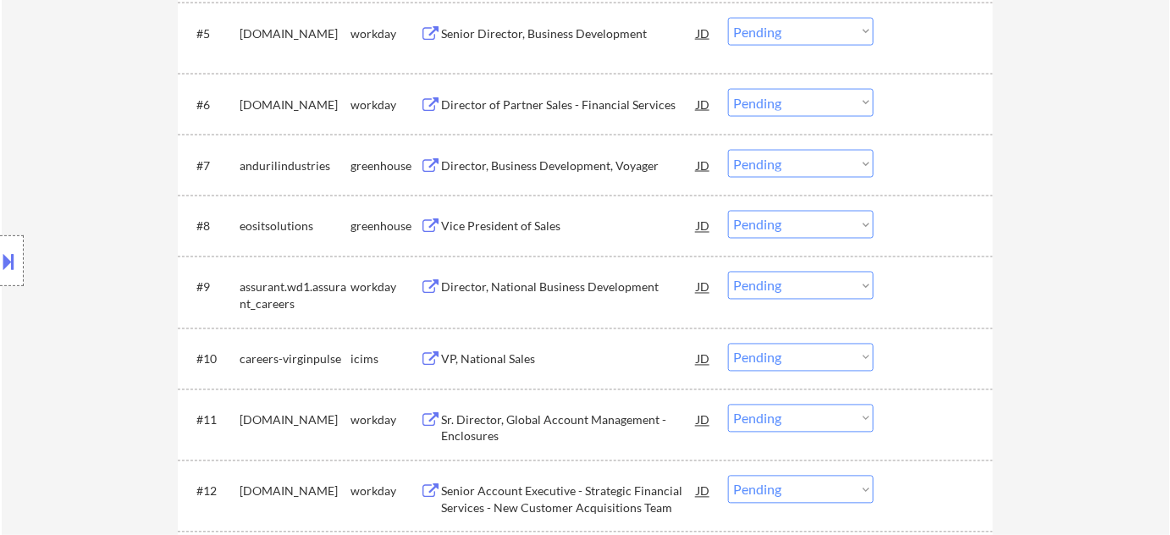
click at [796, 155] on select "Choose an option... Pending Applied Excluded (Questions) Excluded (Expired) Exc…" at bounding box center [801, 164] width 146 height 28
click at [728, 150] on select "Choose an option... Pending Applied Excluded (Questions) Excluded (Expired) Exc…" at bounding box center [801, 164] width 146 height 28
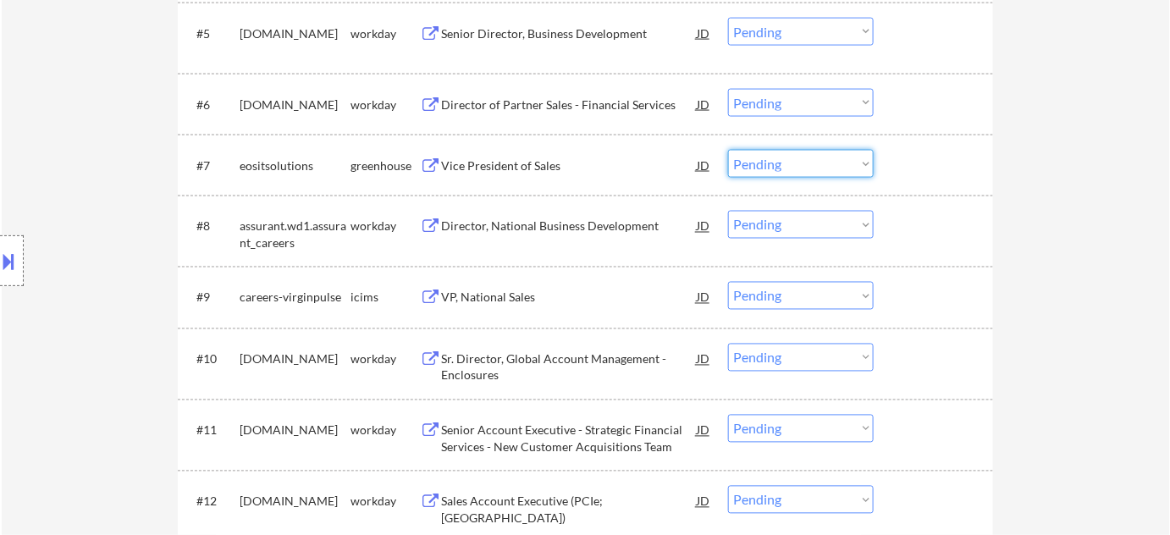
click at [764, 159] on select "Choose an option... Pending Applied Excluded (Questions) Excluded (Expired) Exc…" at bounding box center [801, 164] width 146 height 28
click at [728, 150] on select "Choose an option... Pending Applied Excluded (Questions) Excluded (Expired) Exc…" at bounding box center [801, 164] width 146 height 28
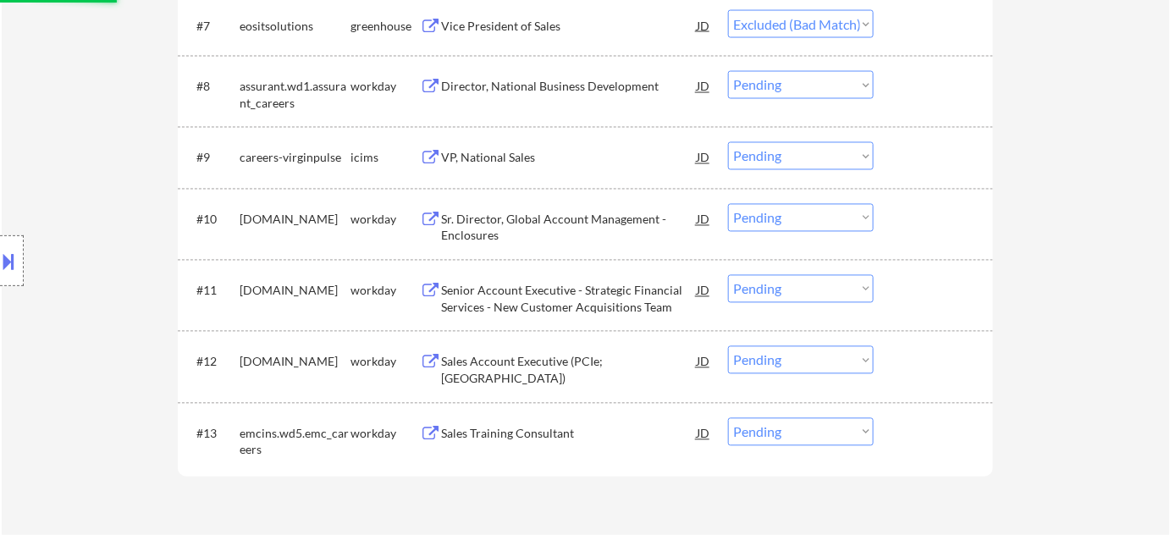
scroll to position [999, 0]
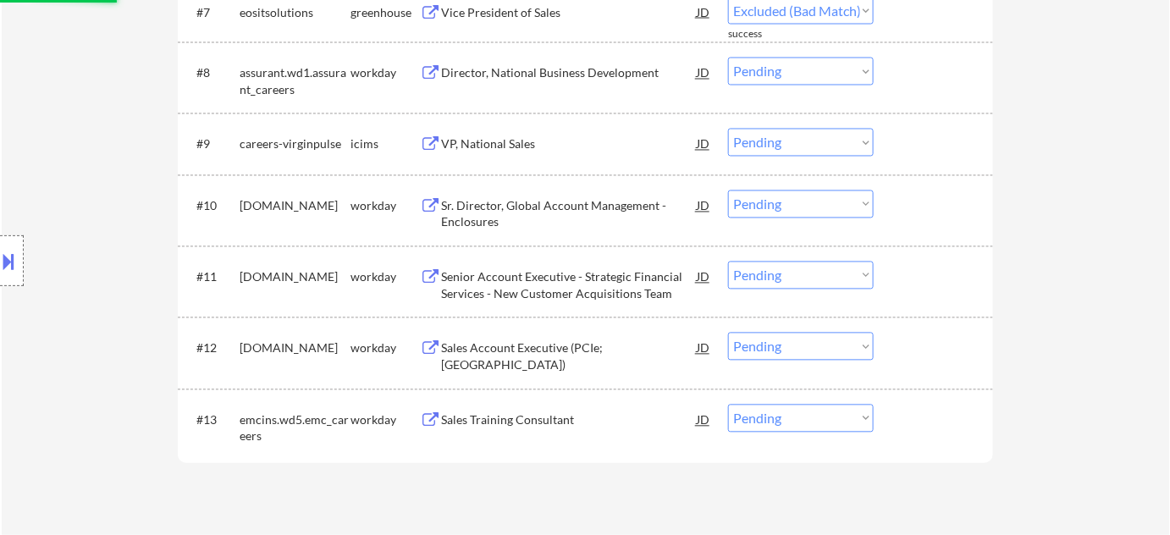
select select ""pending""
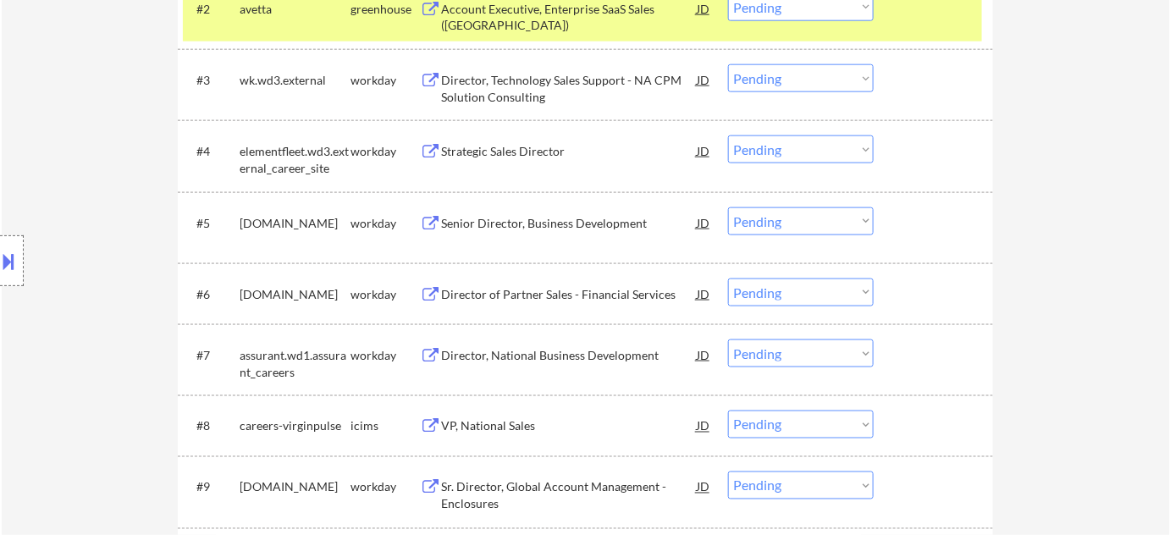
scroll to position [461, 0]
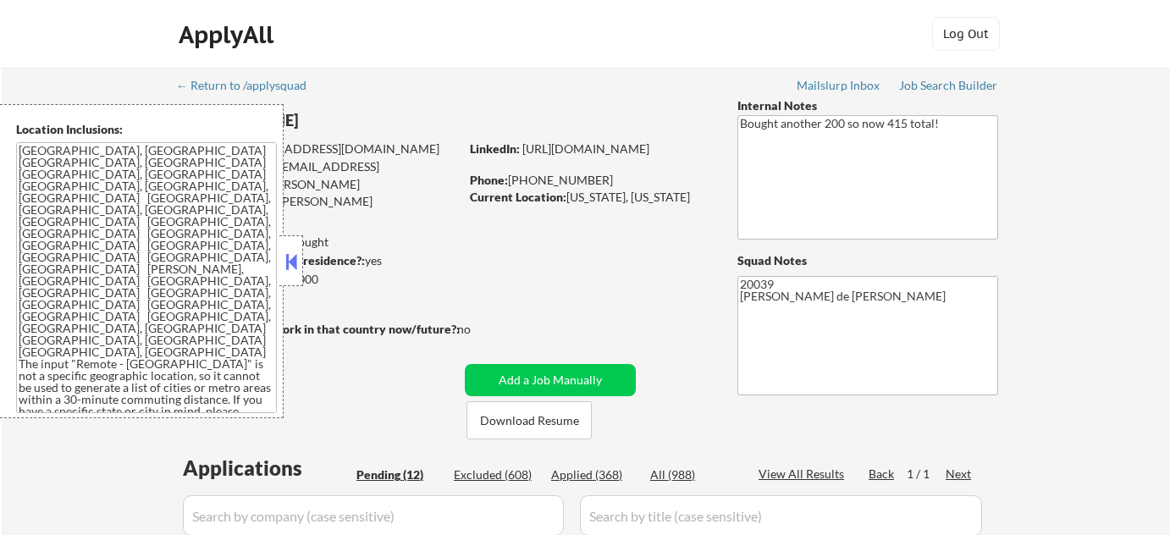
select select ""pending""
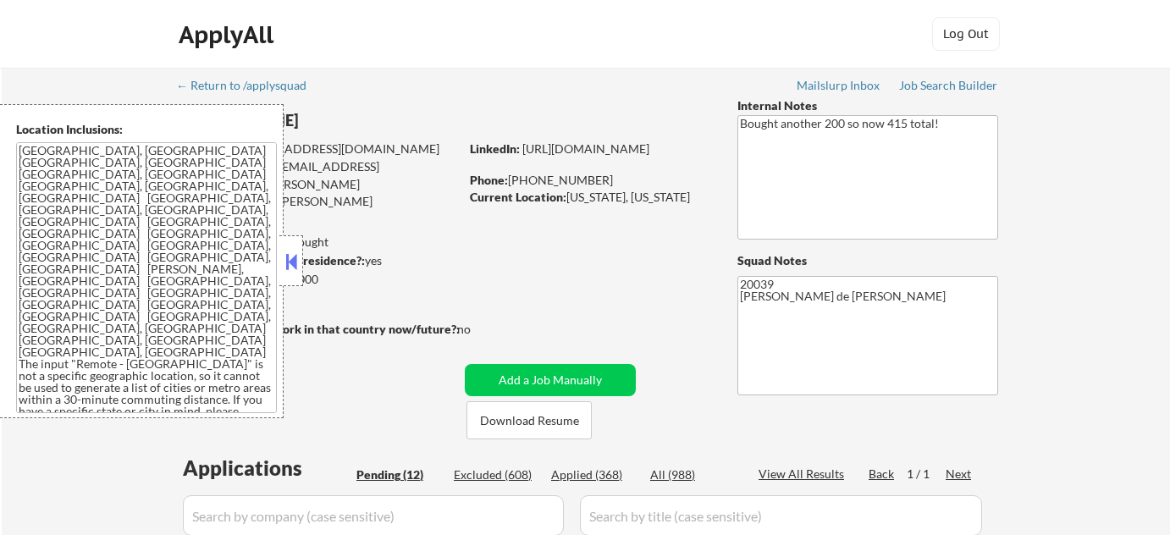
select select ""pending""
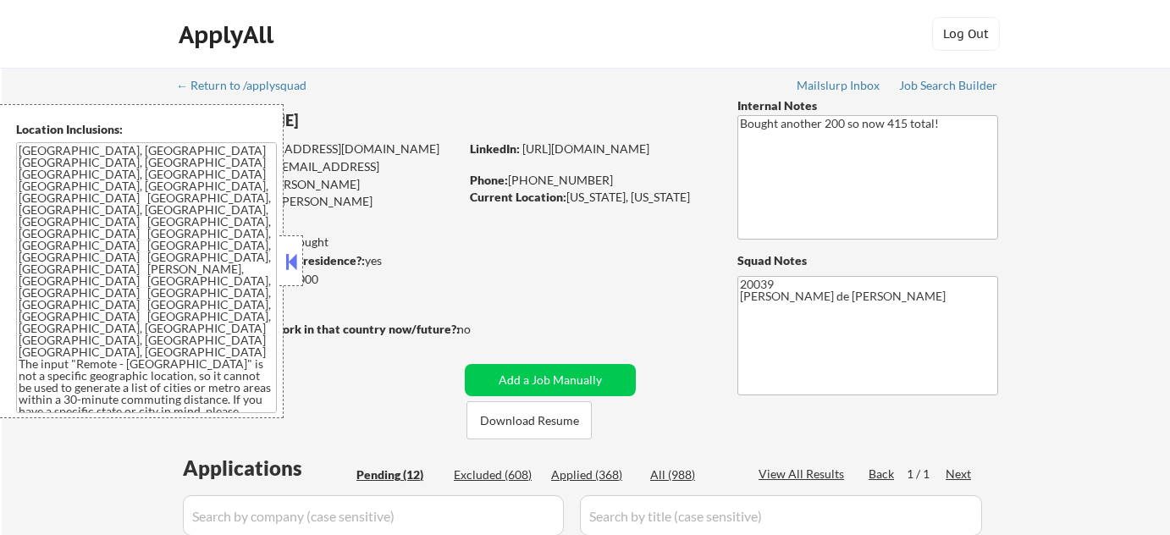
select select ""pending""
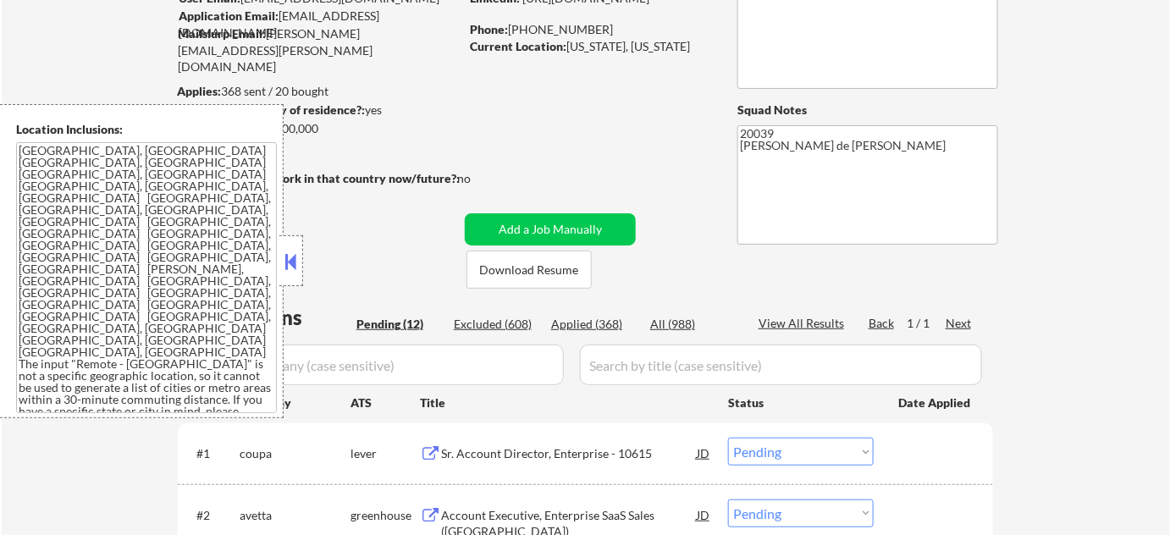
scroll to position [153, 0]
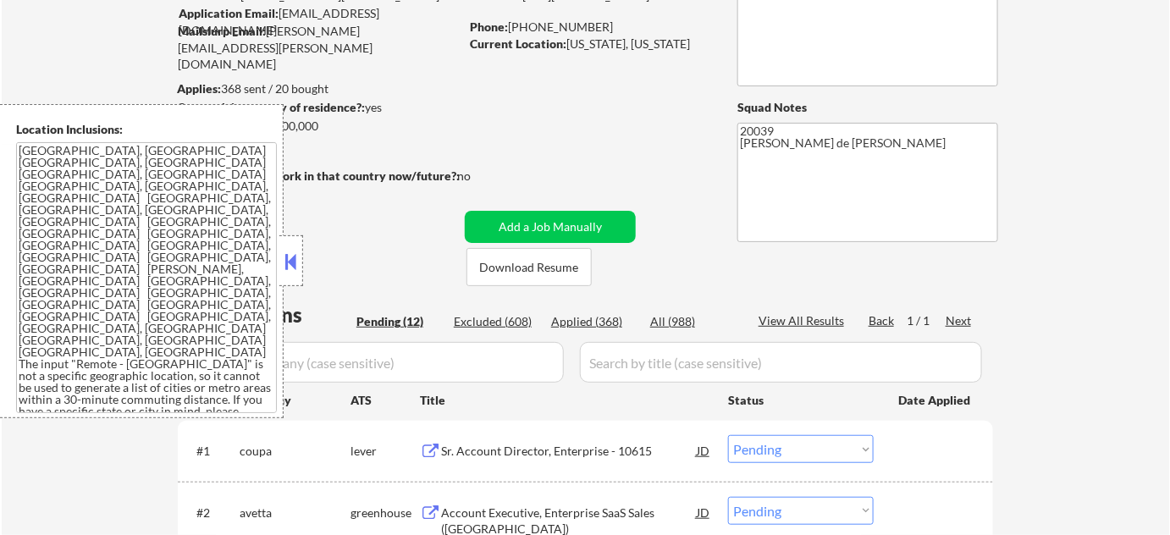
click at [291, 266] on button at bounding box center [291, 261] width 19 height 25
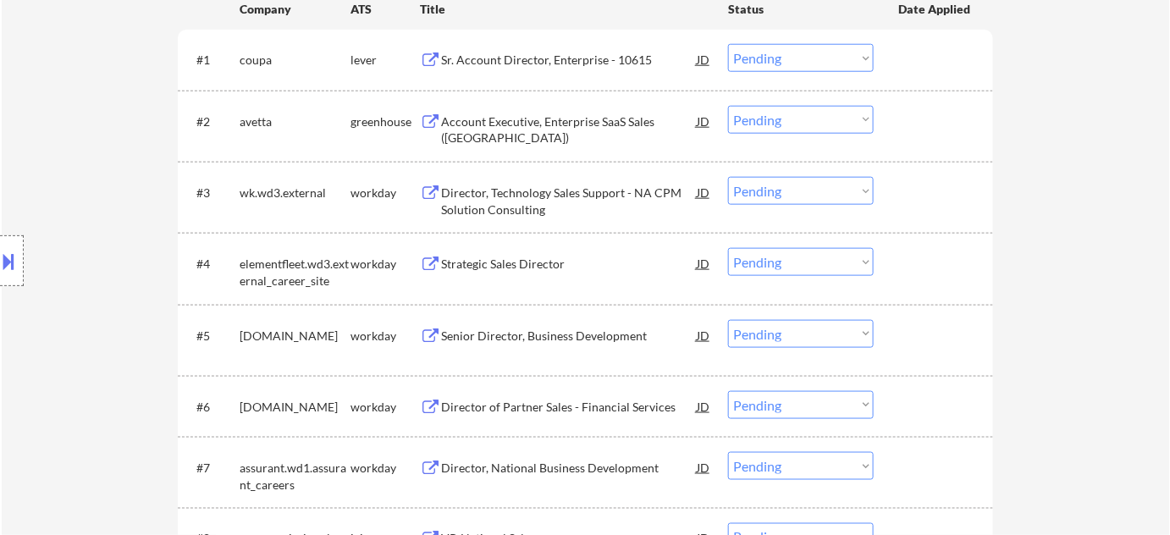
scroll to position [538, 0]
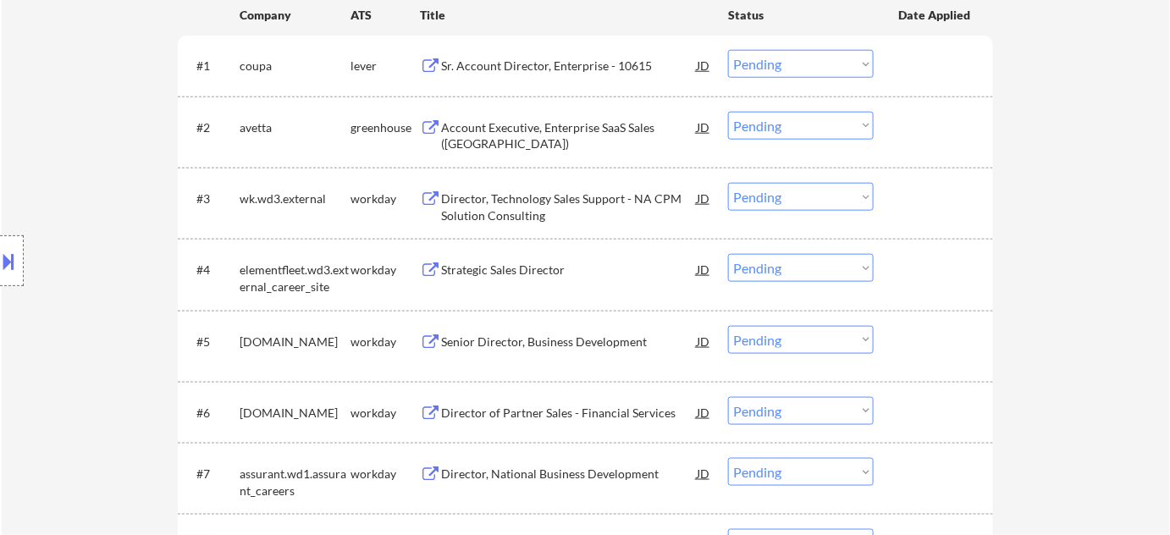
click at [826, 126] on select "Choose an option... Pending Applied Excluded (Questions) Excluded (Expired) Exc…" at bounding box center [801, 126] width 146 height 28
click at [728, 112] on select "Choose an option... Pending Applied Excluded (Questions) Excluded (Expired) Exc…" at bounding box center [801, 126] width 146 height 28
select select ""pending""
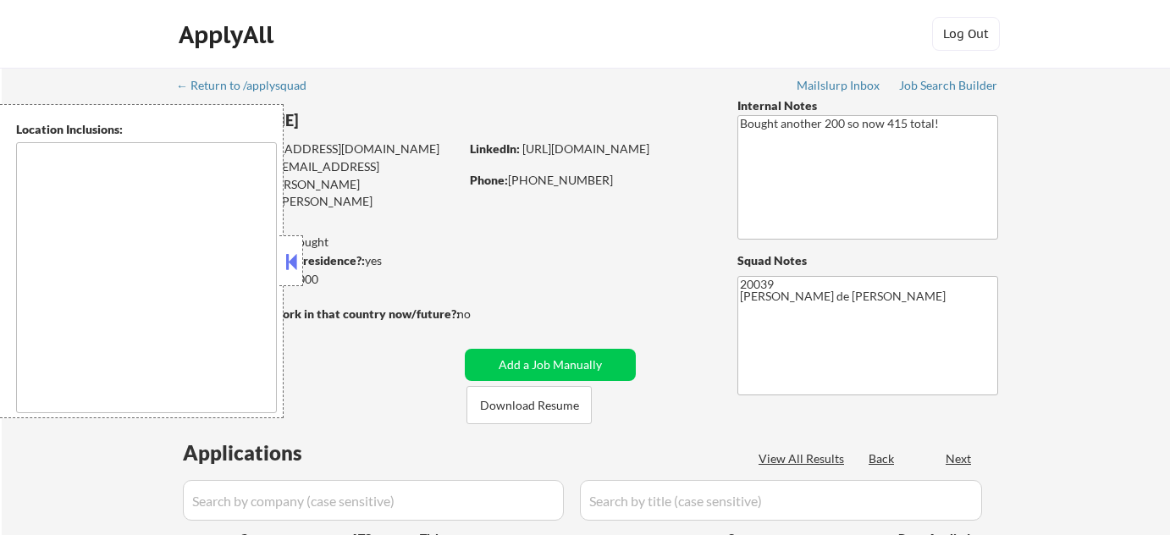
select select ""pending""
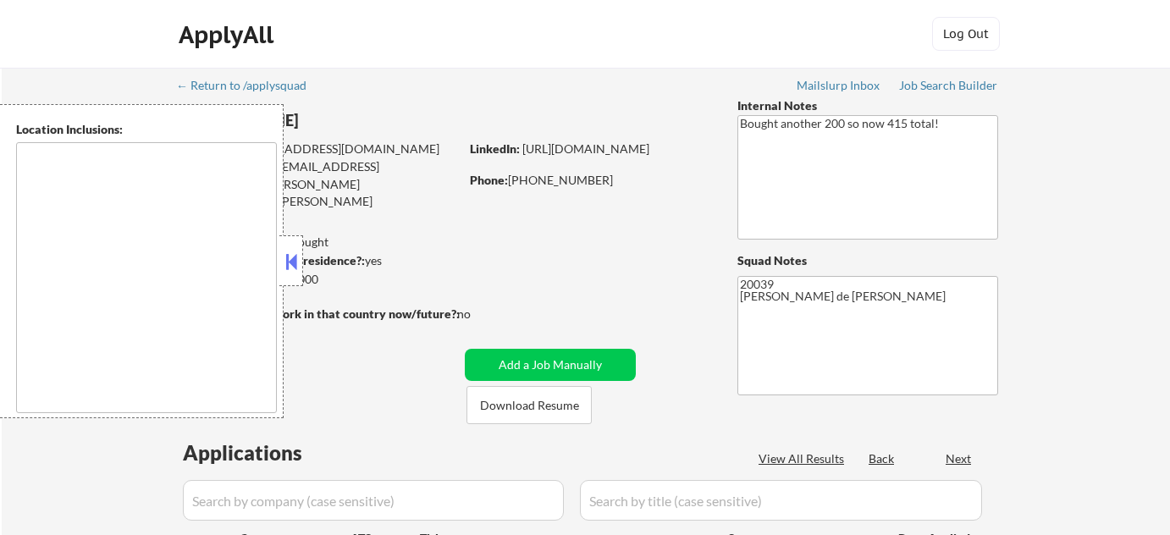
select select ""pending""
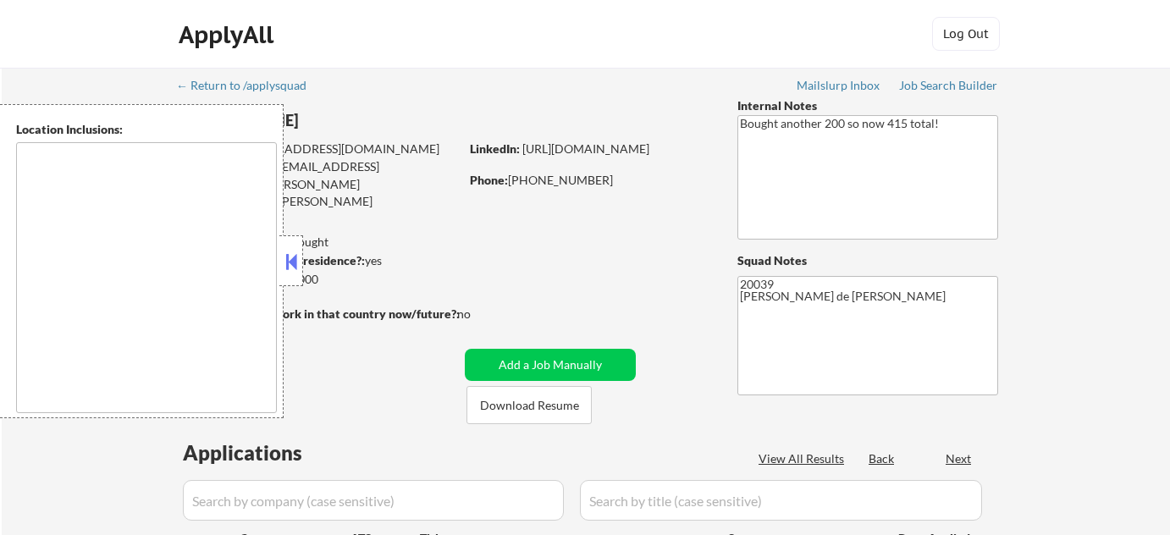
select select ""pending""
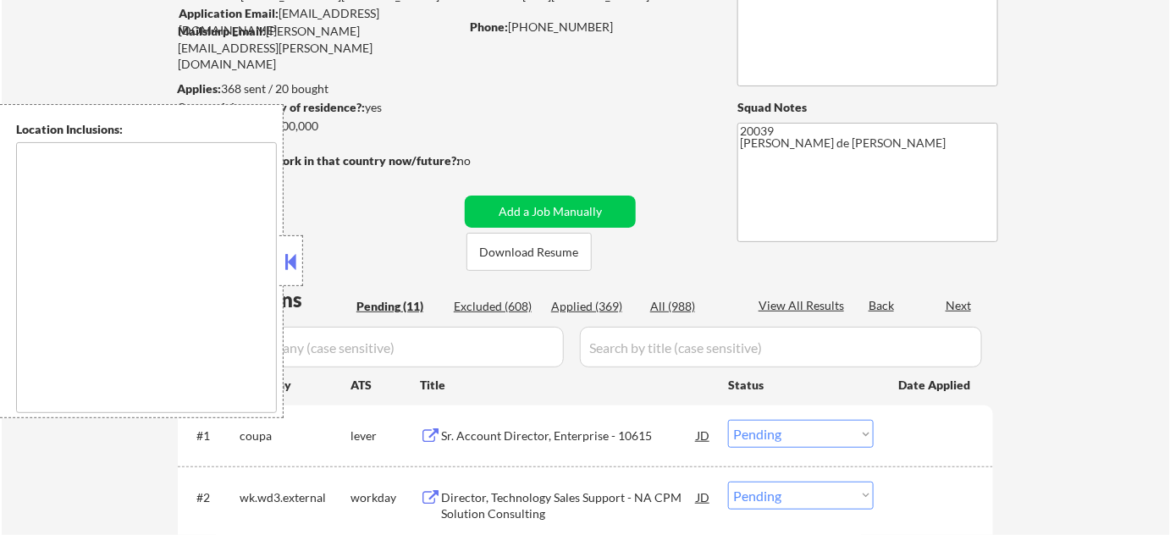
type textarea "[GEOGRAPHIC_DATA], [GEOGRAPHIC_DATA] [GEOGRAPHIC_DATA], [GEOGRAPHIC_DATA] [GEOG…"
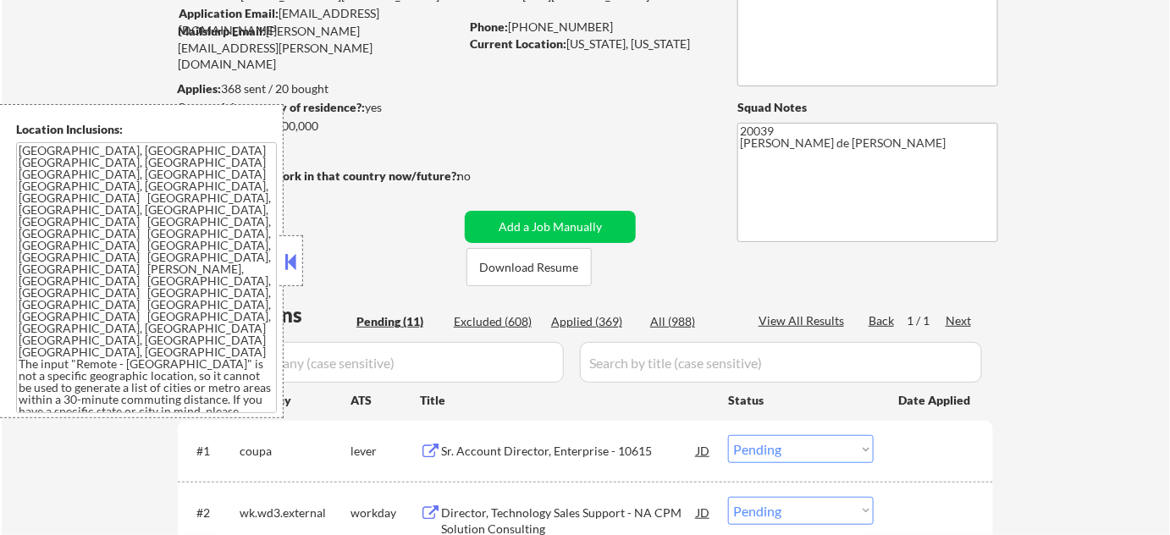
click at [288, 262] on button at bounding box center [291, 261] width 19 height 25
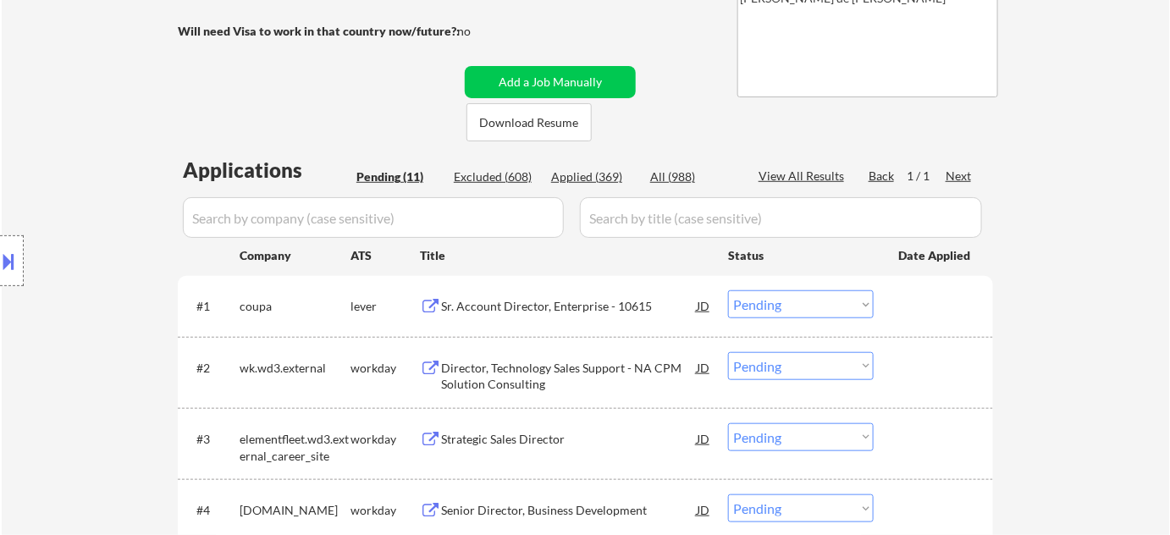
scroll to position [307, 0]
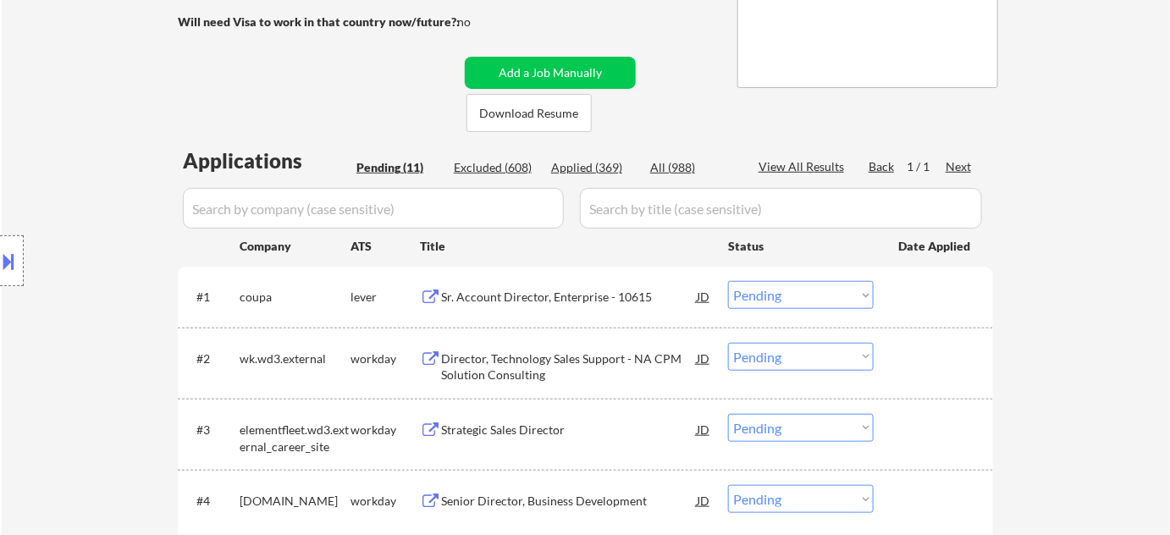
click at [575, 295] on div "Sr. Account Director, Enterprise - 10615" at bounding box center [569, 297] width 256 height 17
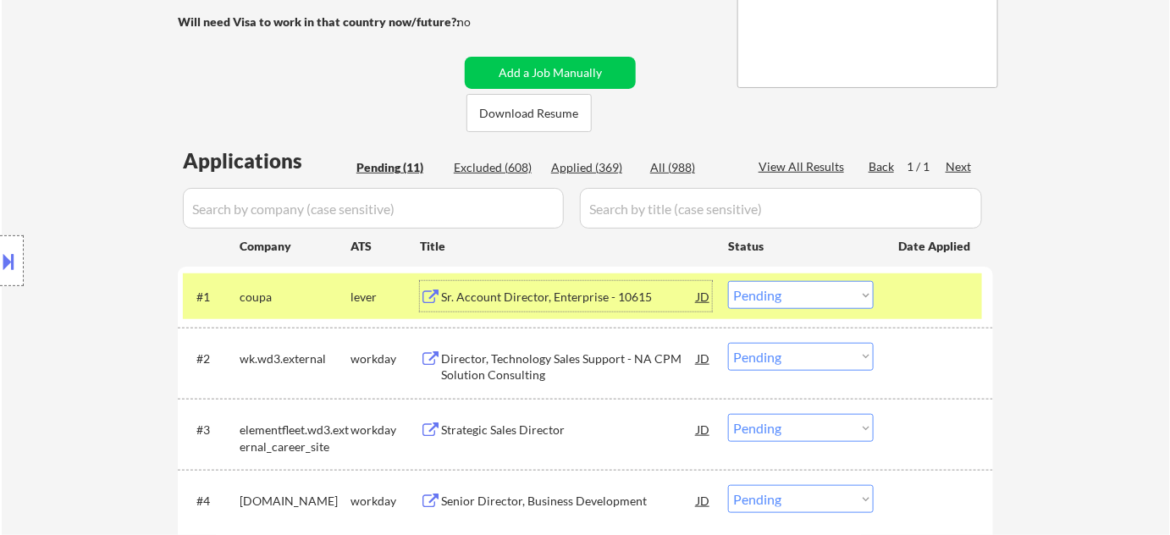
drag, startPoint x: 801, startPoint y: 295, endPoint x: 790, endPoint y: 305, distance: 14.4
click at [801, 295] on select "Choose an option... Pending Applied Excluded (Questions) Excluded (Expired) Exc…" at bounding box center [801, 295] width 146 height 28
click at [728, 281] on select "Choose an option... Pending Applied Excluded (Questions) Excluded (Expired) Exc…" at bounding box center [801, 295] width 146 height 28
select select ""pending""
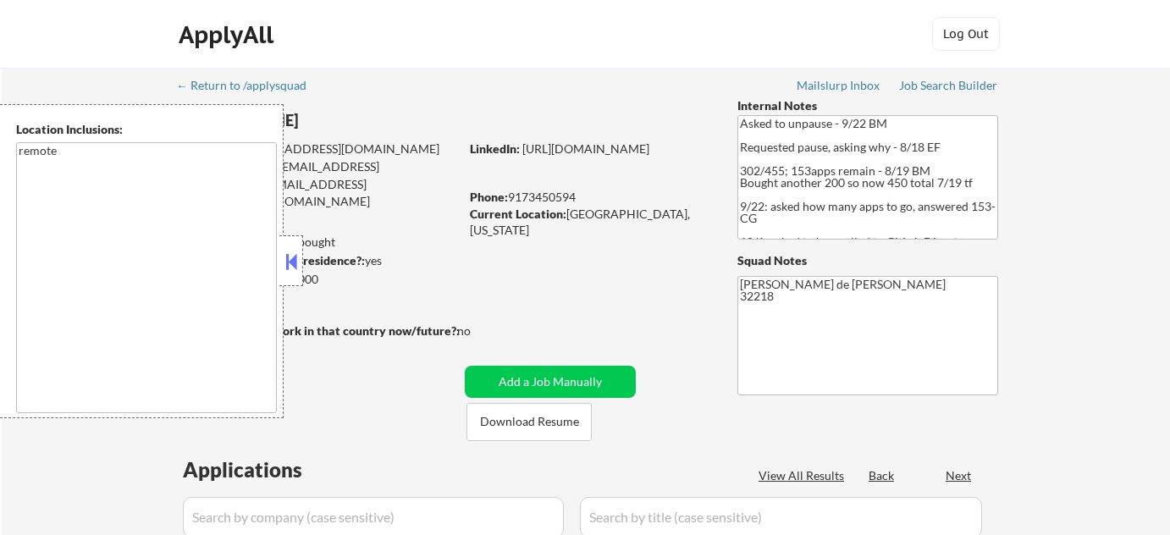
select select ""pending""
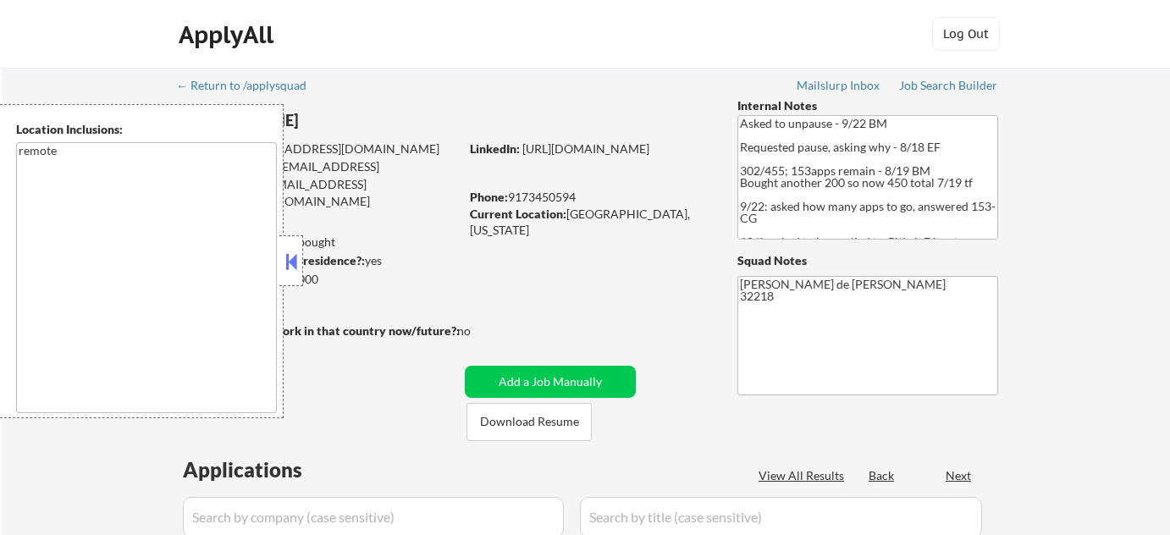
select select ""pending""
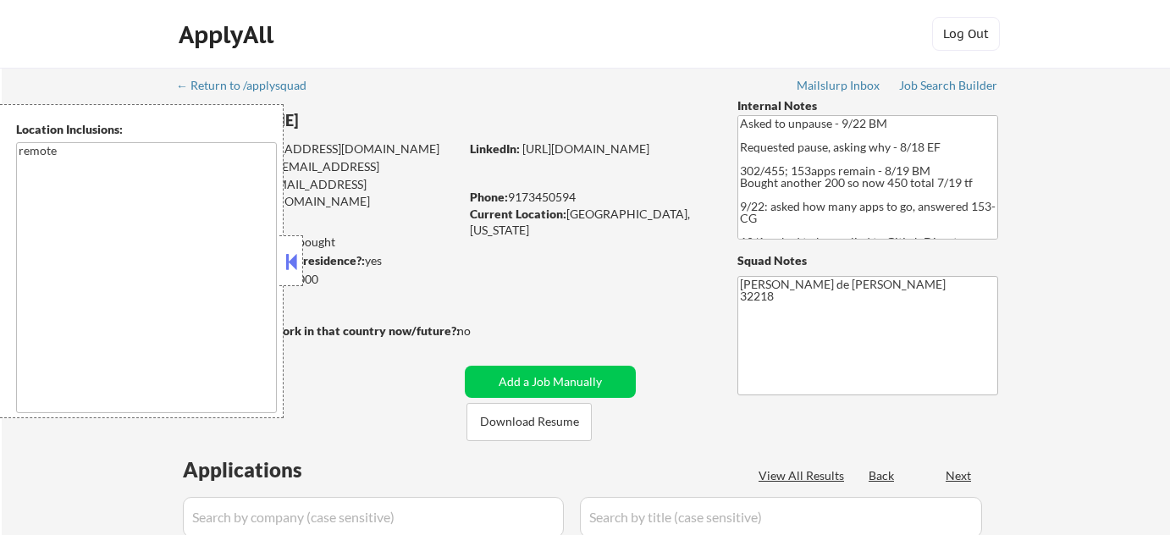
select select ""pending""
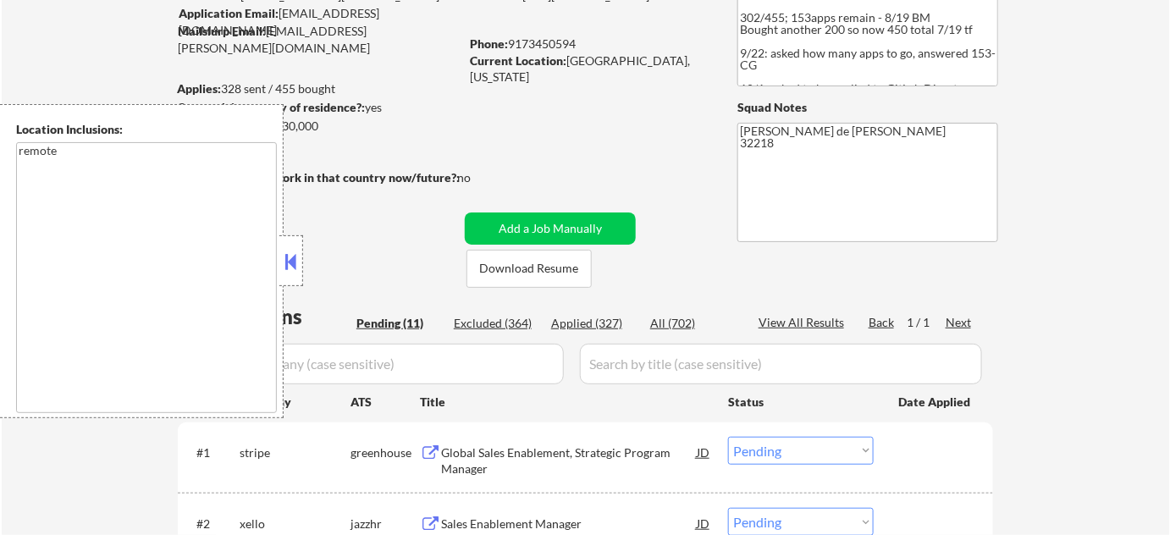
click at [295, 255] on button at bounding box center [291, 261] width 19 height 25
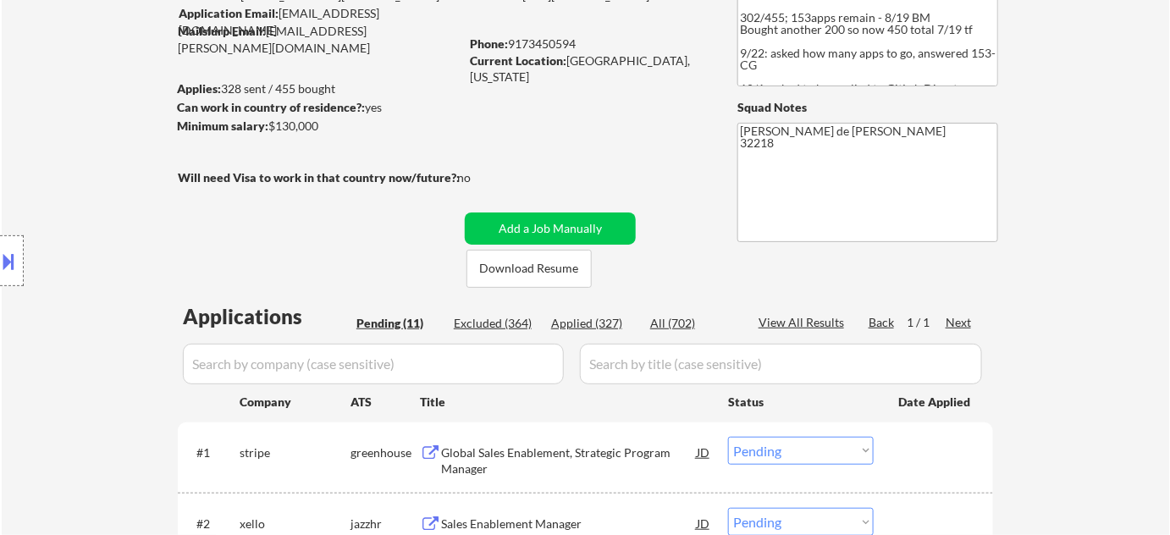
click at [604, 326] on div "Applied (327)" at bounding box center [593, 323] width 85 height 17
click at [614, 321] on div "Applied (327)" at bounding box center [593, 323] width 85 height 17
select select ""applied""
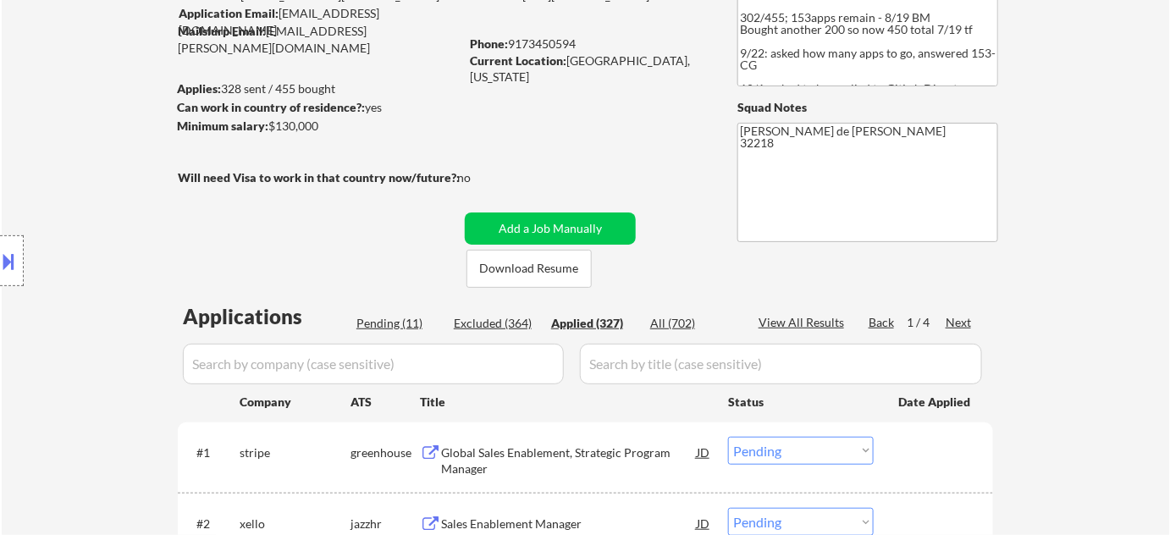
select select ""applied""
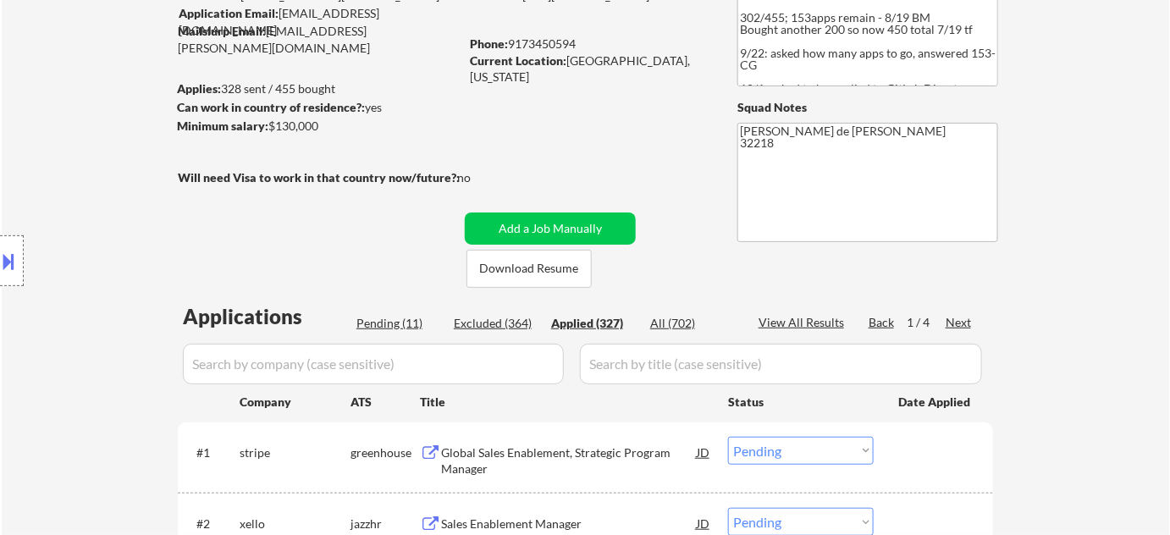
select select ""applied""
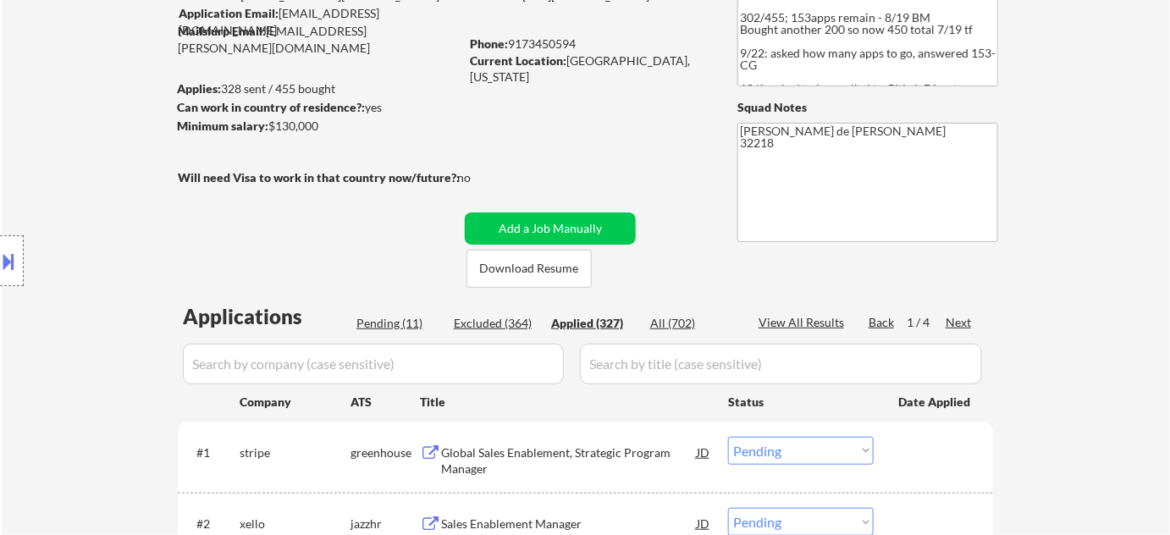
select select ""applied""
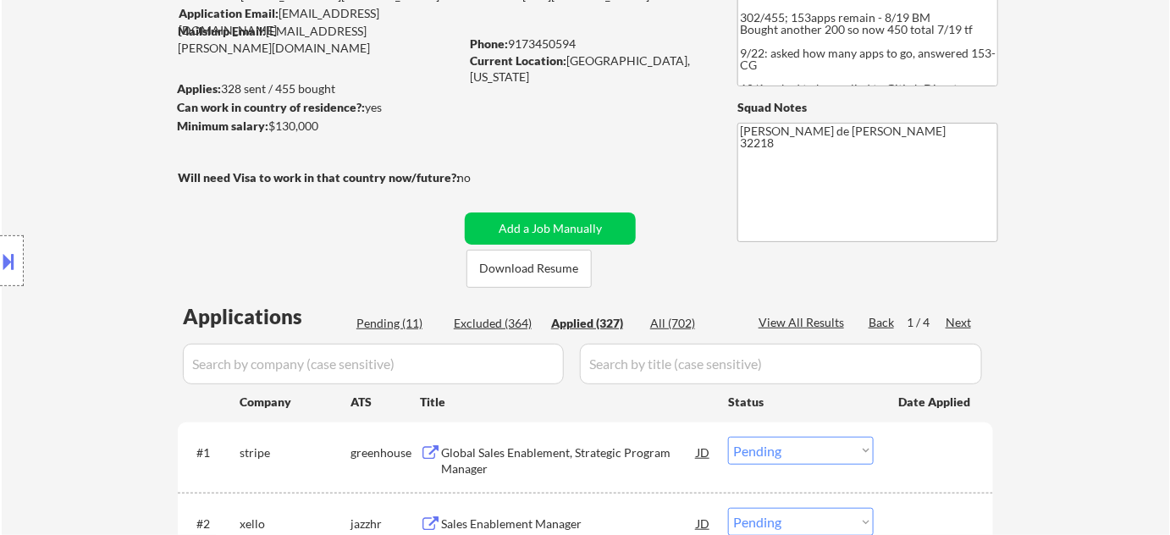
select select ""applied""
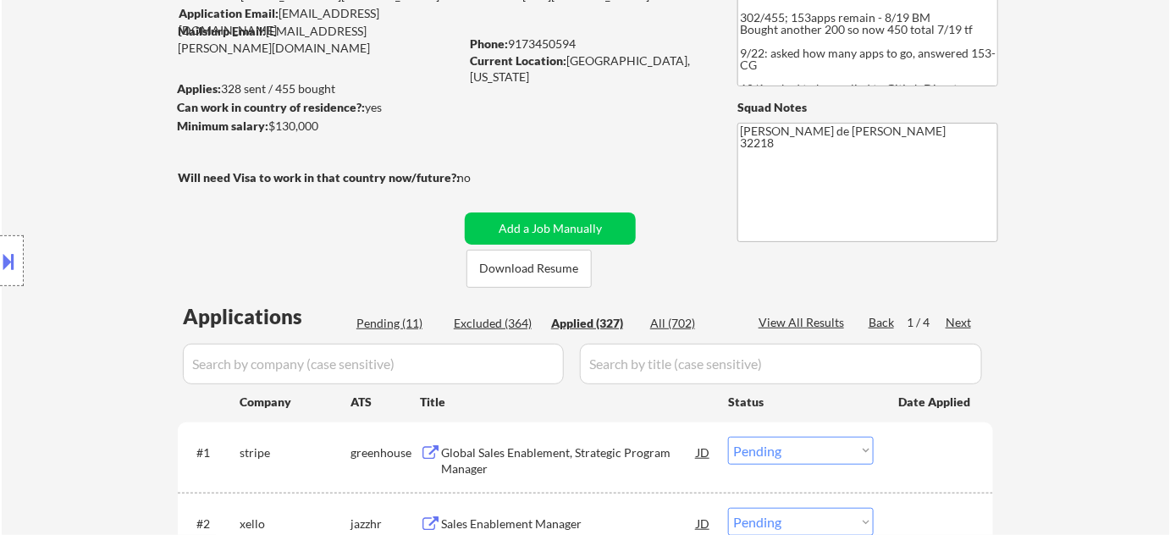
select select ""applied""
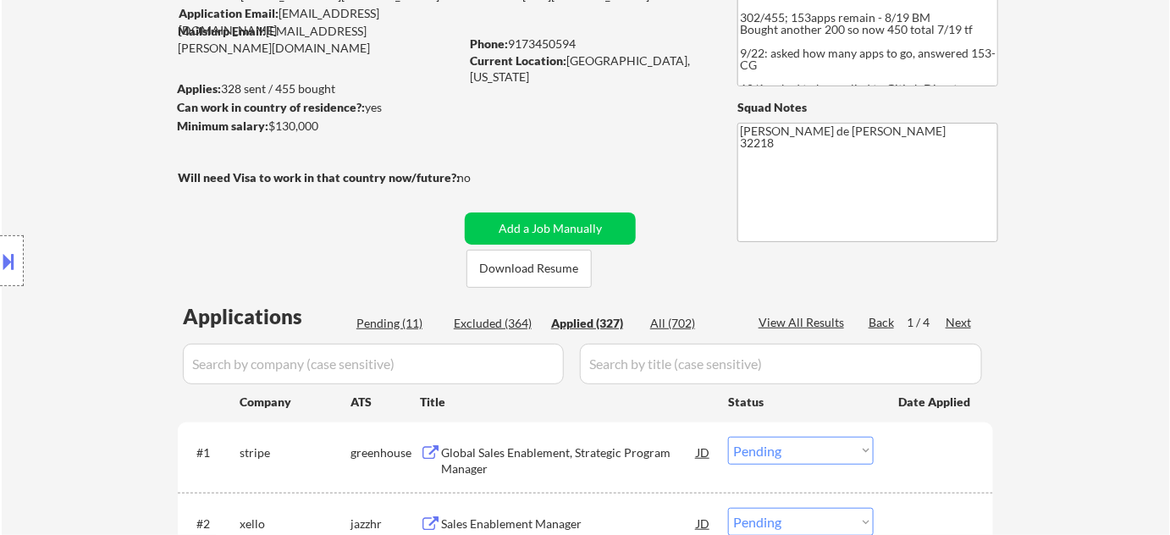
select select ""applied""
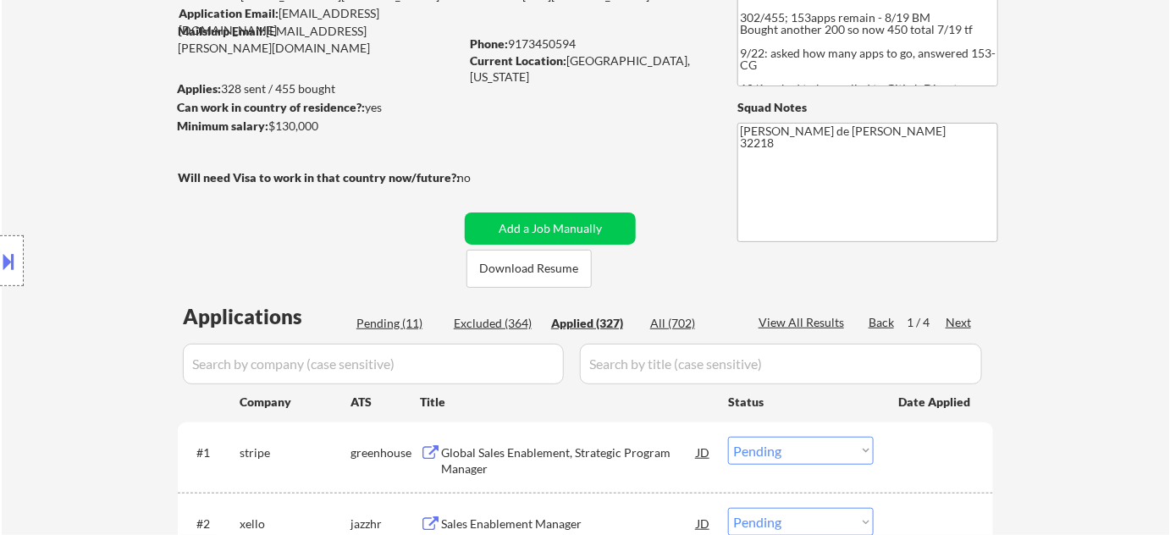
select select ""applied""
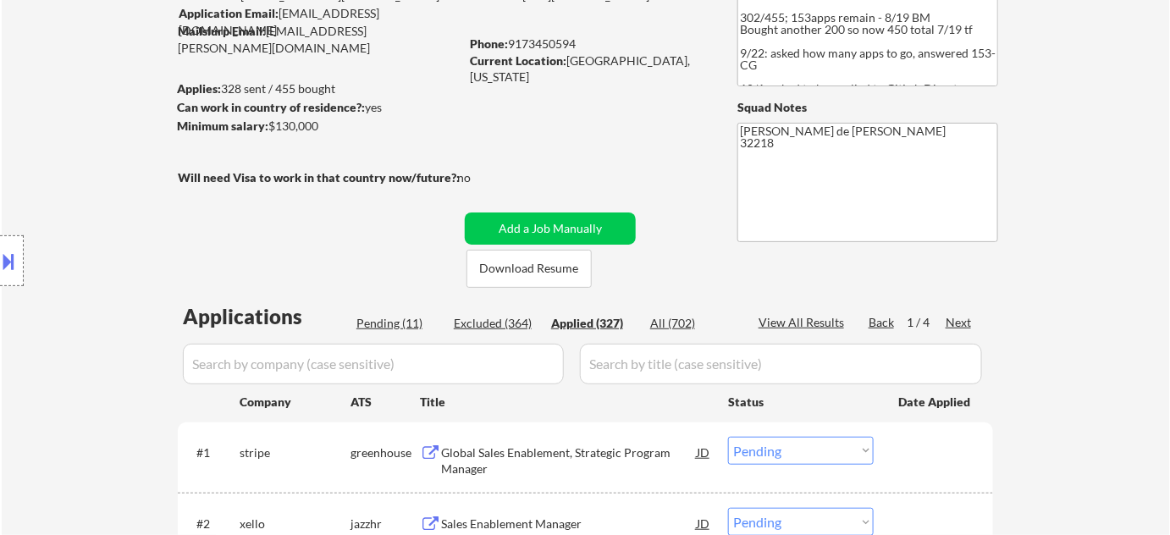
select select ""applied""
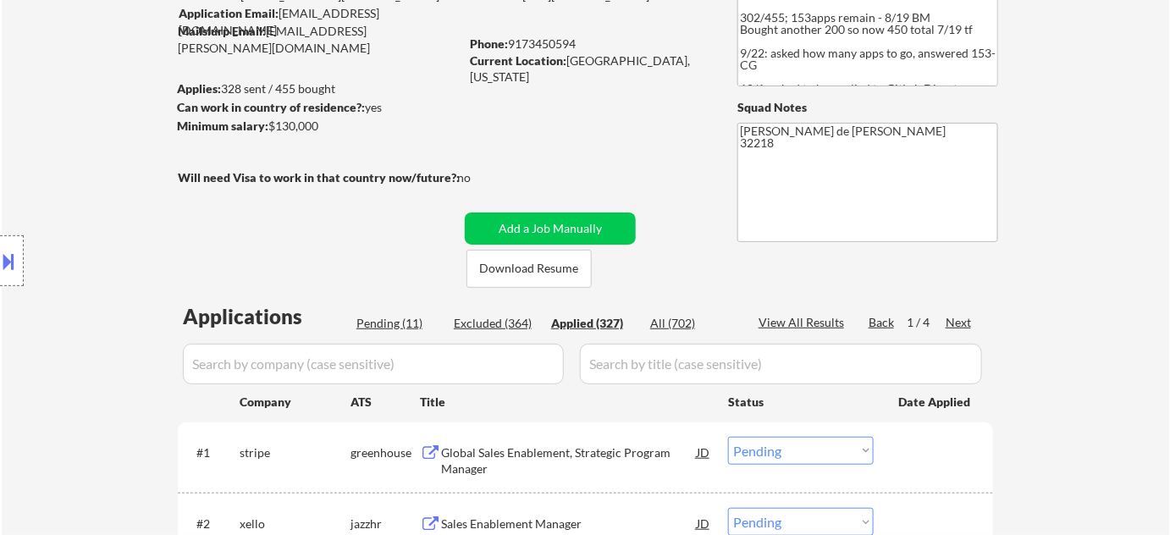
select select ""applied""
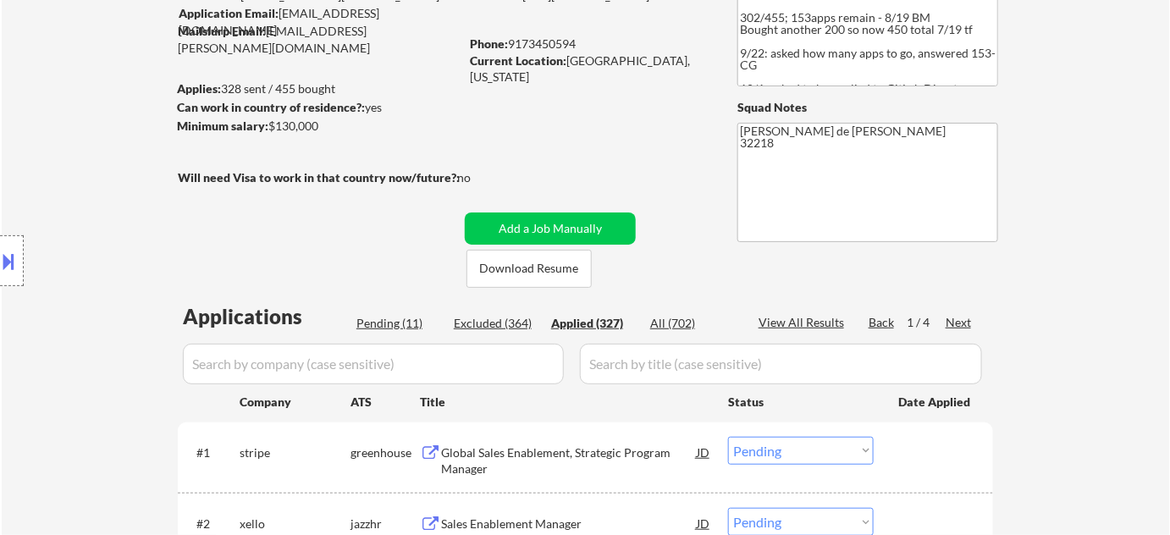
select select ""applied""
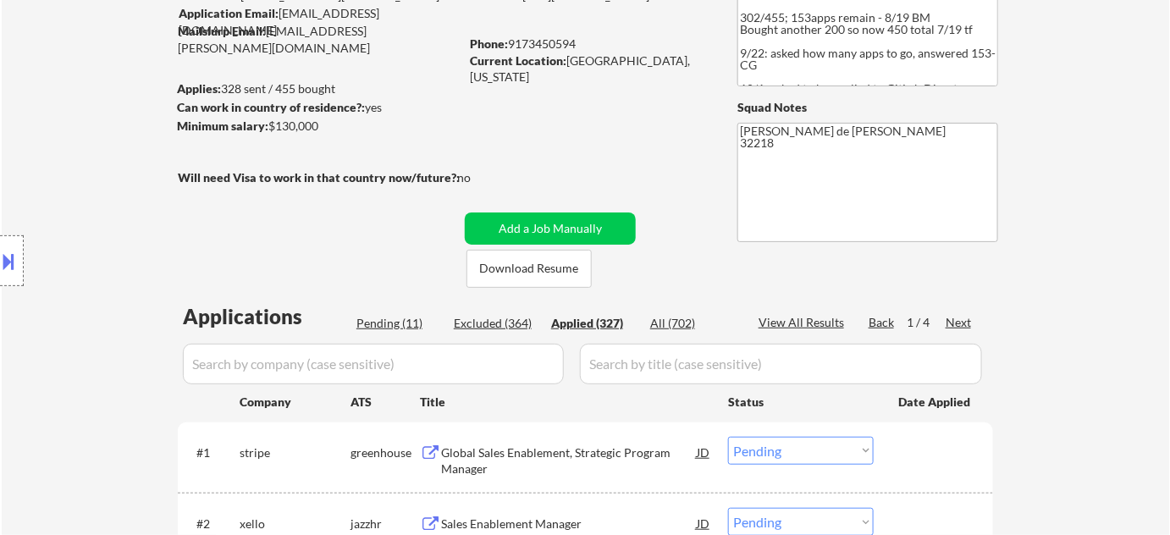
select select ""applied""
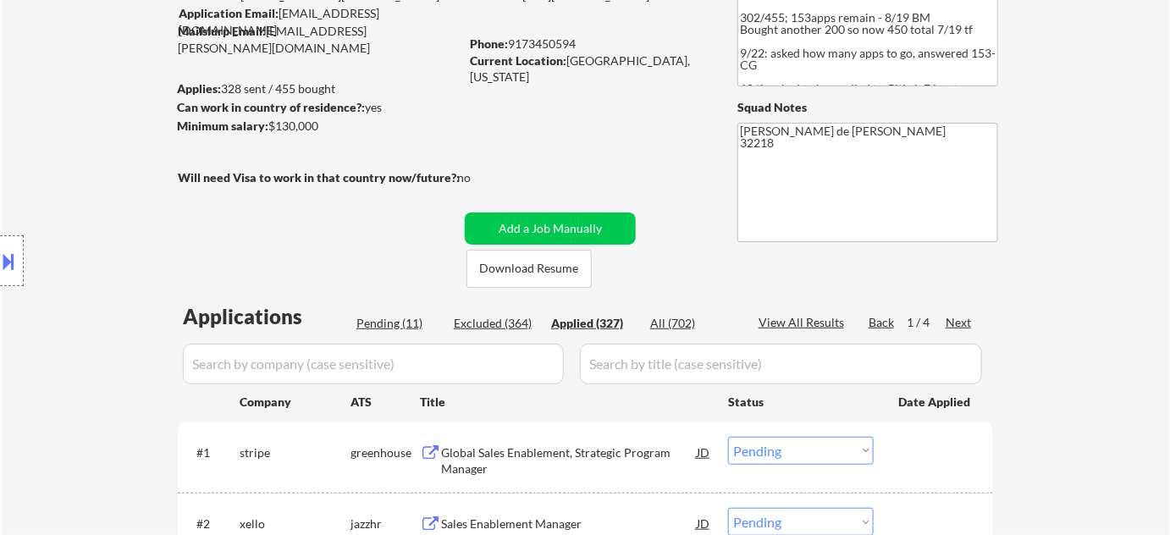
select select ""applied""
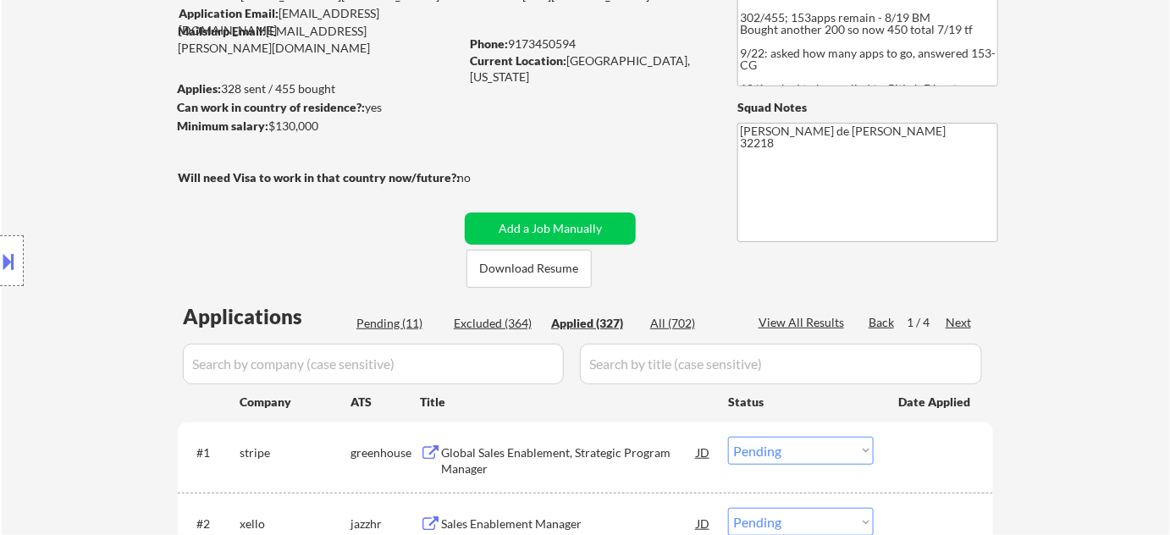
select select ""applied""
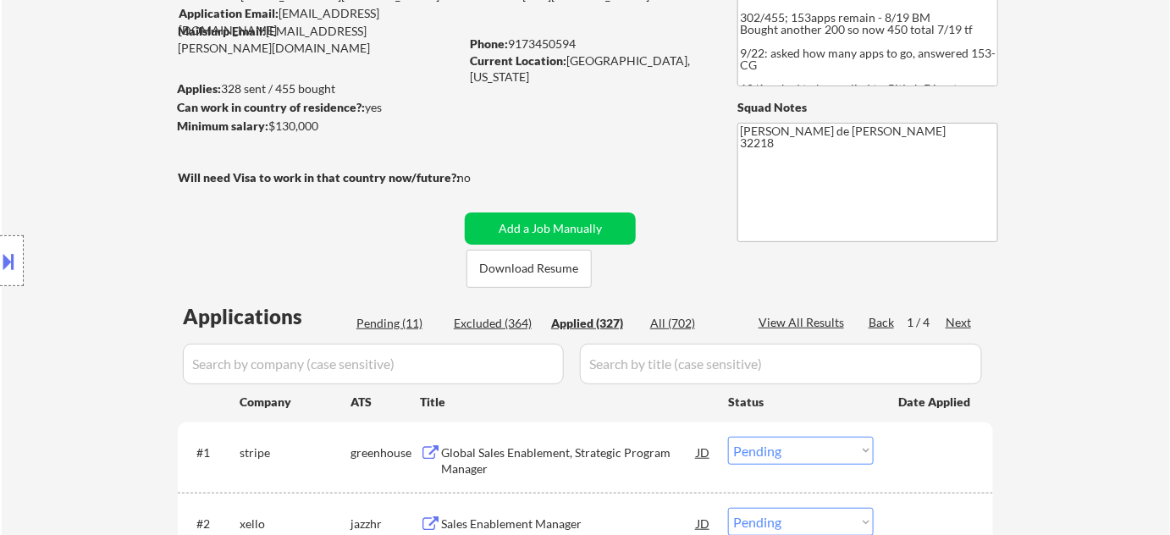
select select ""applied""
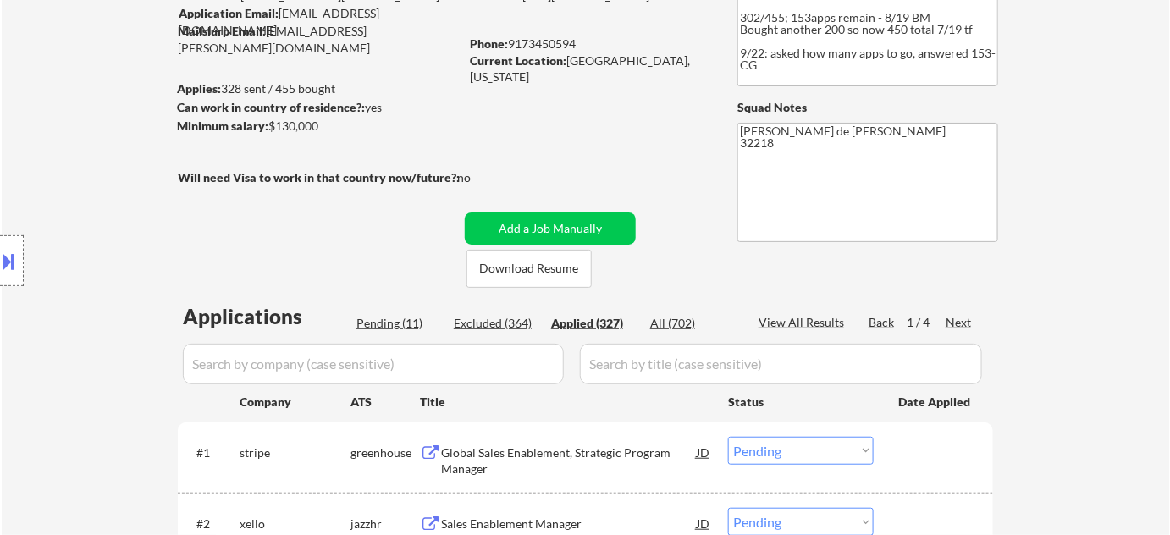
select select ""applied""
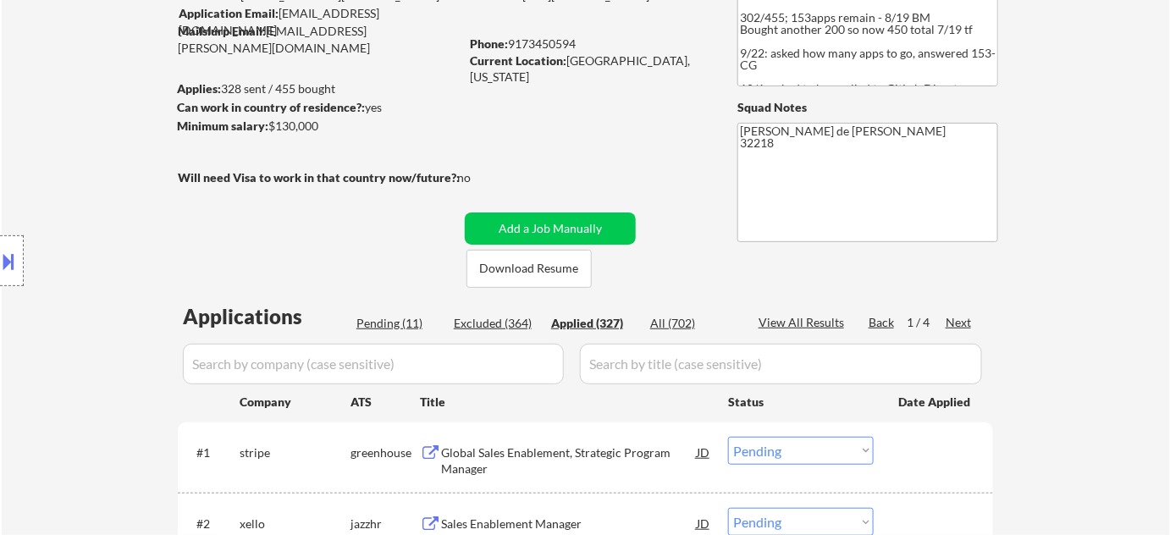
select select ""applied""
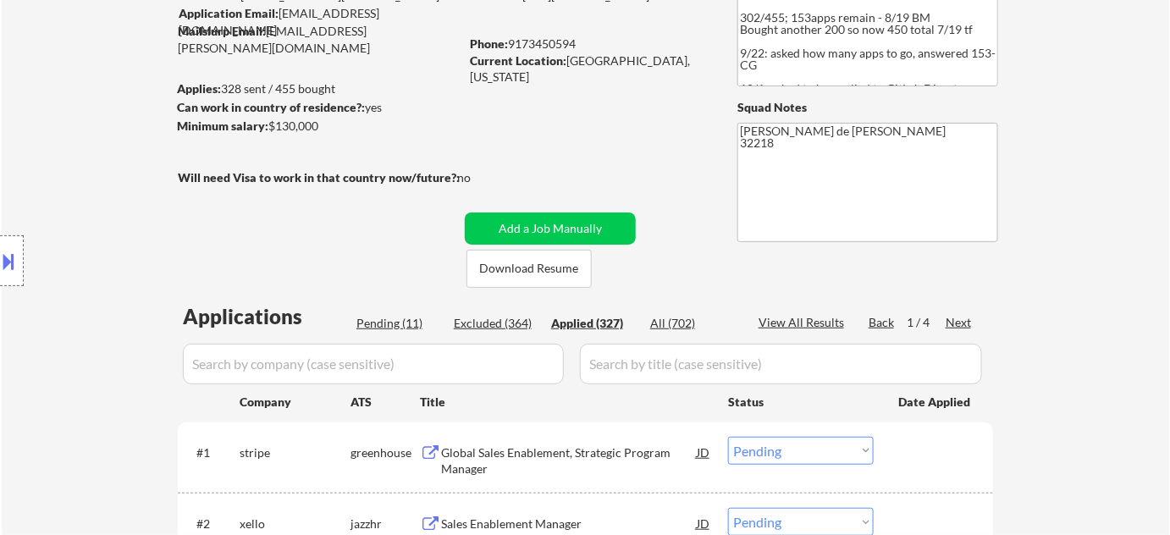
select select ""applied""
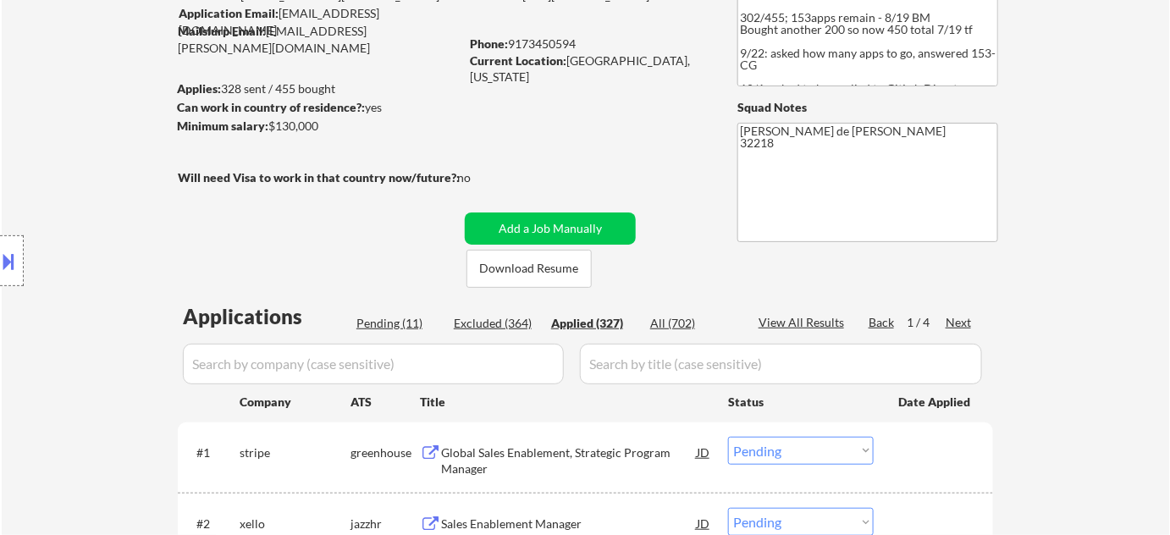
select select ""applied""
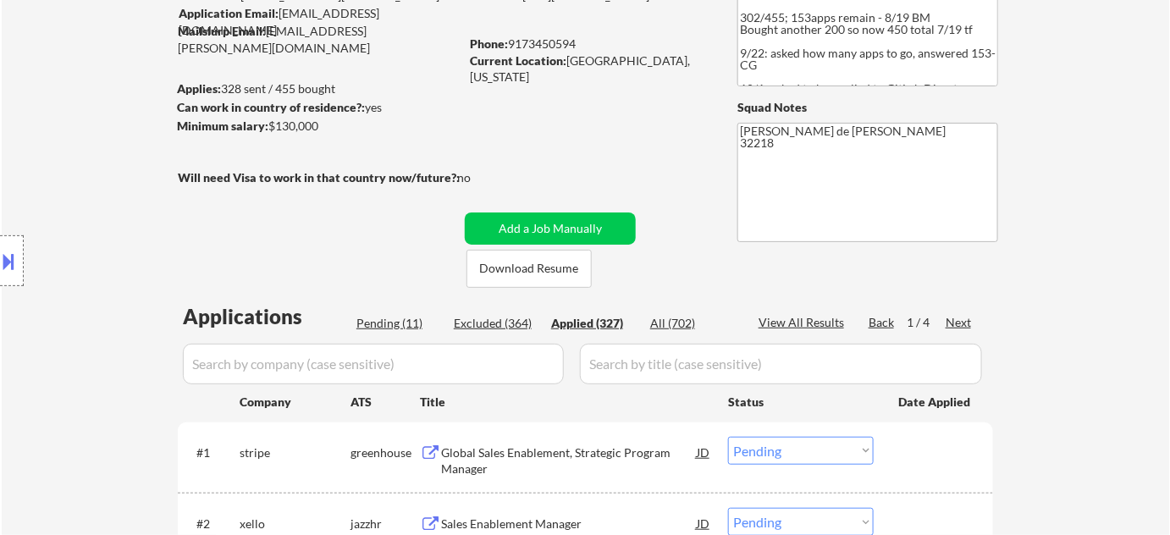
select select ""applied""
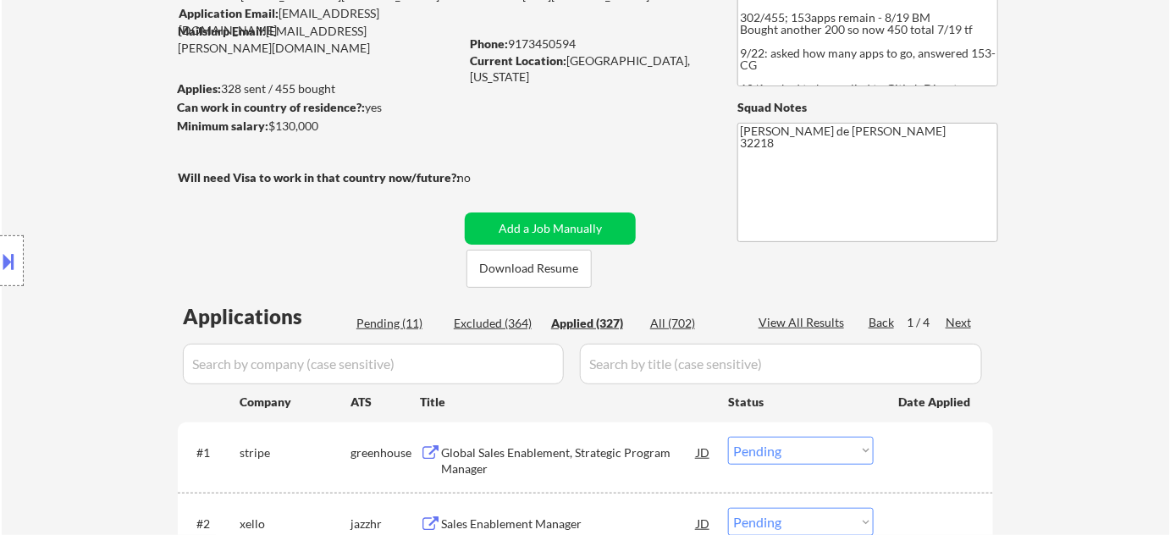
select select ""applied""
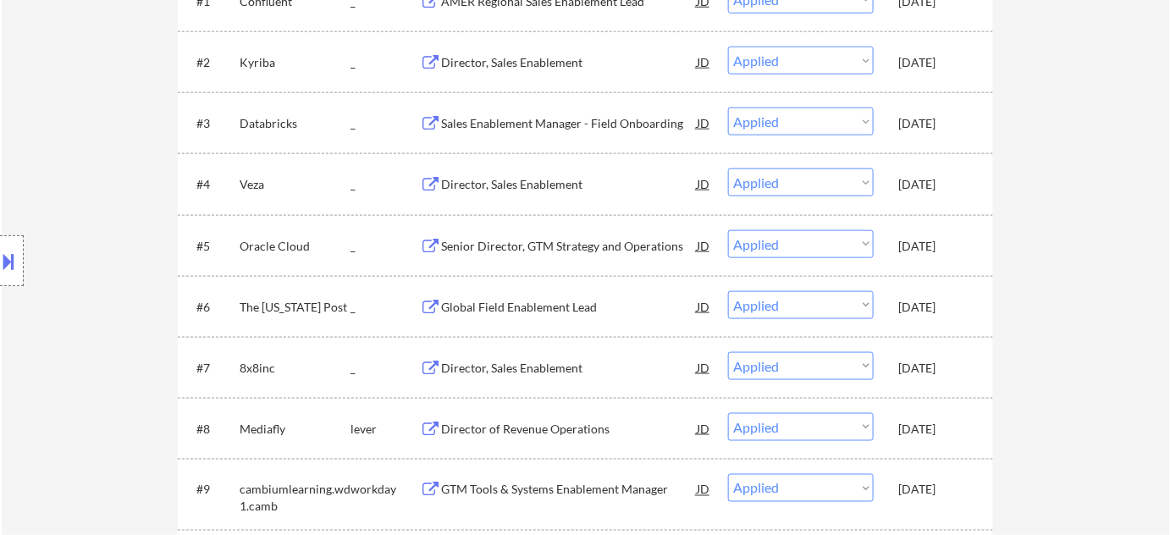
scroll to position [538, 0]
